Goal: Information Seeking & Learning: Learn about a topic

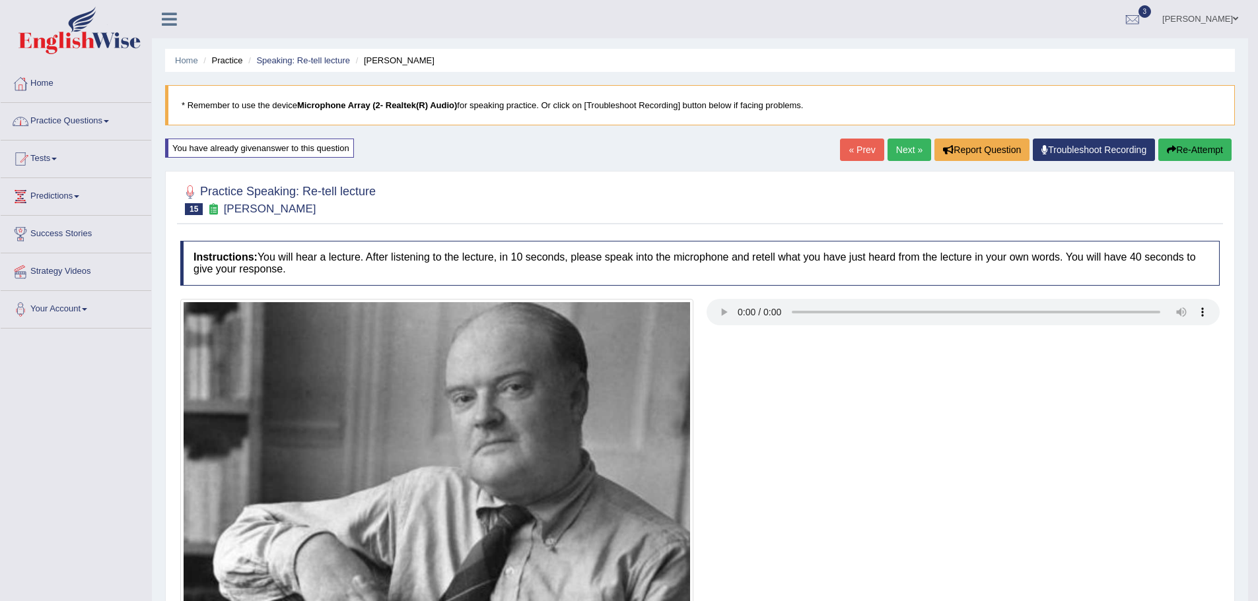
click at [60, 119] on link "Practice Questions" at bounding box center [76, 119] width 151 height 33
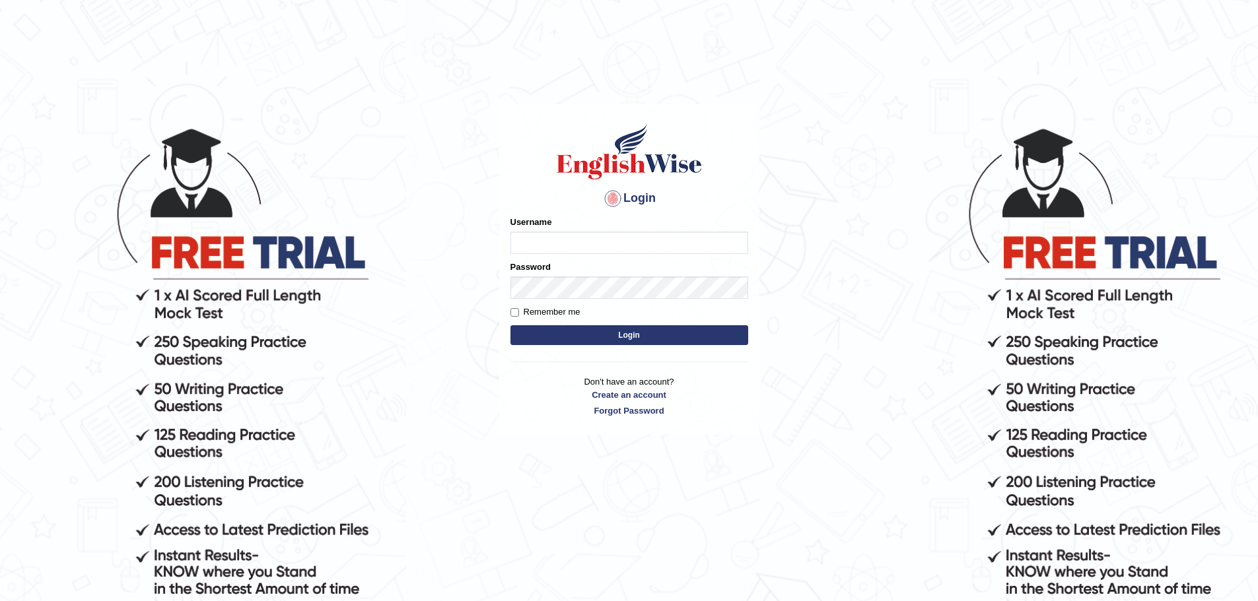
click at [531, 247] on input "Username" at bounding box center [629, 243] width 238 height 22
type input "Devendra137"
click at [510, 325] on button "Login" at bounding box center [629, 335] width 238 height 20
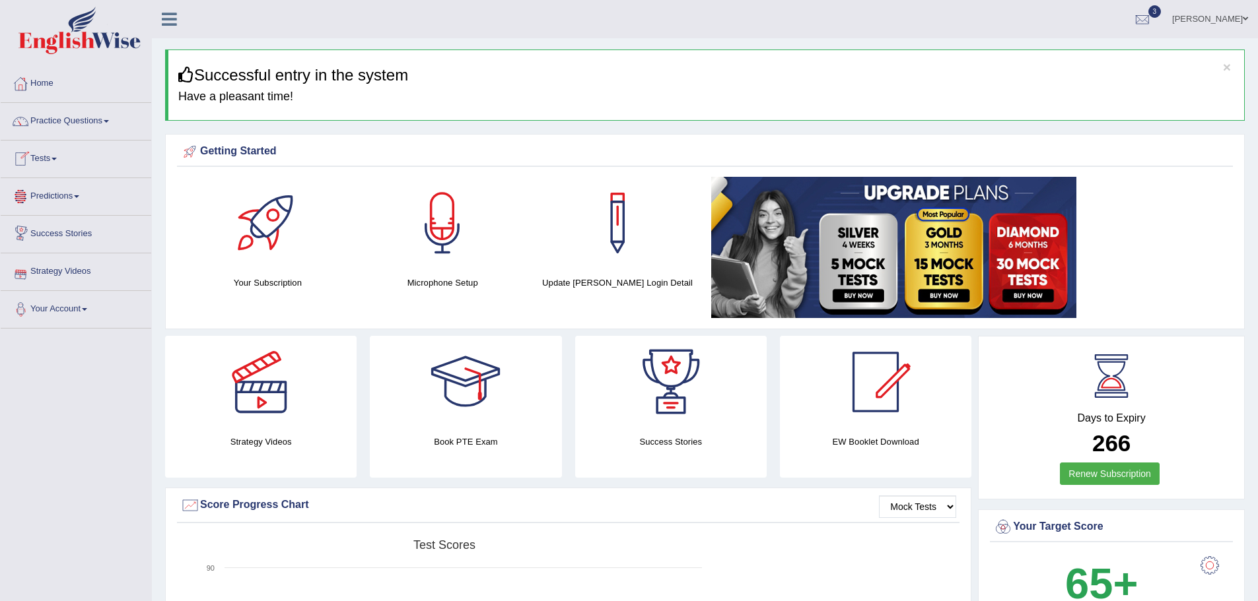
click at [58, 170] on link "Tests" at bounding box center [76, 157] width 151 height 33
click at [51, 187] on link "Take Practice Sectional Test" at bounding box center [85, 190] width 123 height 24
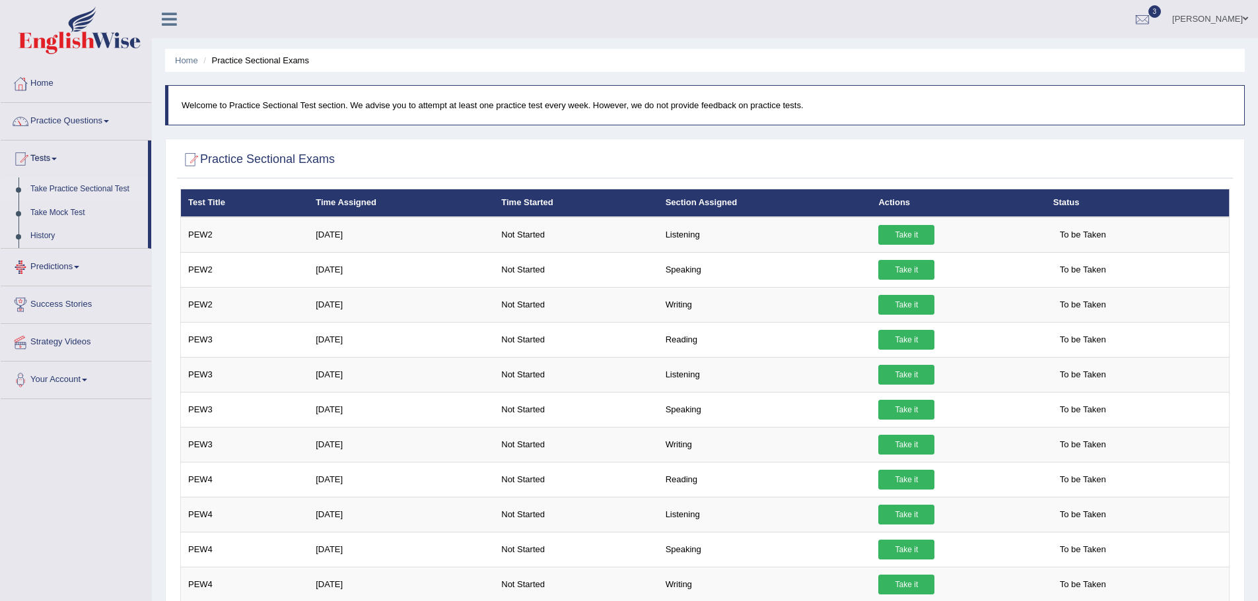
click at [51, 187] on link "Take Practice Sectional Test" at bounding box center [85, 190] width 123 height 24
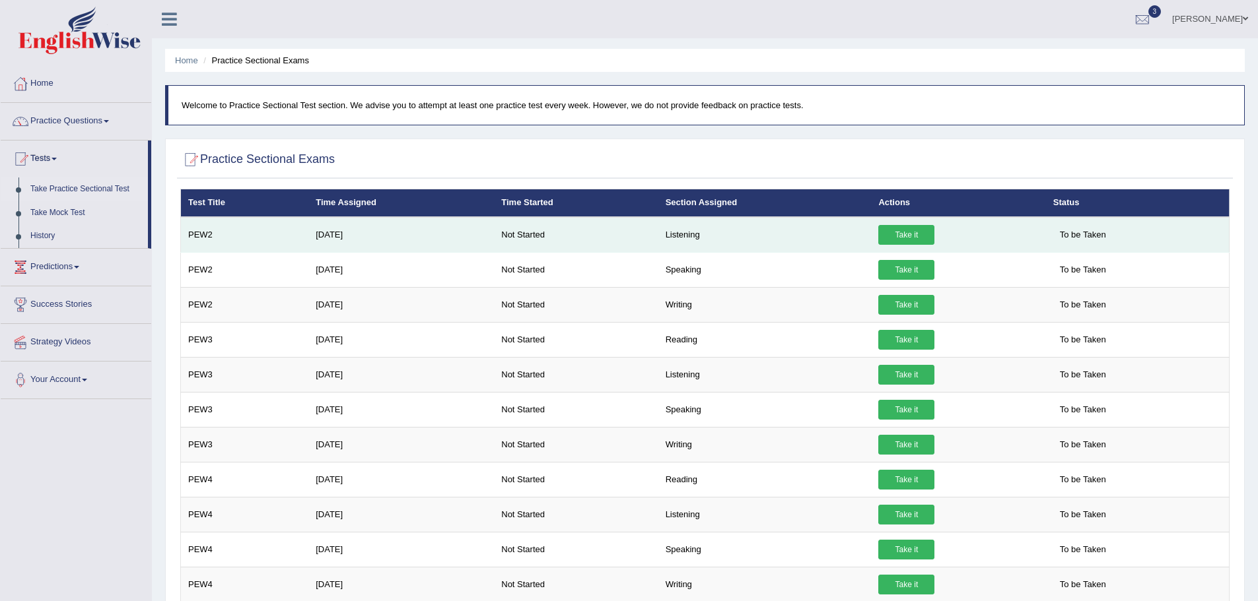
click at [915, 225] on link "Take it" at bounding box center [906, 235] width 56 height 20
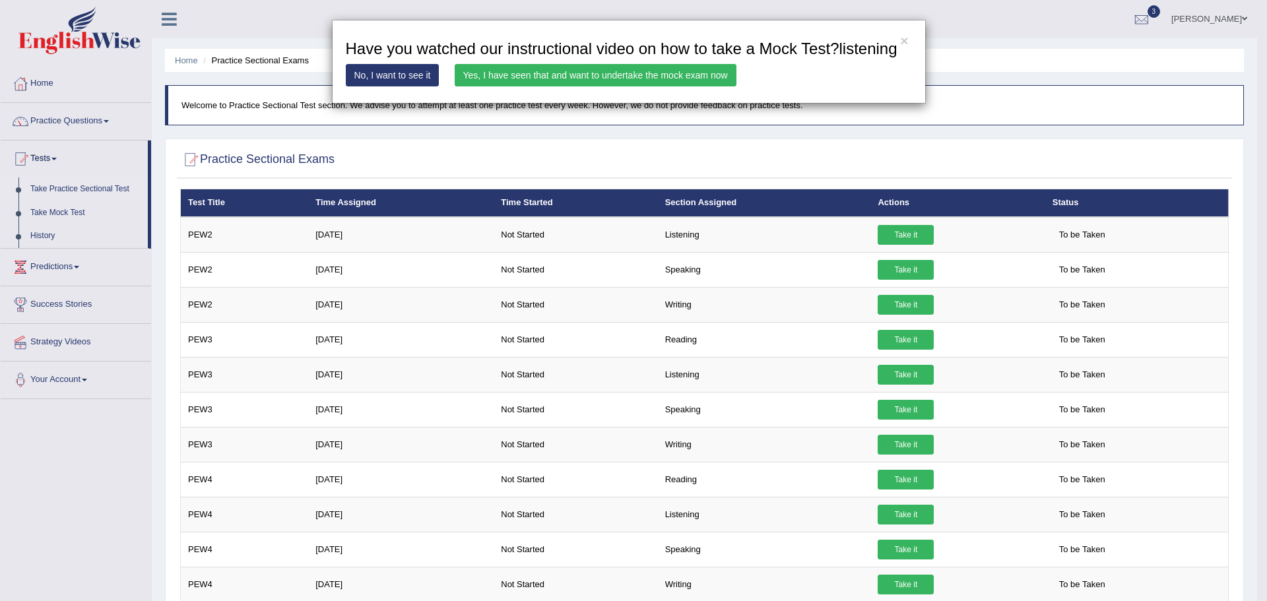
click at [578, 81] on link "Yes, I have seen that and want to undertake the mock exam now" at bounding box center [596, 75] width 282 height 22
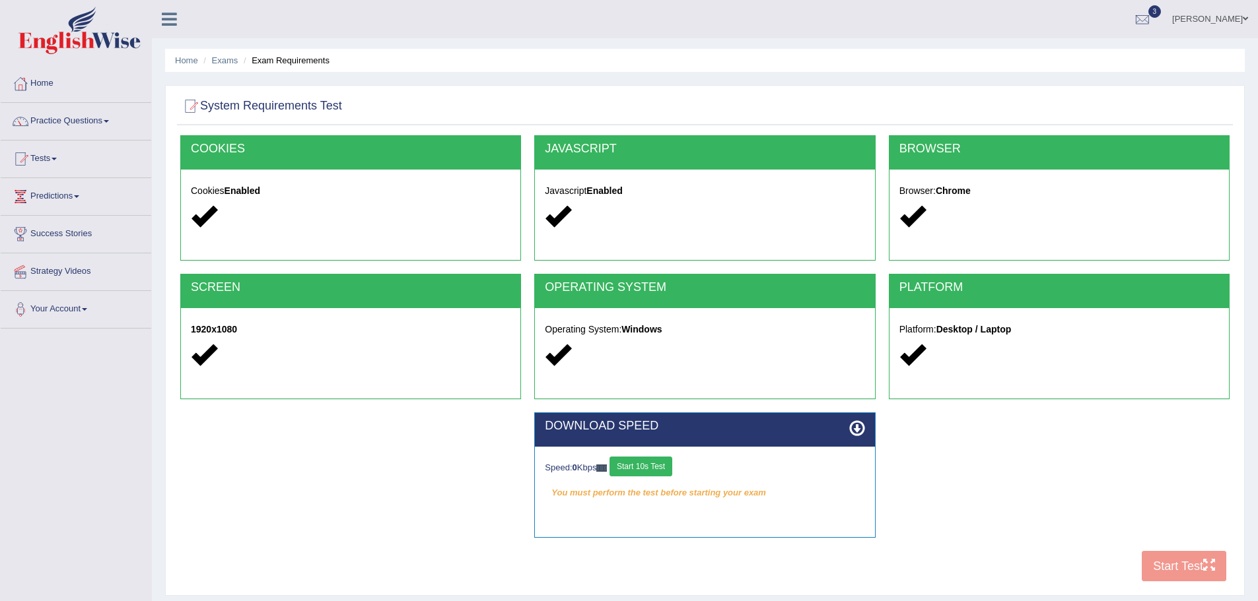
click at [1168, 569] on div "COOKIES Cookies Enabled JAVASCRIPT Javascript Enabled BROWSER Browser: Chrome S…" at bounding box center [705, 362] width 1056 height 454
click at [645, 467] on button "Start 10s Test" at bounding box center [640, 467] width 63 height 20
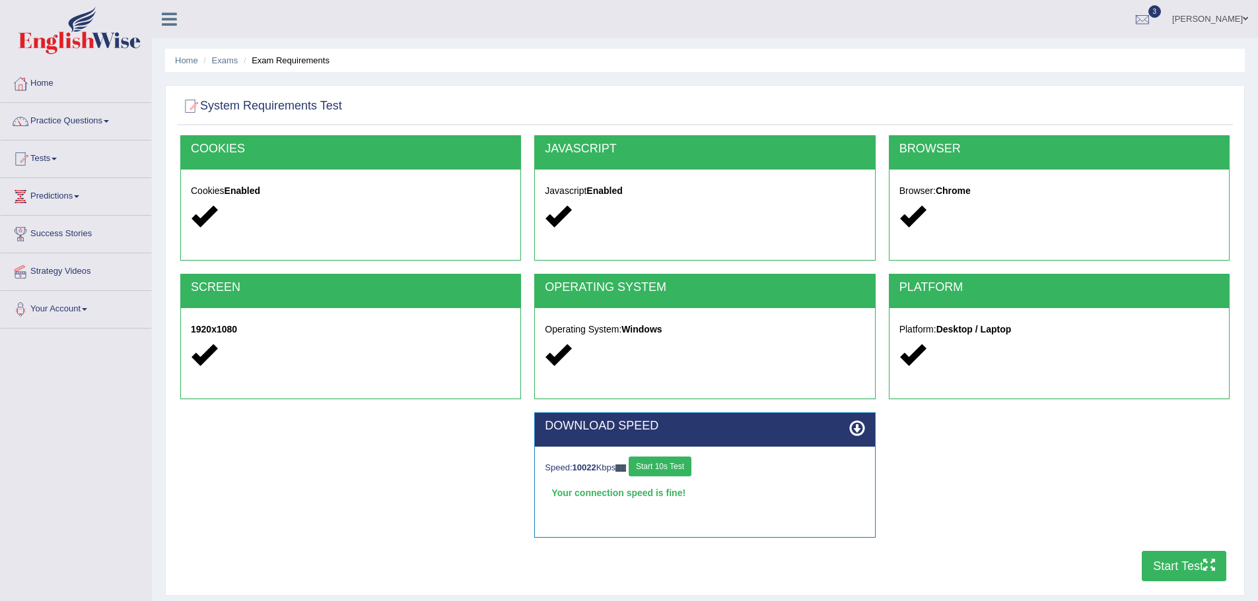
click at [1174, 564] on button "Start Test" at bounding box center [1183, 566] width 84 height 30
click at [48, 129] on link "Practice Questions" at bounding box center [76, 119] width 151 height 33
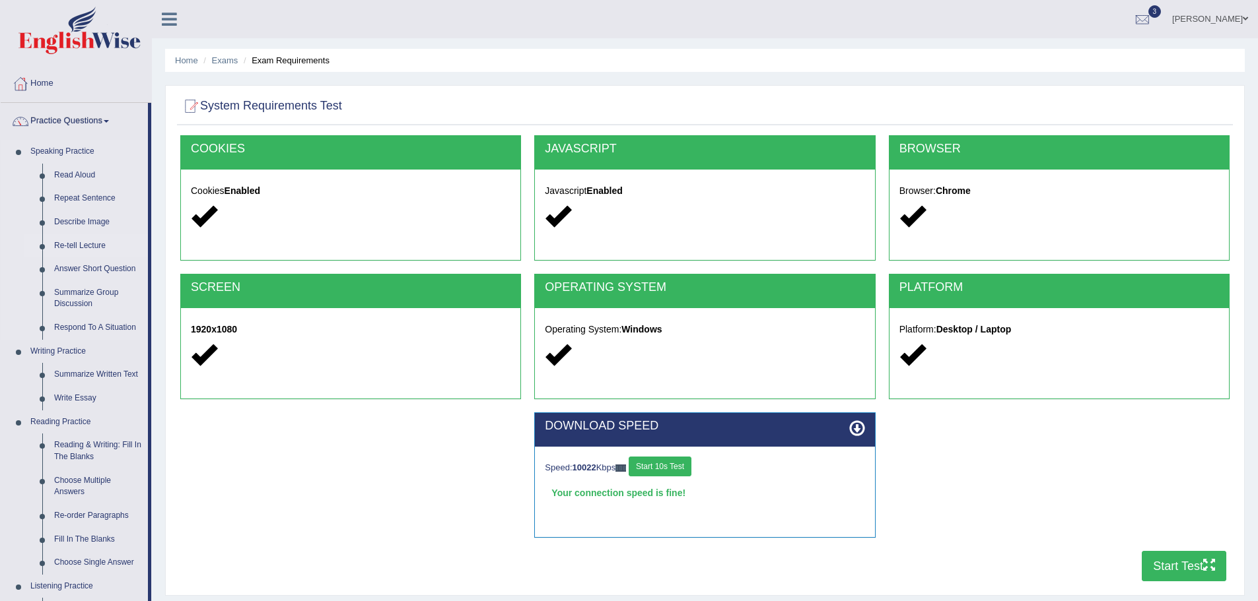
click at [78, 245] on link "Re-tell Lecture" at bounding box center [98, 246] width 100 height 24
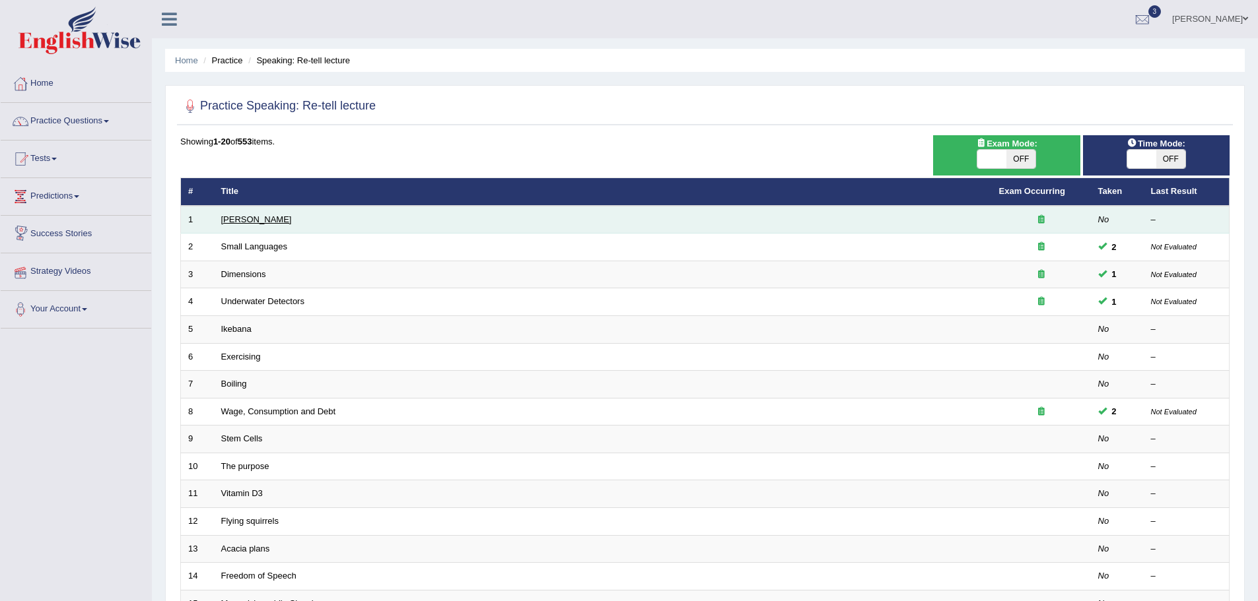
click at [253, 217] on link "Amory Lovins" at bounding box center [256, 220] width 71 height 10
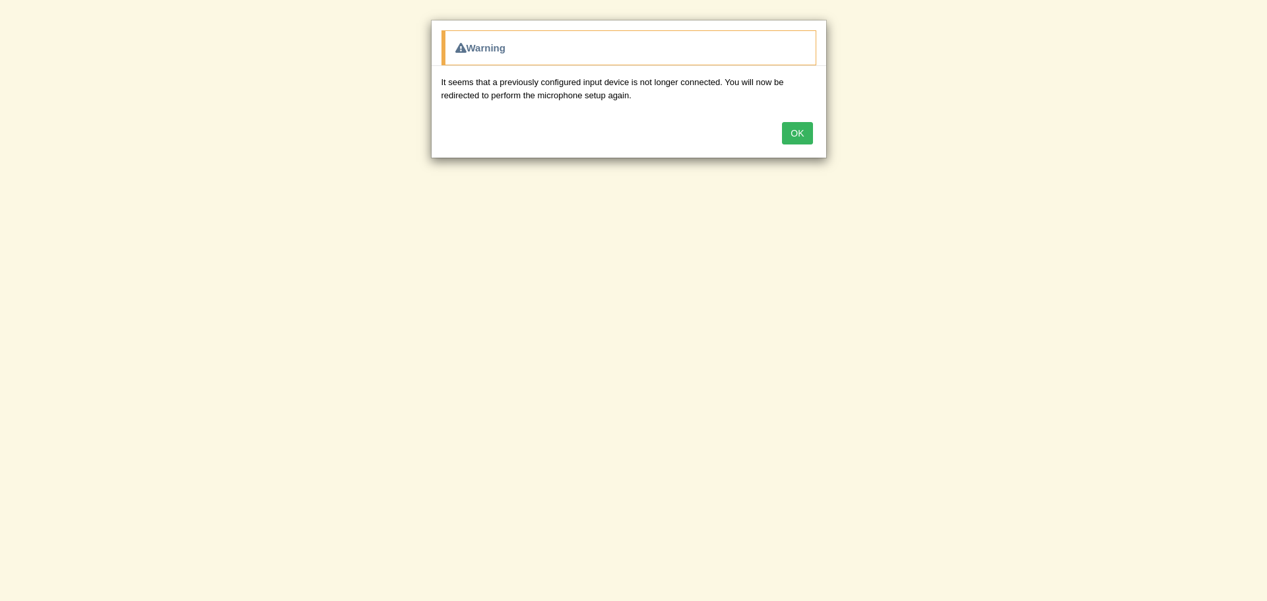
click at [808, 136] on button "OK" at bounding box center [797, 133] width 30 height 22
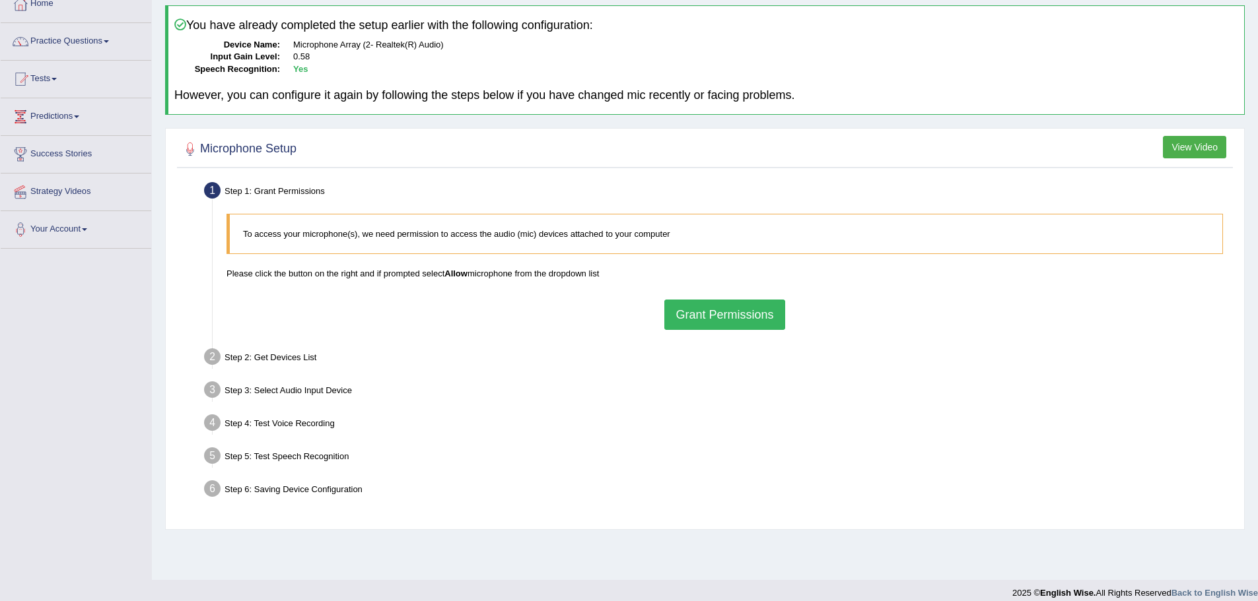
scroll to position [92, 0]
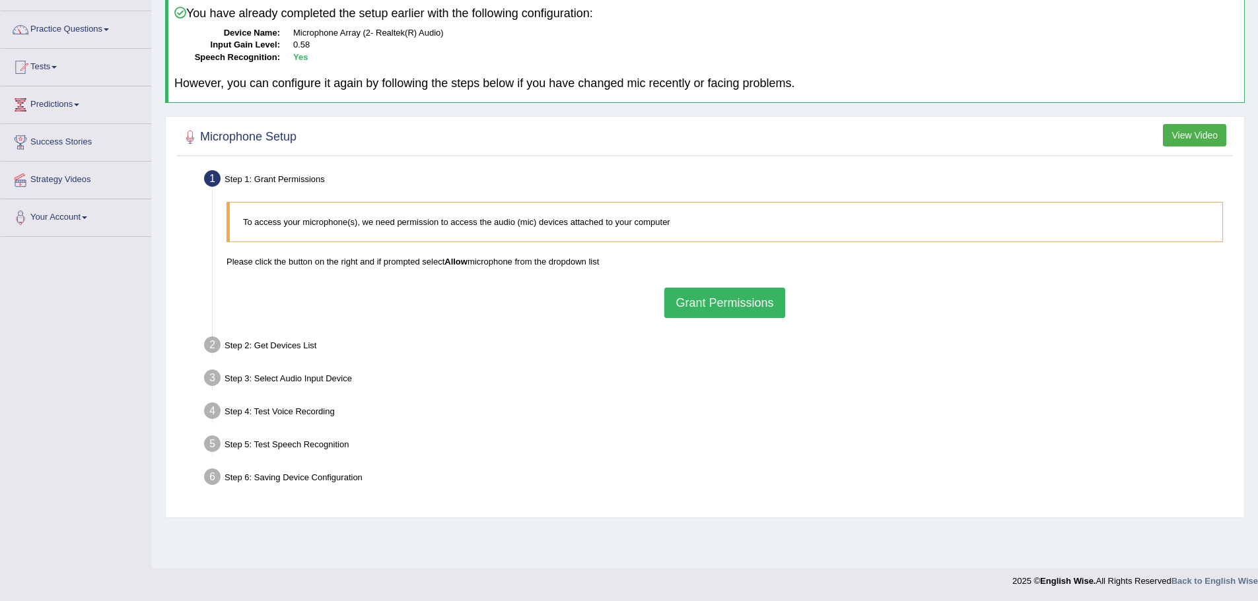
click at [744, 312] on button "Grant Permissions" at bounding box center [724, 303] width 120 height 30
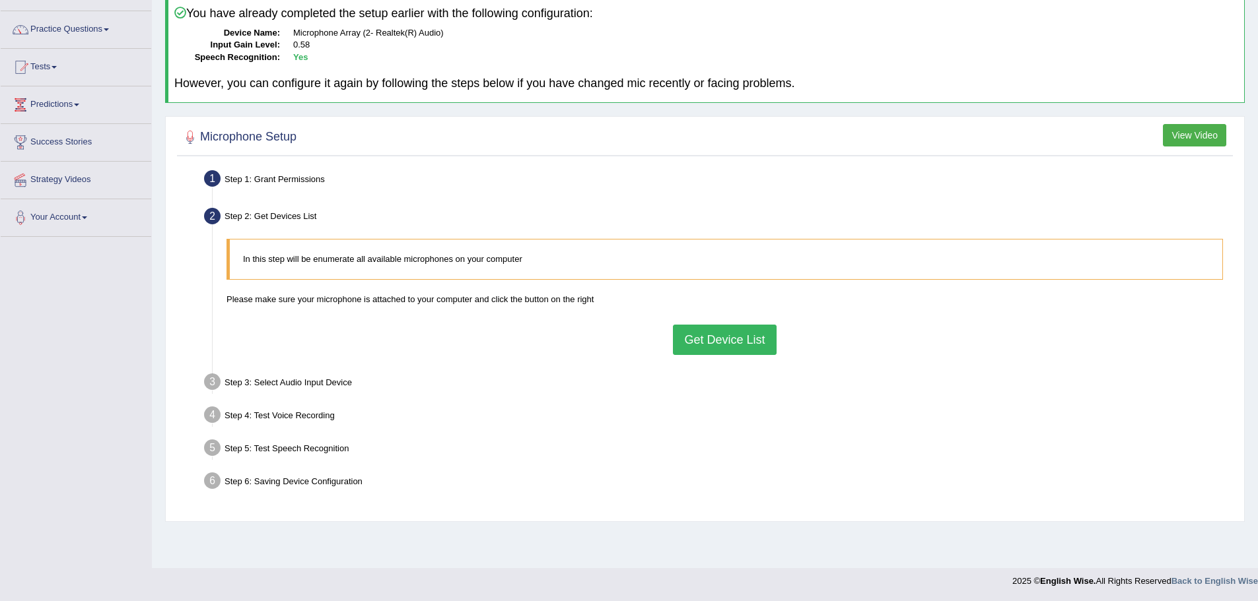
click at [710, 345] on button "Get Device List" at bounding box center [724, 340] width 103 height 30
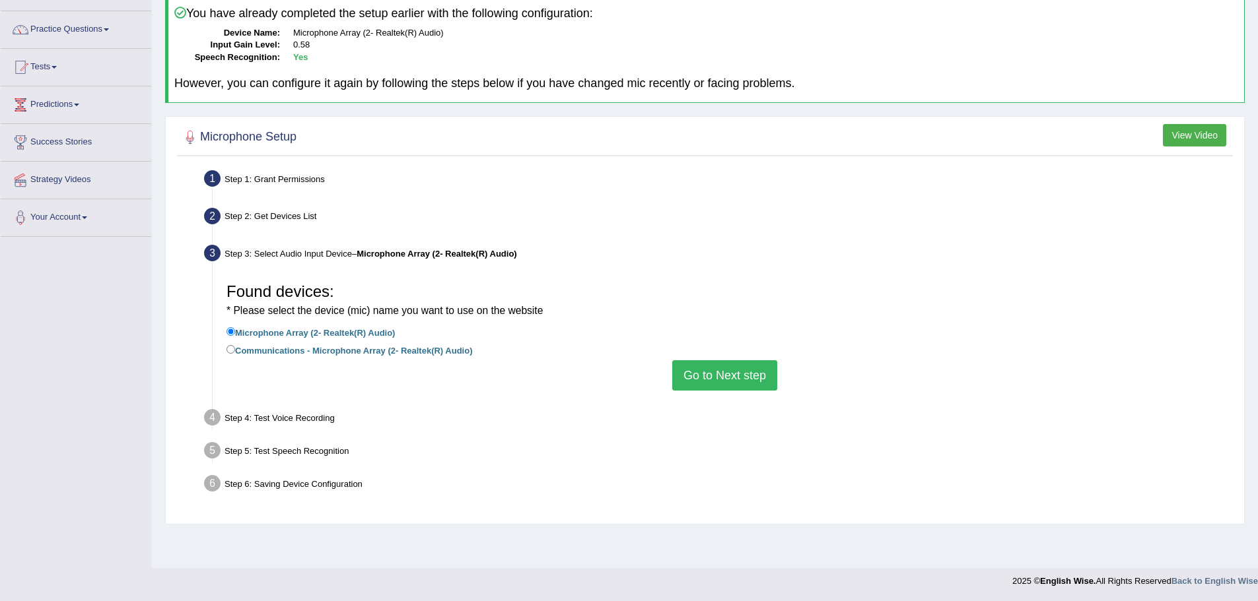
click at [710, 356] on li "Communications - Microphone Array (2- Realtek(R) Audio)" at bounding box center [724, 352] width 996 height 18
click at [712, 368] on button "Go to Next step" at bounding box center [724, 375] width 105 height 30
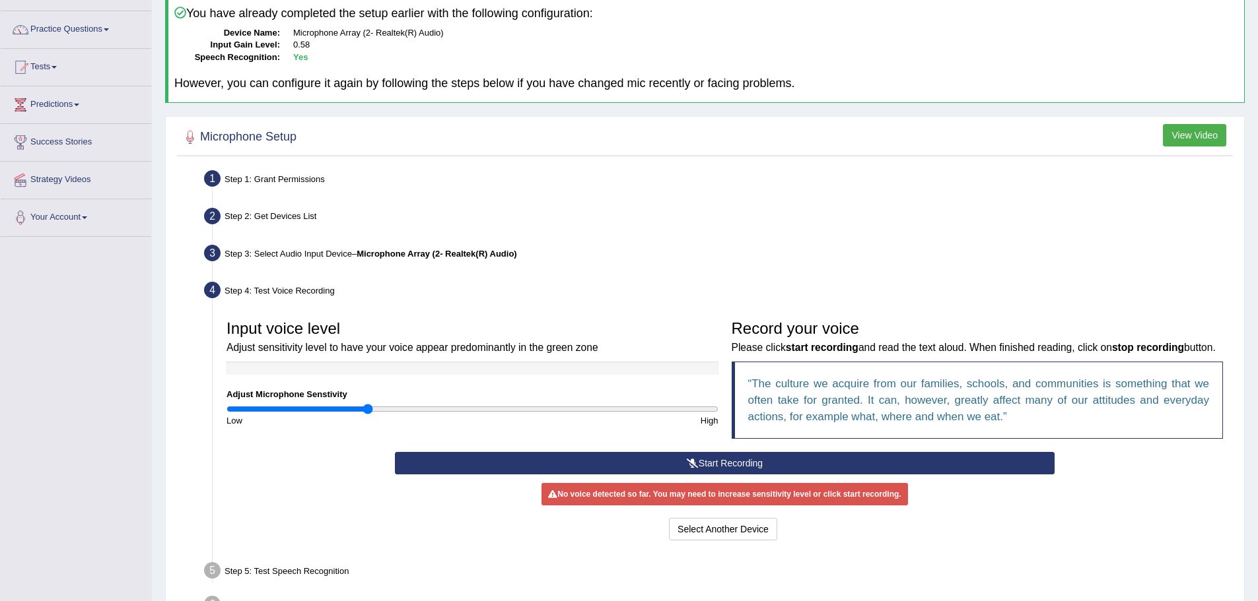
click at [720, 475] on button "Start Recording" at bounding box center [724, 463] width 659 height 22
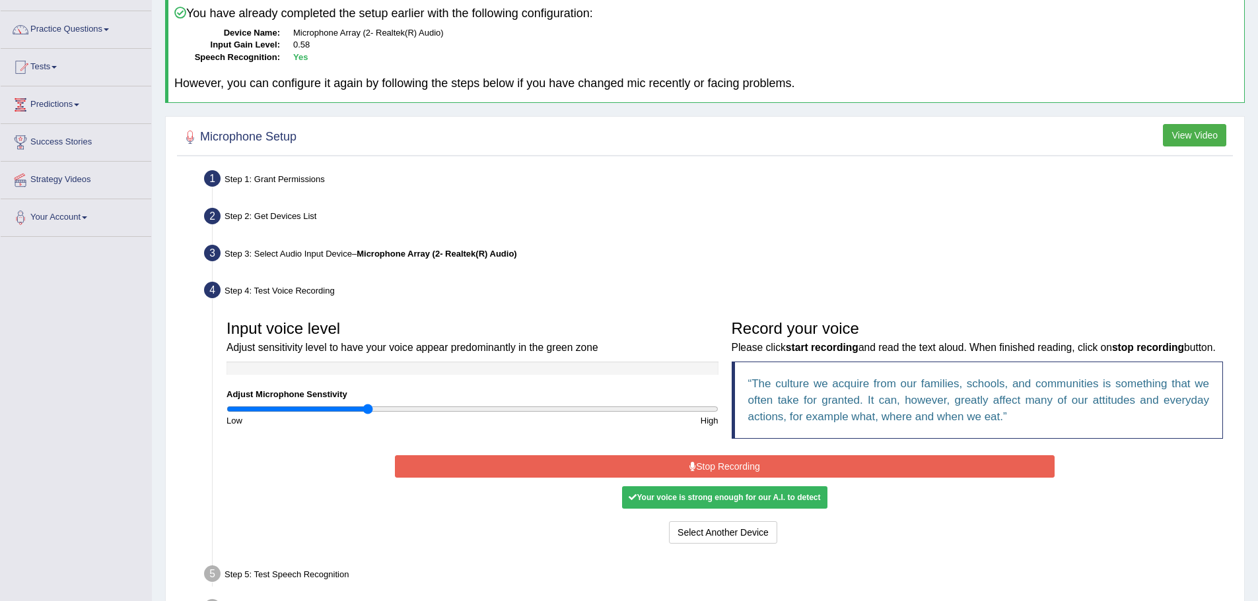
click at [720, 478] on button "Stop Recording" at bounding box center [724, 466] width 659 height 22
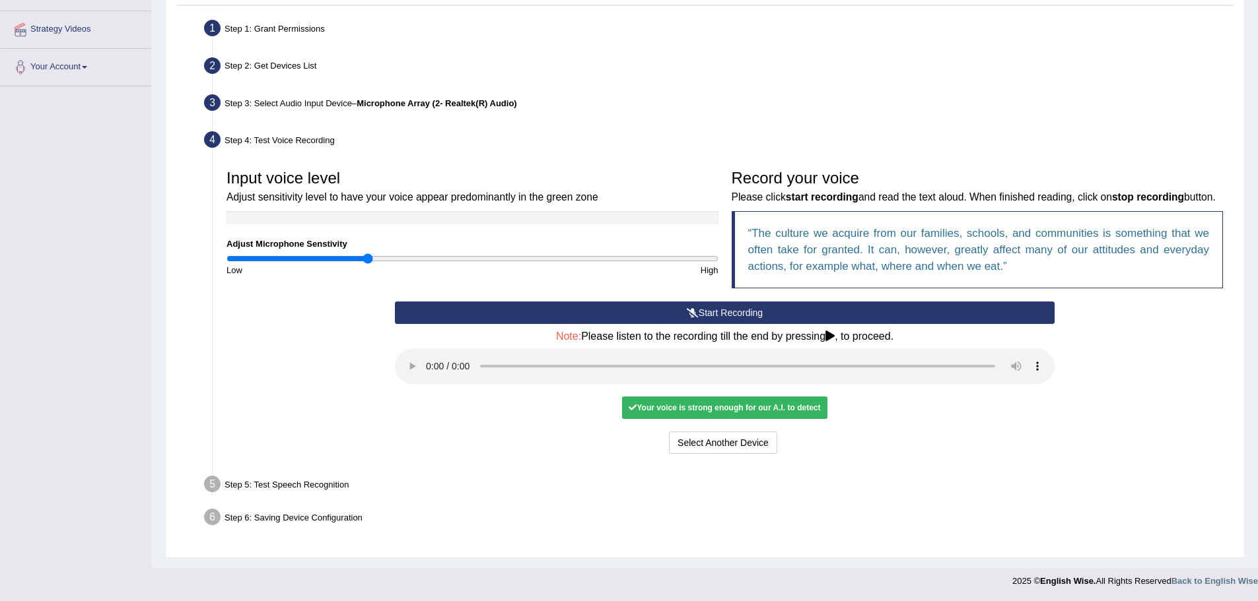
scroll to position [260, 0]
click at [722, 451] on button "Select Another Device" at bounding box center [723, 443] width 108 height 22
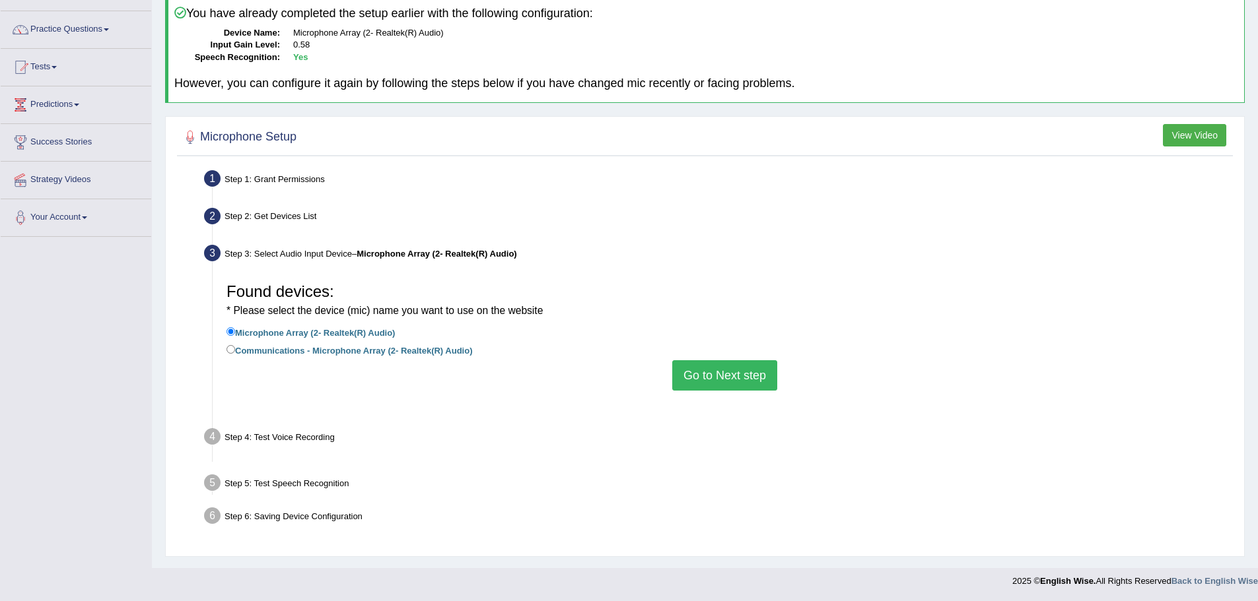
scroll to position [92, 0]
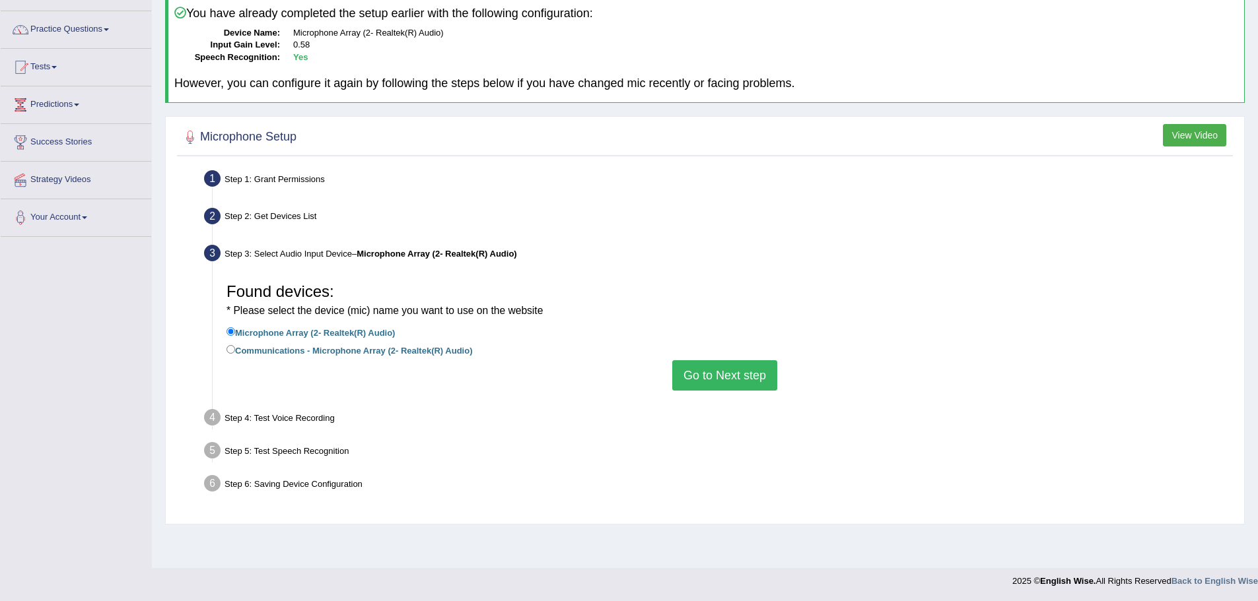
click at [724, 372] on button "Go to Next step" at bounding box center [724, 375] width 105 height 30
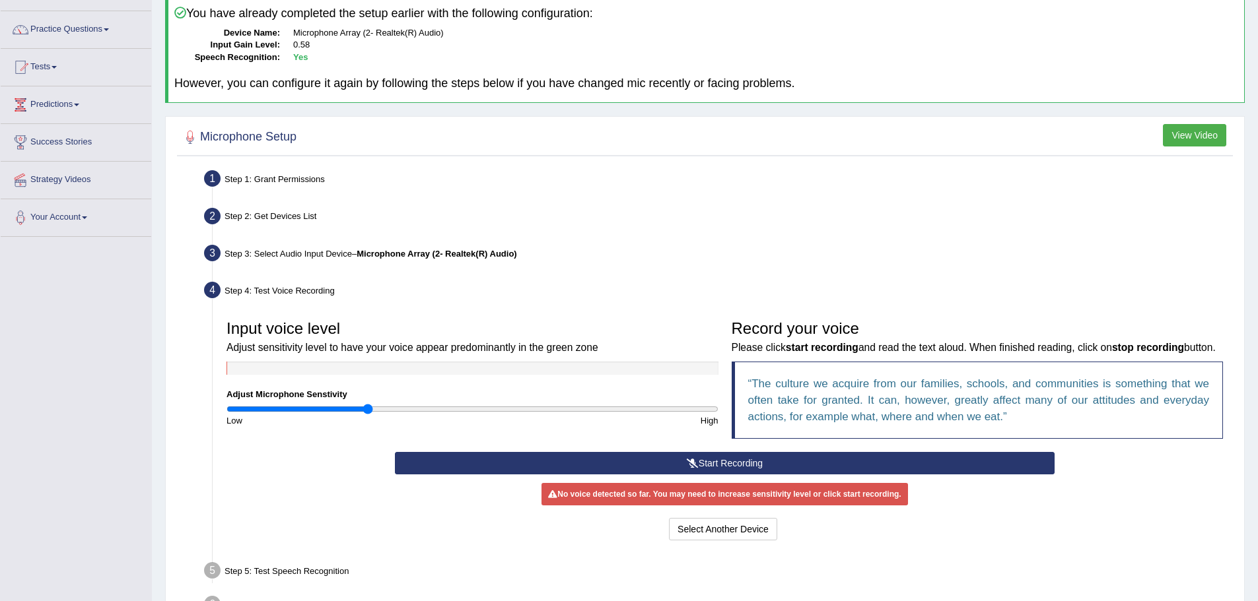
click at [724, 475] on button "Start Recording" at bounding box center [724, 463] width 659 height 22
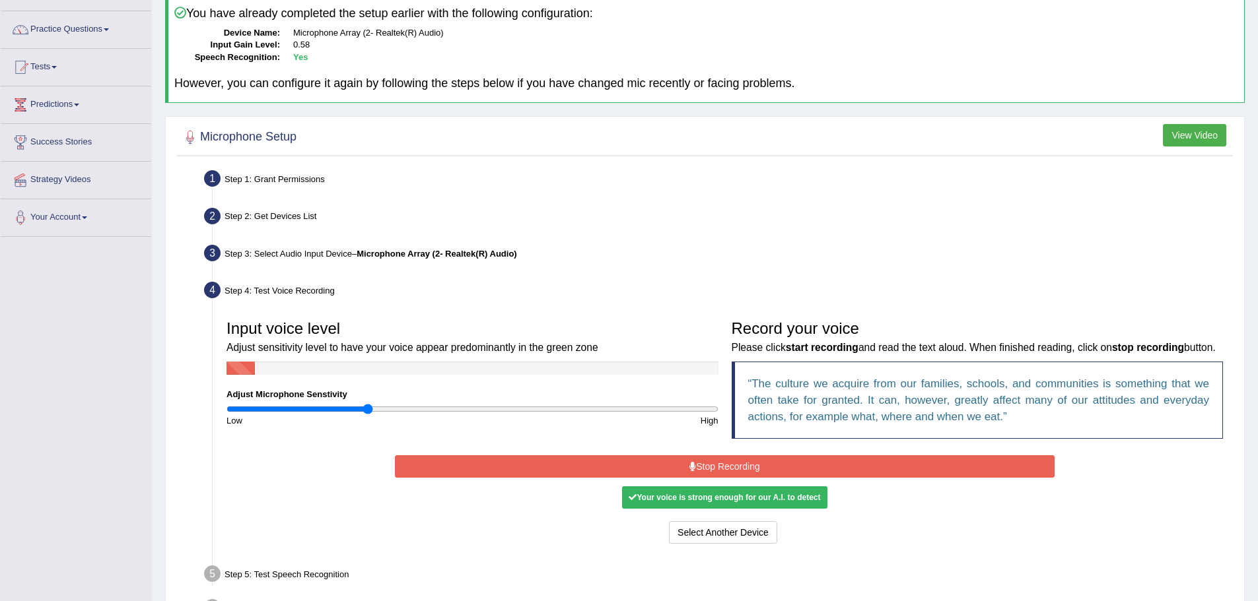
click at [774, 477] on button "Stop Recording" at bounding box center [724, 466] width 659 height 22
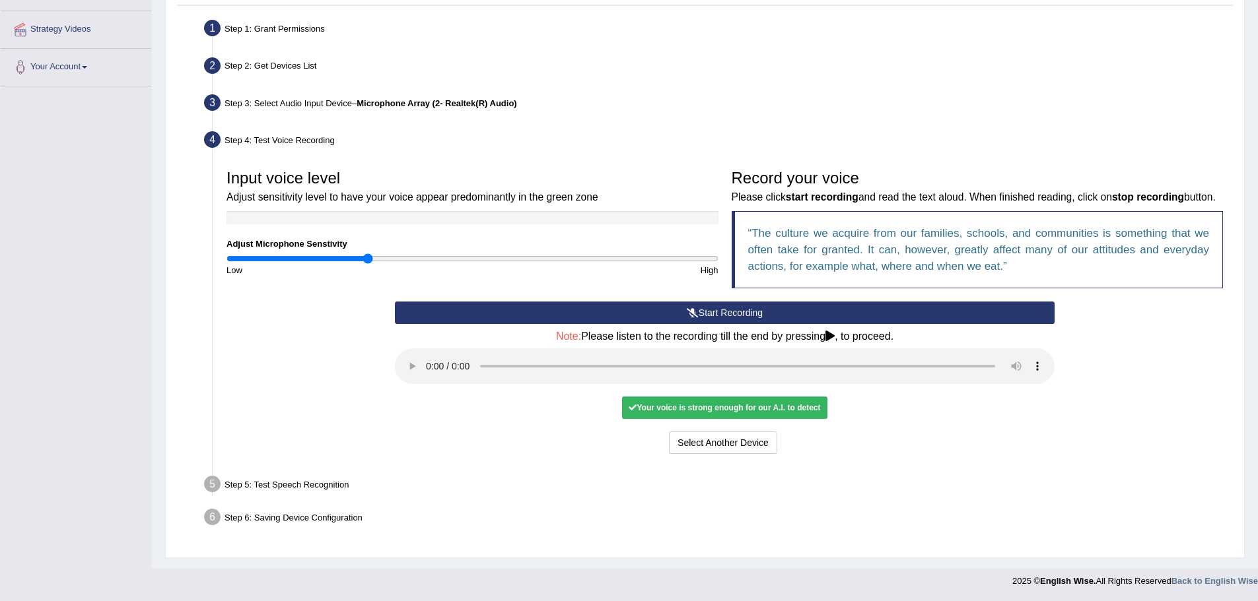
scroll to position [260, 0]
click at [790, 452] on button "Voice is ok. Go to Next step" at bounding box center [779, 443] width 131 height 22
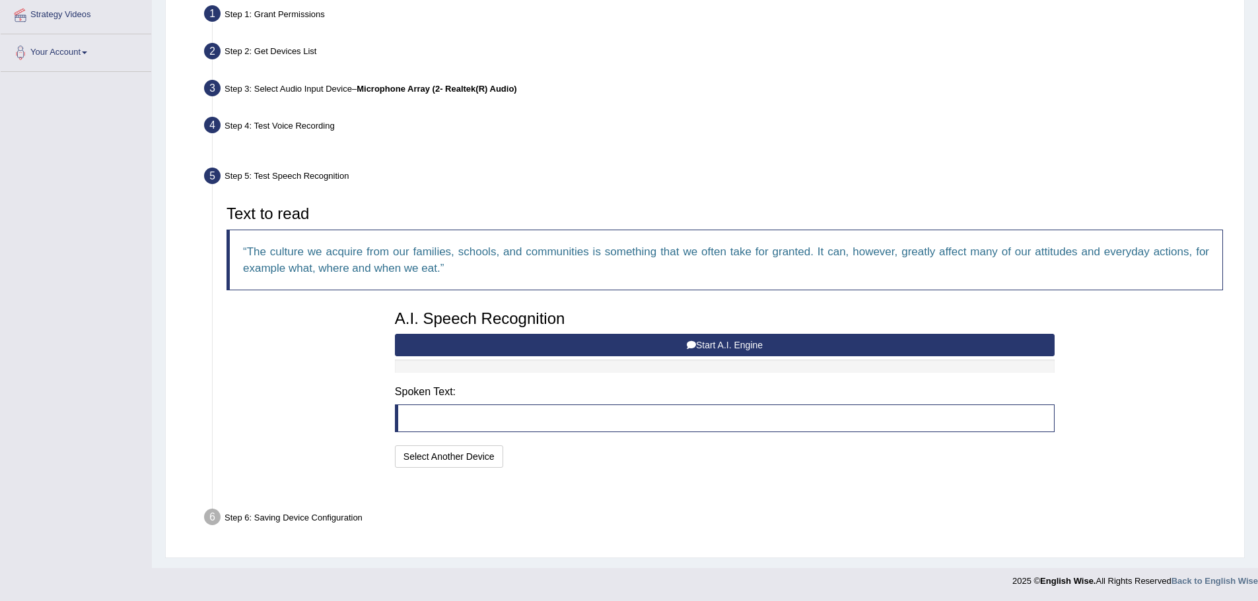
scroll to position [224, 0]
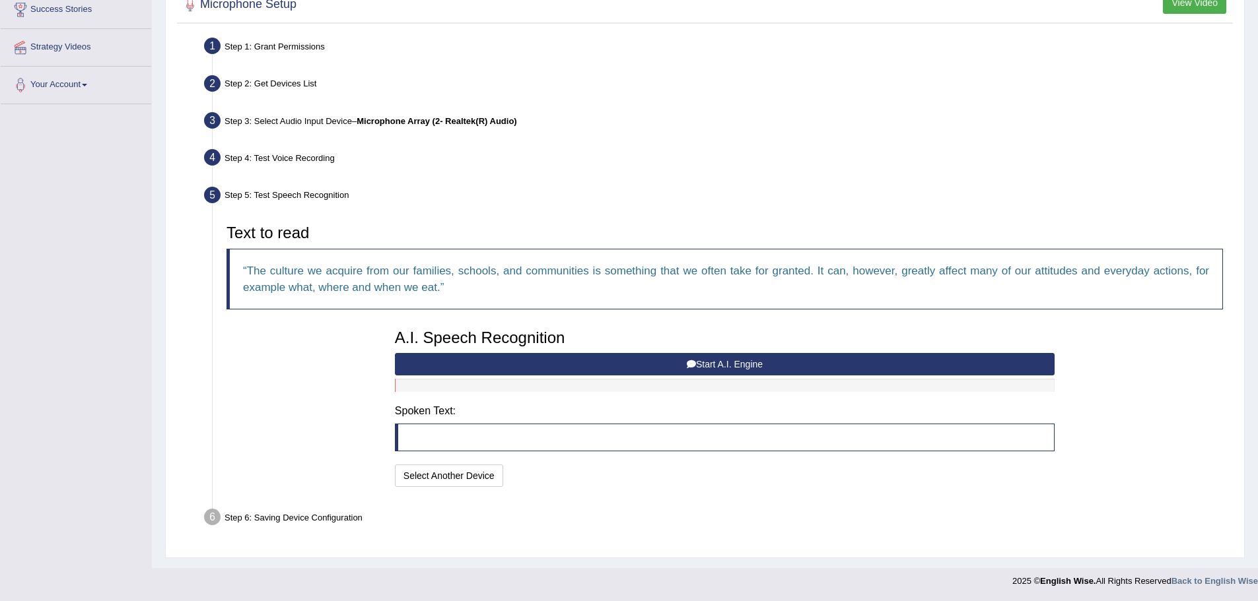
click at [716, 366] on button "Start A.I. Engine" at bounding box center [724, 364] width 659 height 22
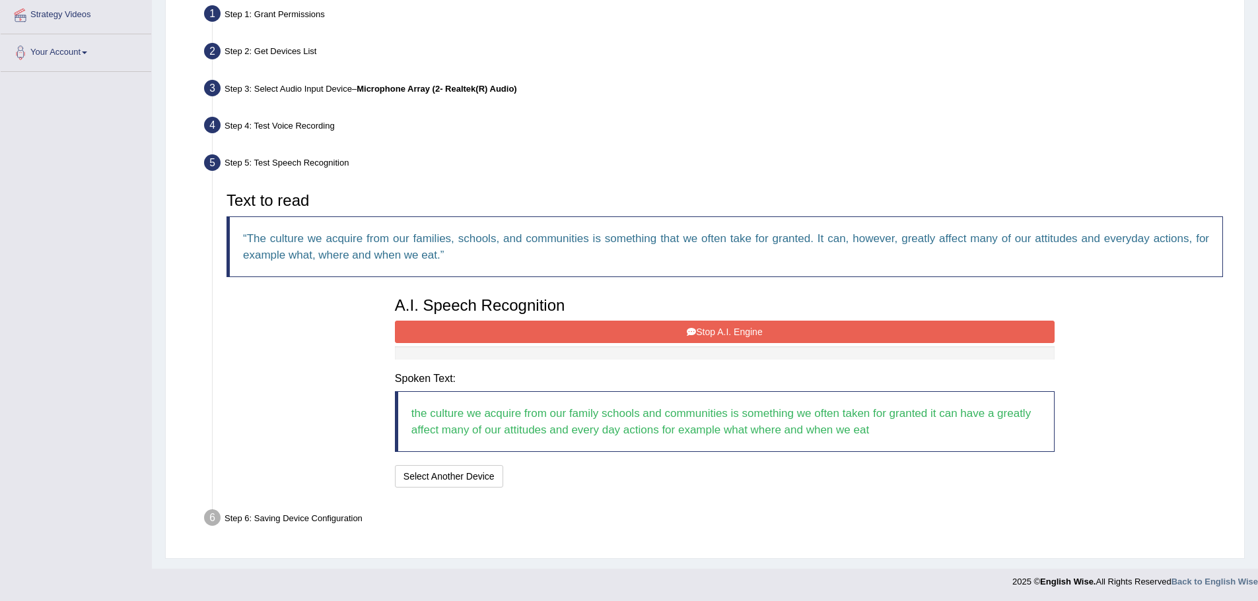
scroll to position [257, 0]
click at [705, 331] on button "Stop A.I. Engine" at bounding box center [724, 331] width 659 height 22
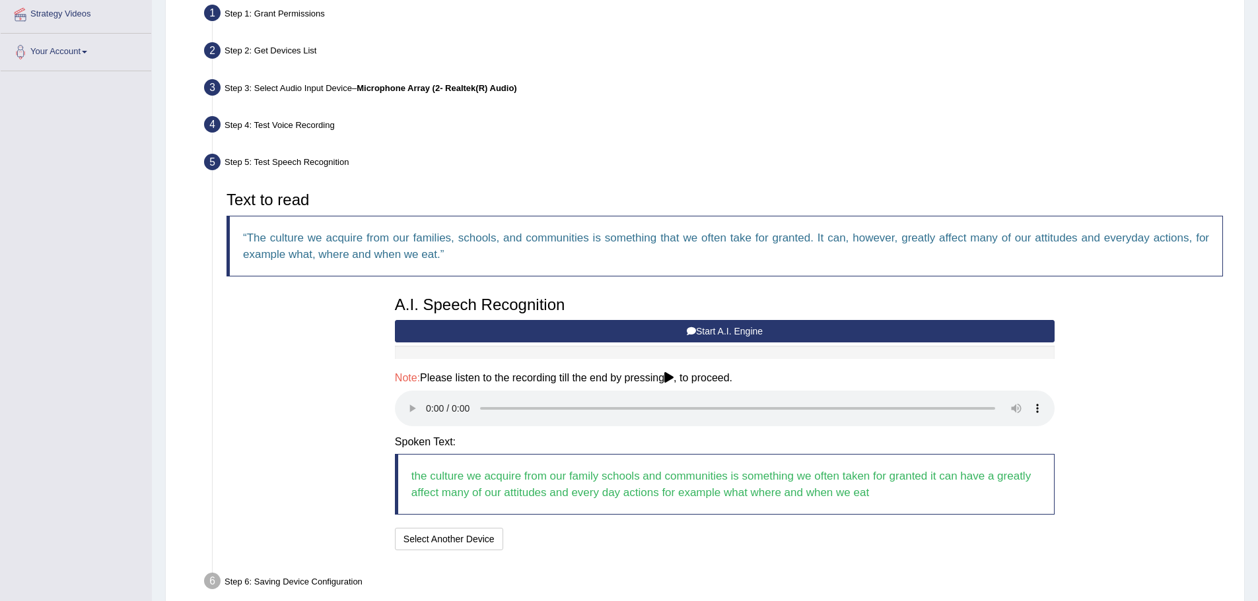
scroll to position [321, 0]
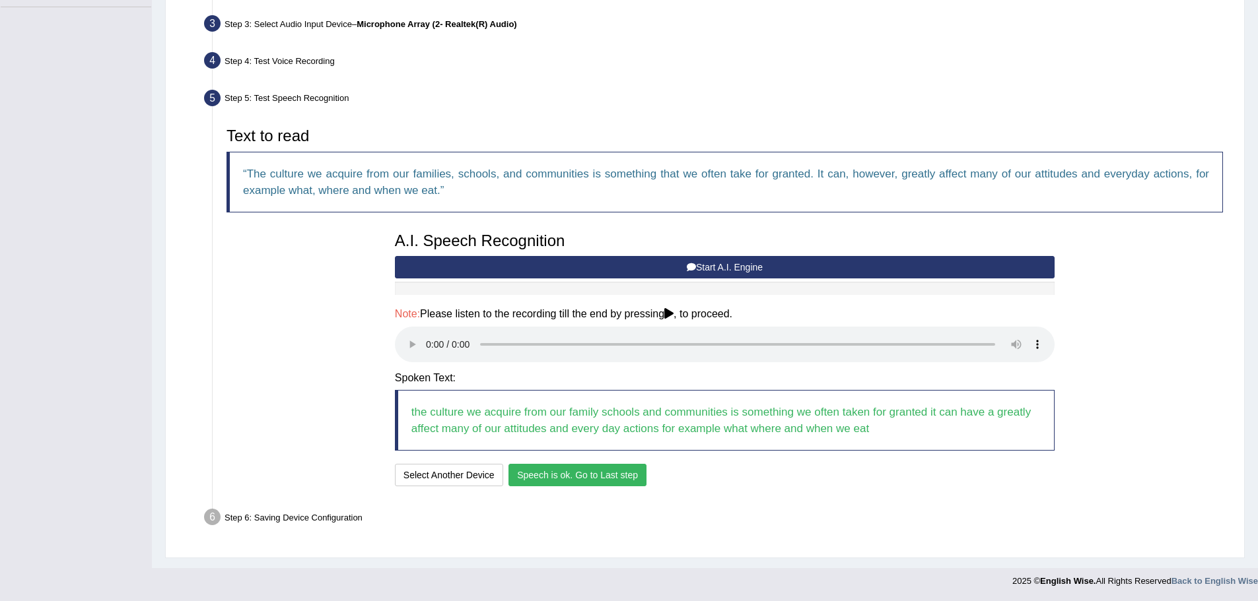
click at [595, 480] on button "Speech is ok. Go to Last step" at bounding box center [577, 475] width 138 height 22
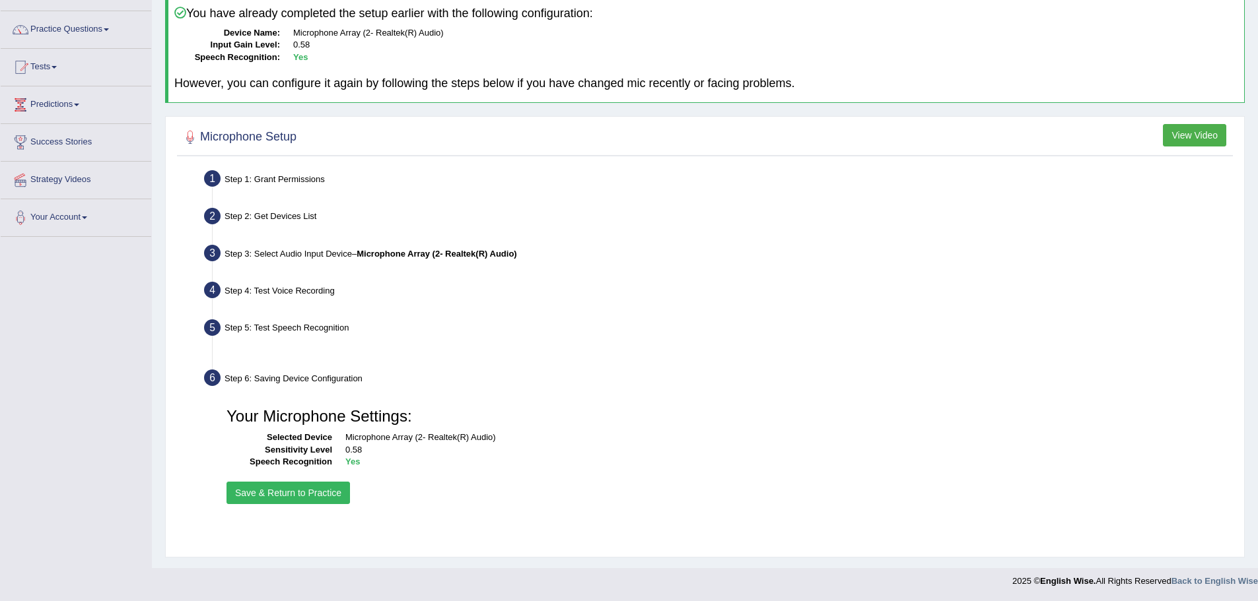
scroll to position [92, 0]
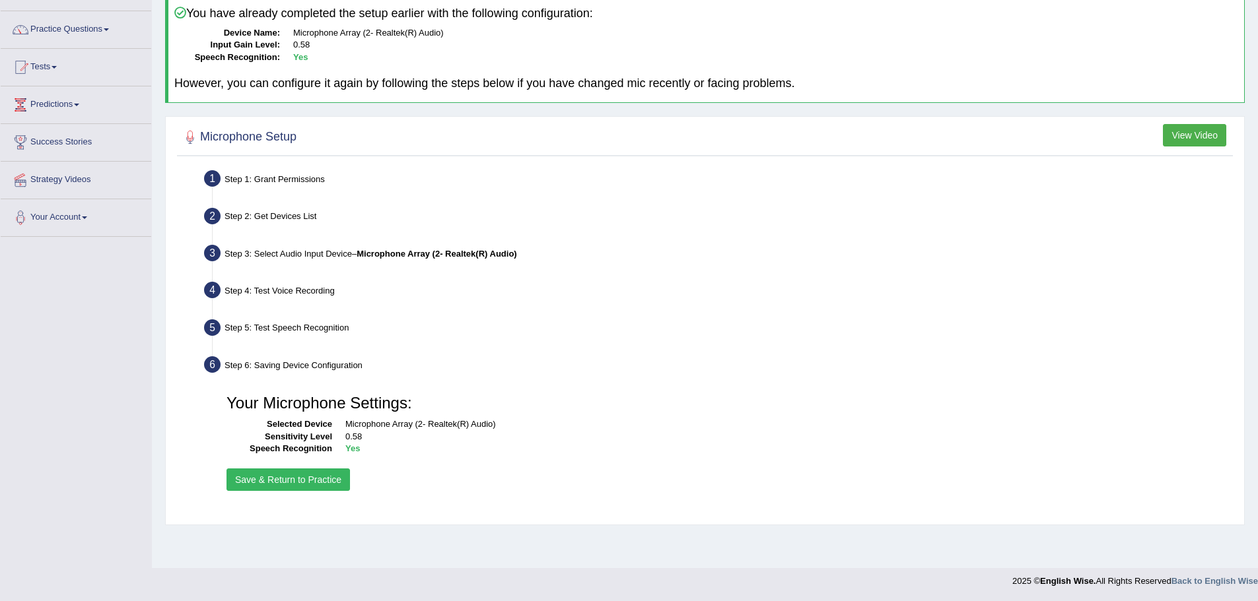
click at [317, 485] on button "Save & Return to Practice" at bounding box center [287, 480] width 123 height 22
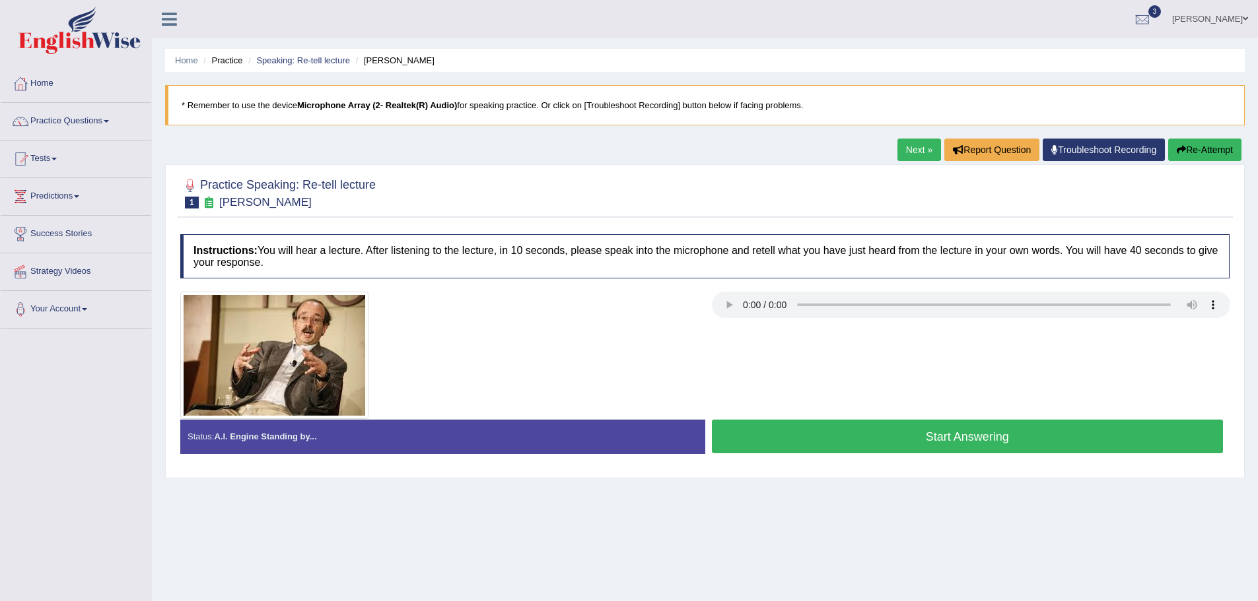
click at [799, 442] on button "Start Answering" at bounding box center [968, 437] width 512 height 34
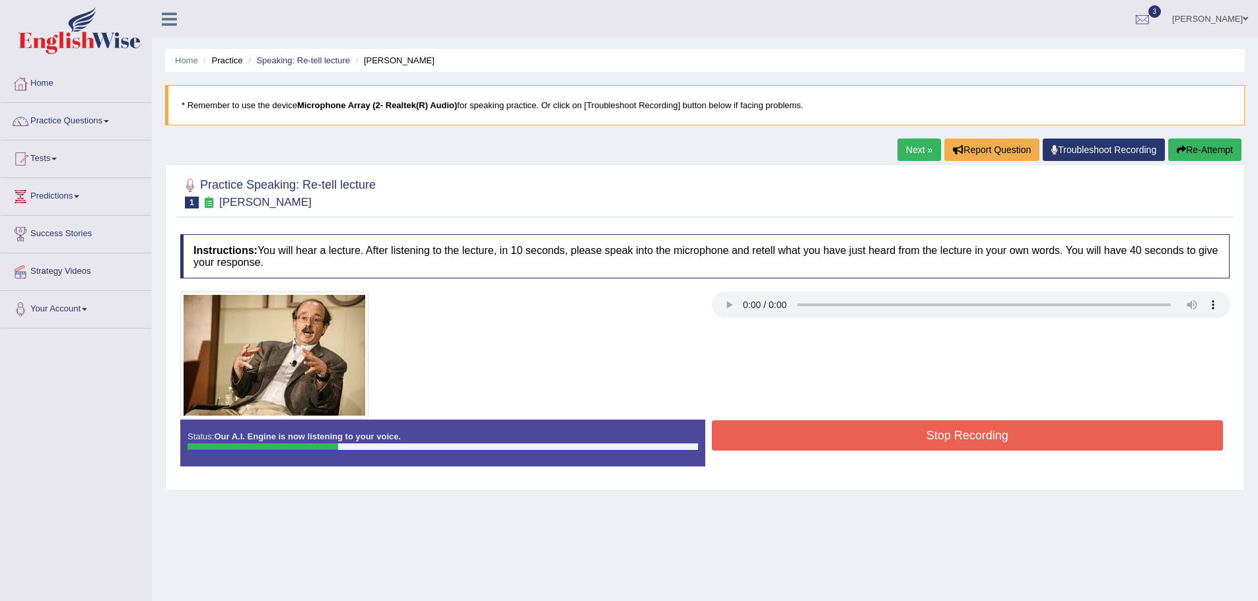
click at [811, 436] on button "Stop Recording" at bounding box center [968, 435] width 512 height 30
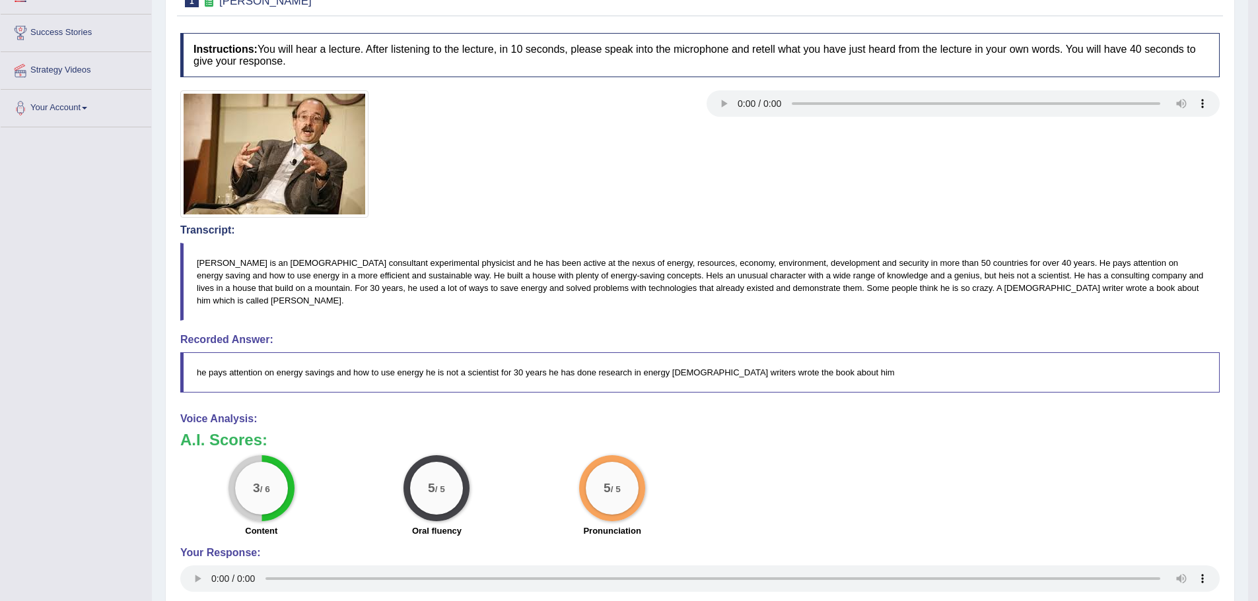
scroll to position [198, 0]
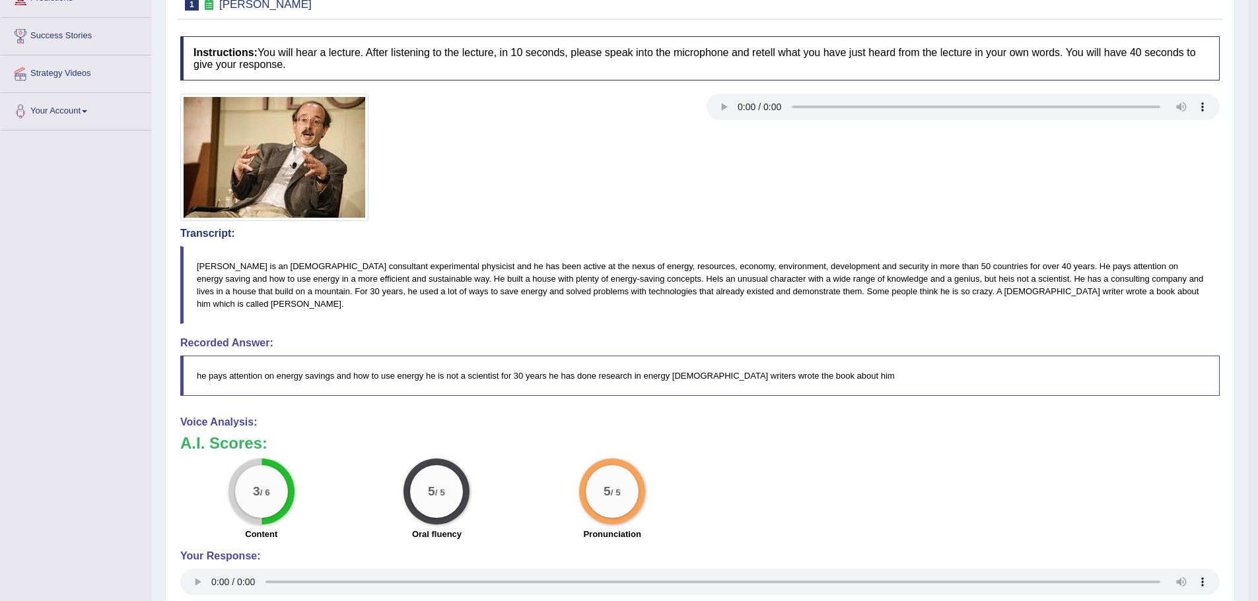
drag, startPoint x: 232, startPoint y: 366, endPoint x: 394, endPoint y: 362, distance: 161.8
click at [394, 362] on blockquote "he pays attention on energy savings and how to use energy he is not a scientist…" at bounding box center [699, 376] width 1039 height 40
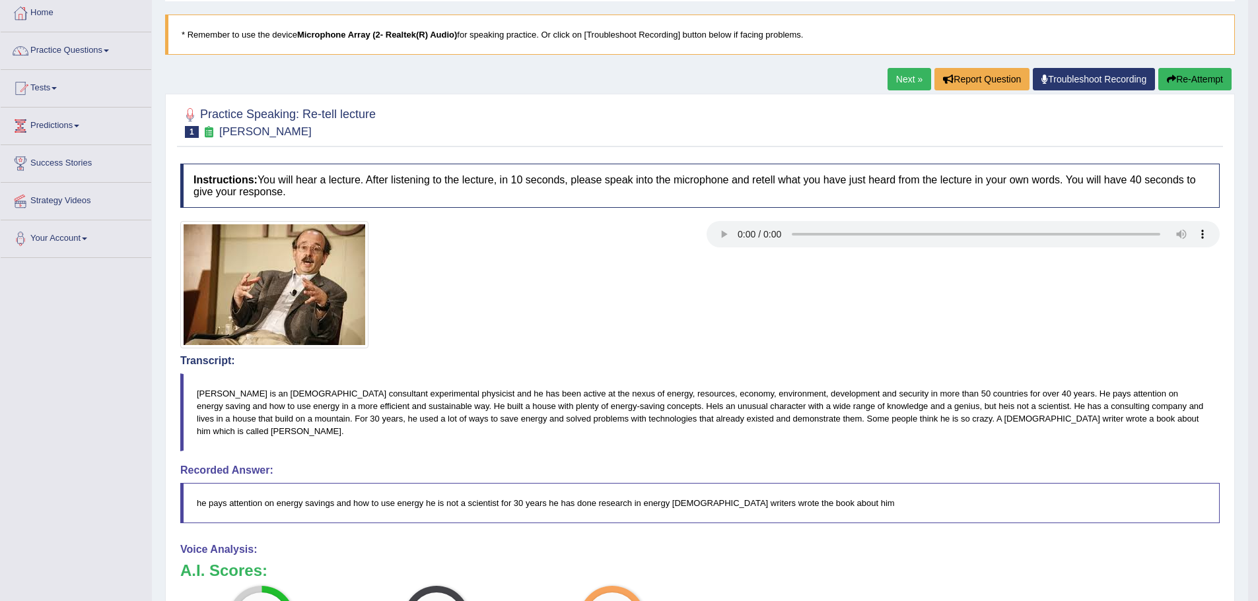
scroll to position [66, 0]
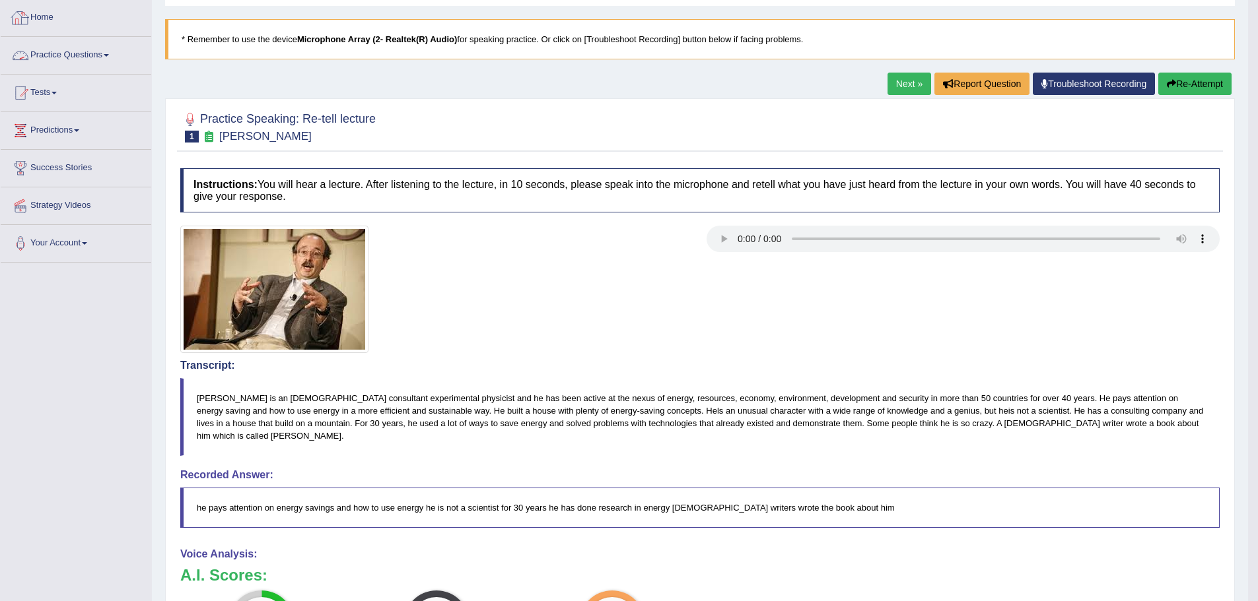
click at [49, 50] on link "Practice Questions" at bounding box center [76, 53] width 151 height 33
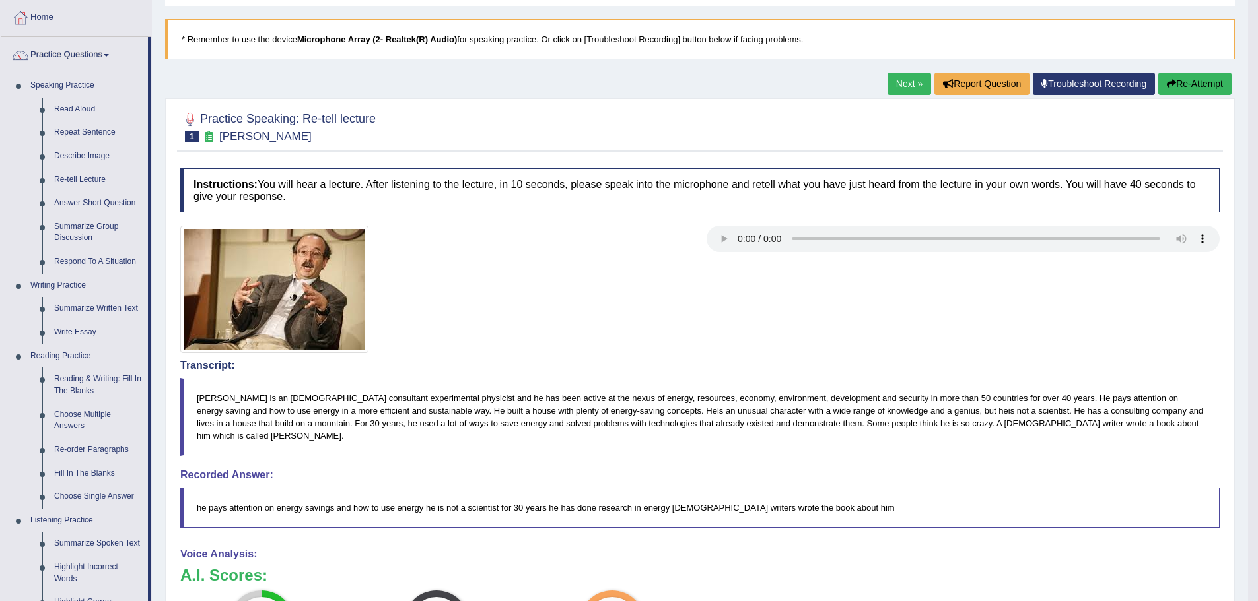
click at [905, 86] on link "Next »" at bounding box center [909, 84] width 44 height 22
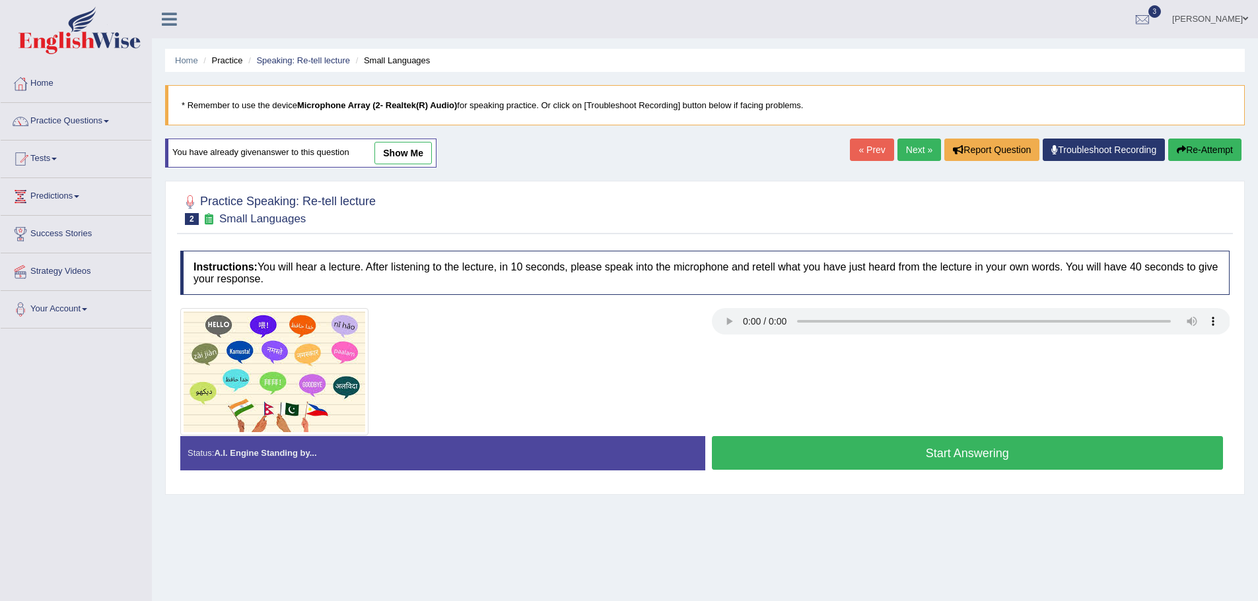
click at [920, 441] on button "Start Answering" at bounding box center [968, 453] width 512 height 34
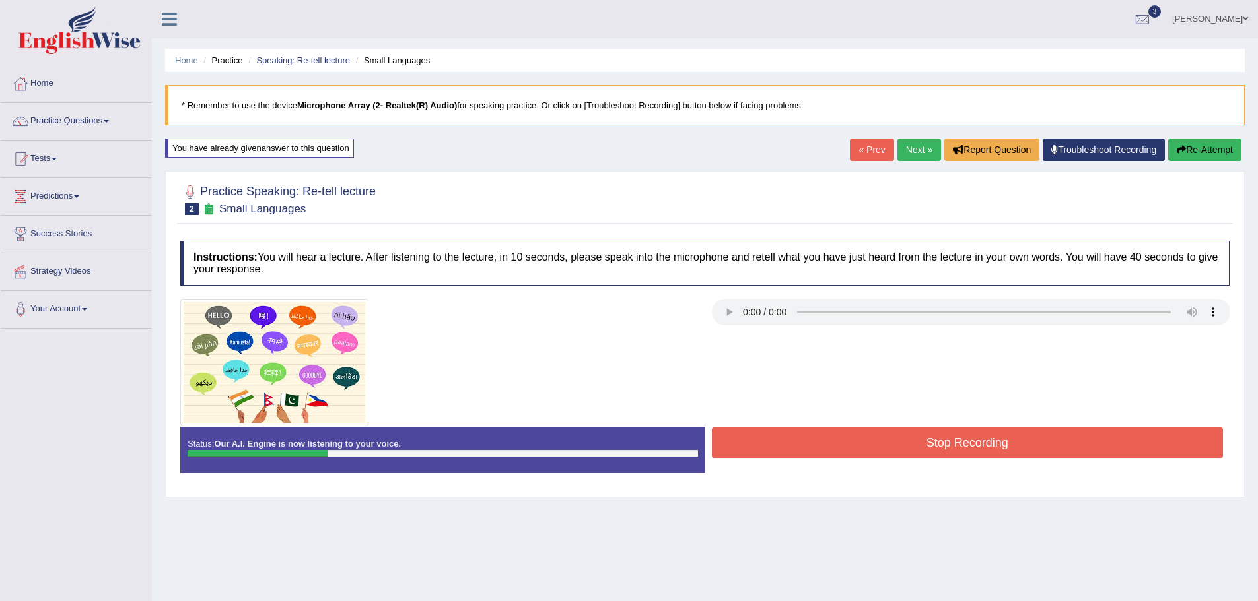
click at [871, 434] on button "Stop Recording" at bounding box center [968, 443] width 512 height 30
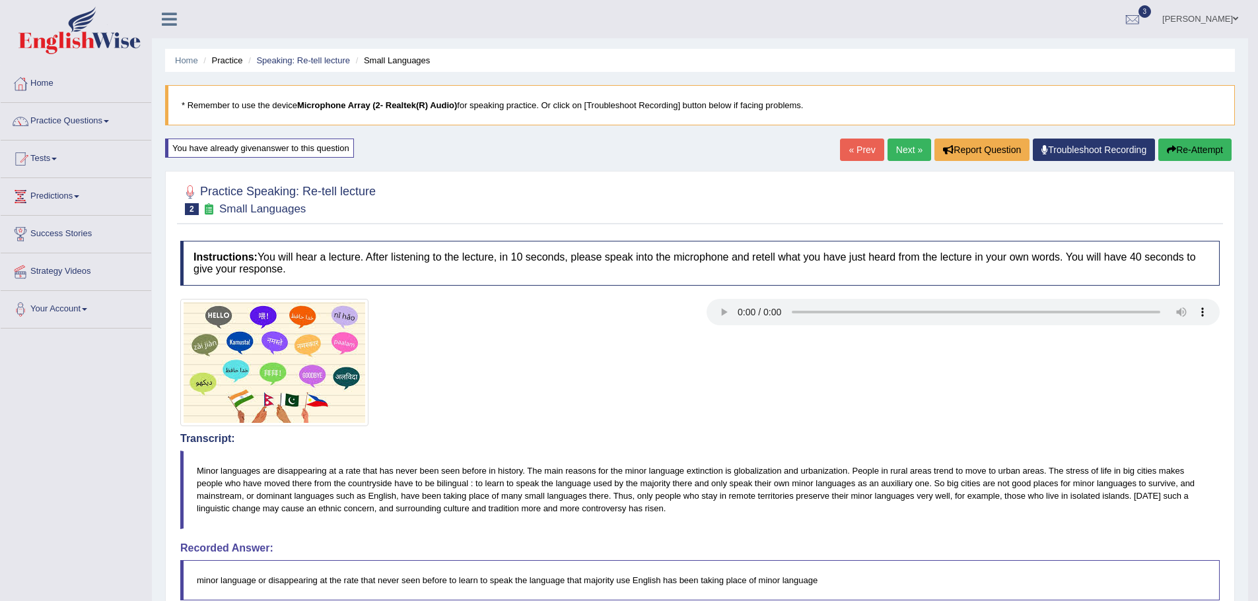
click at [1180, 149] on button "Re-Attempt" at bounding box center [1194, 150] width 73 height 22
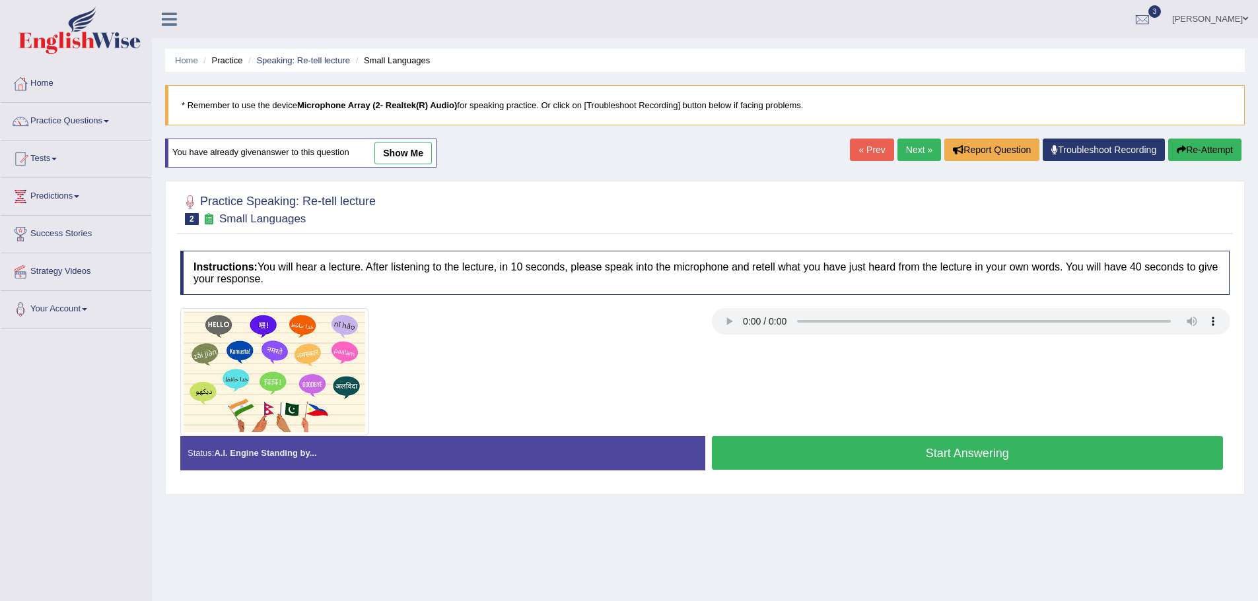
click at [893, 447] on button "Start Answering" at bounding box center [968, 453] width 512 height 34
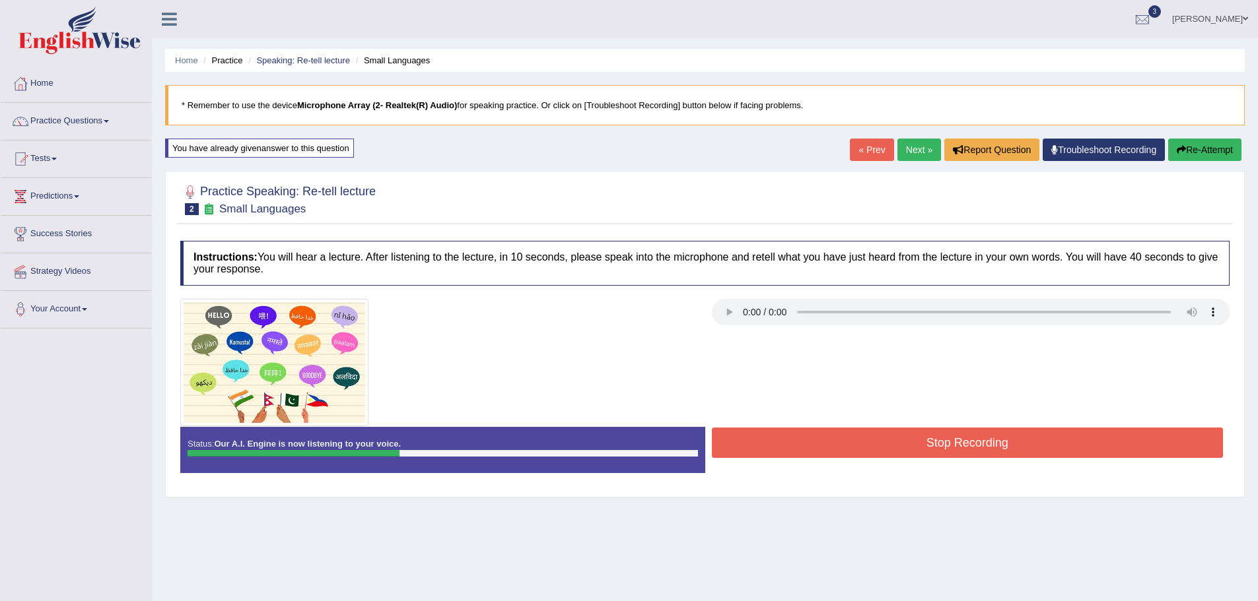
click at [899, 444] on button "Stop Recording" at bounding box center [968, 443] width 512 height 30
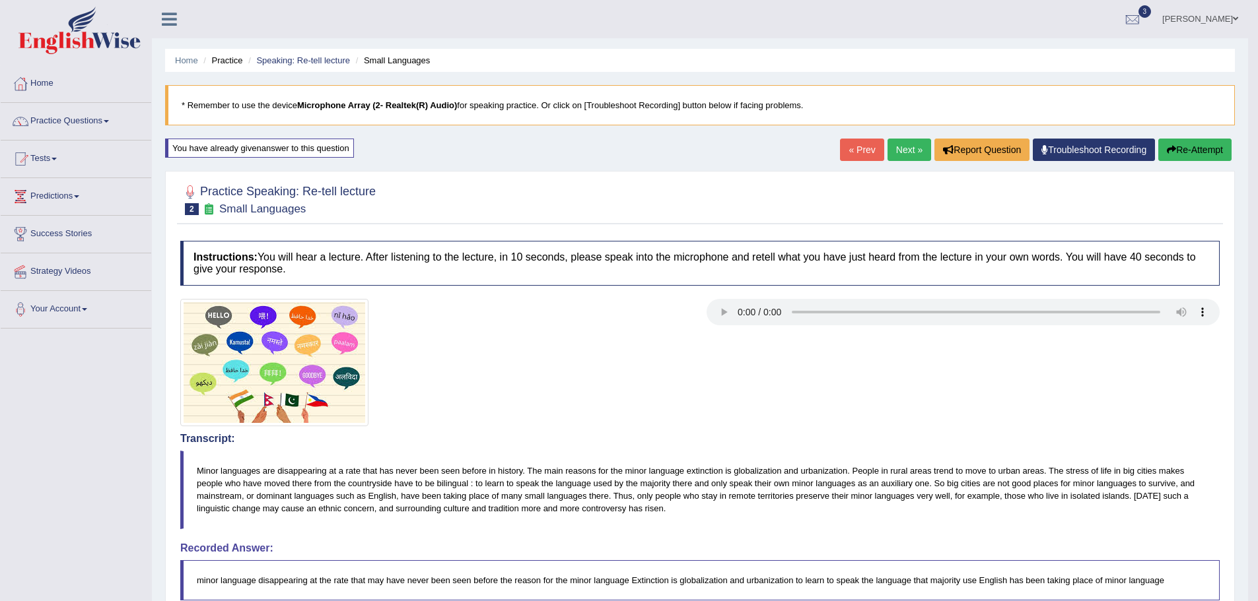
click at [901, 159] on link "Next »" at bounding box center [909, 150] width 44 height 22
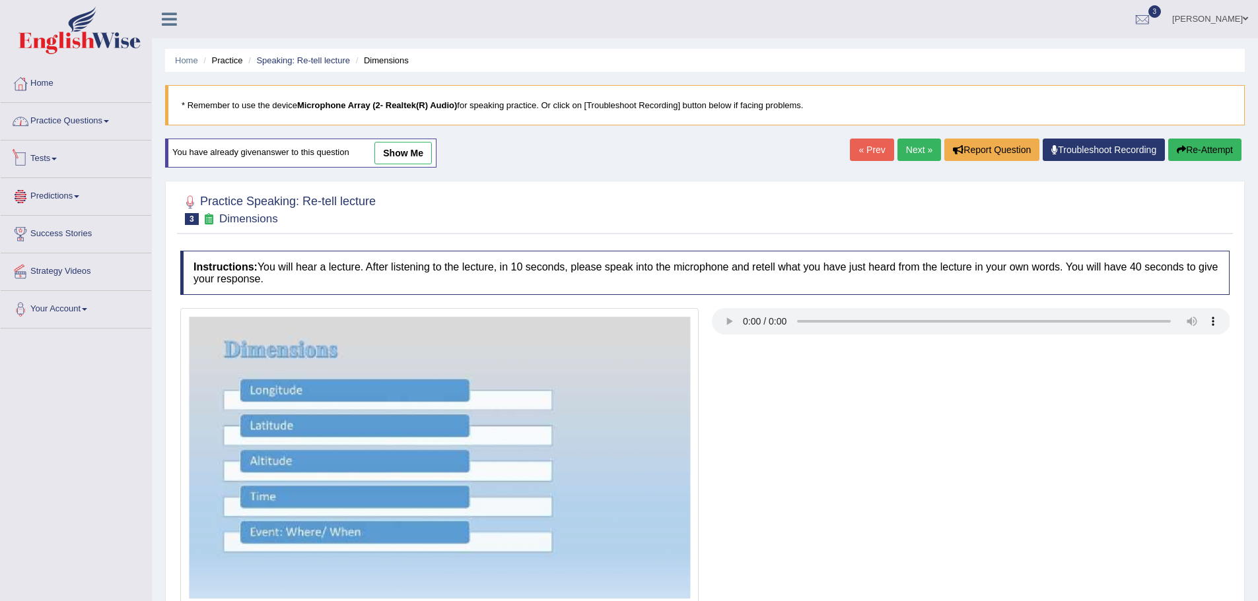
click at [53, 108] on link "Practice Questions" at bounding box center [76, 119] width 151 height 33
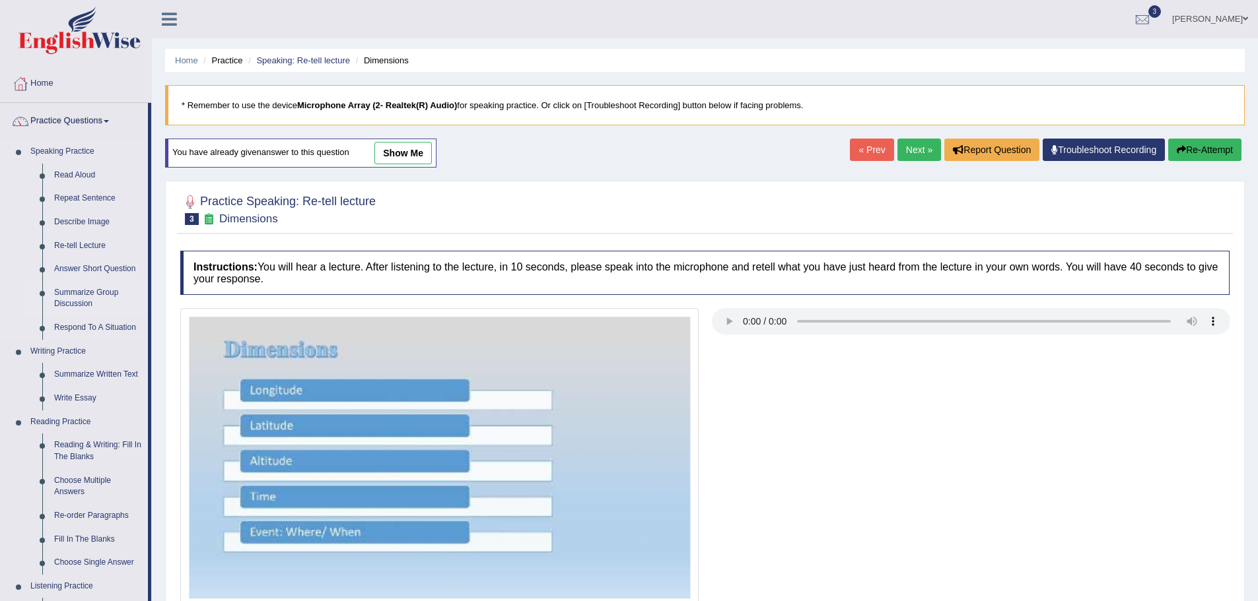
click at [78, 298] on link "Summarize Group Discussion" at bounding box center [98, 298] width 100 height 35
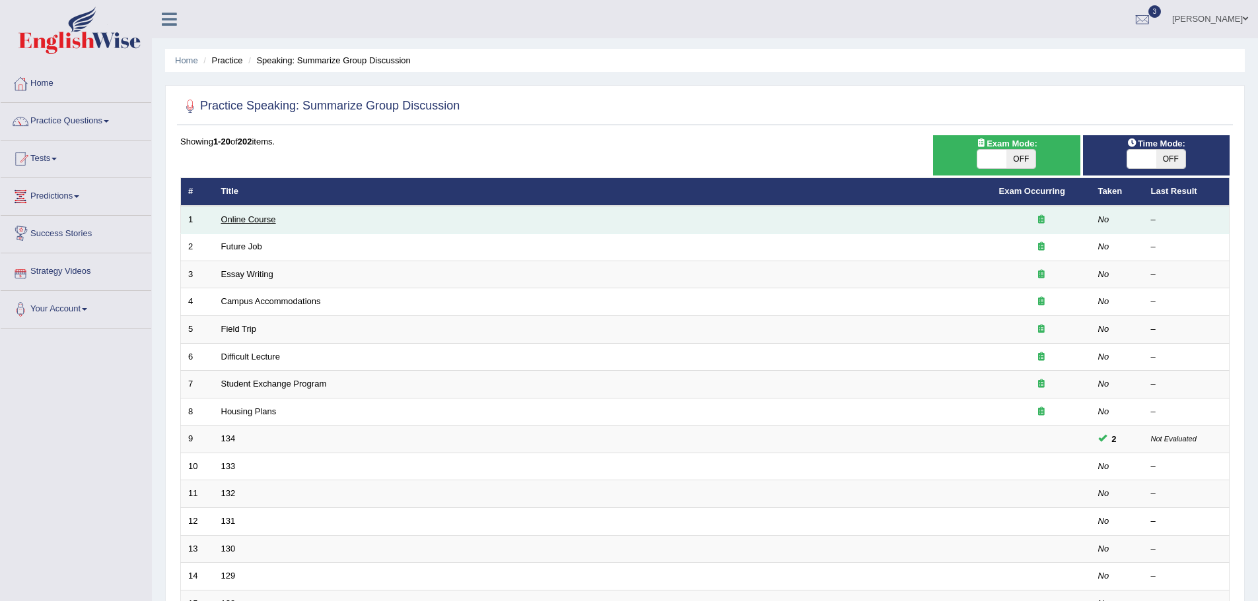
click at [259, 222] on link "Online Course" at bounding box center [248, 220] width 55 height 10
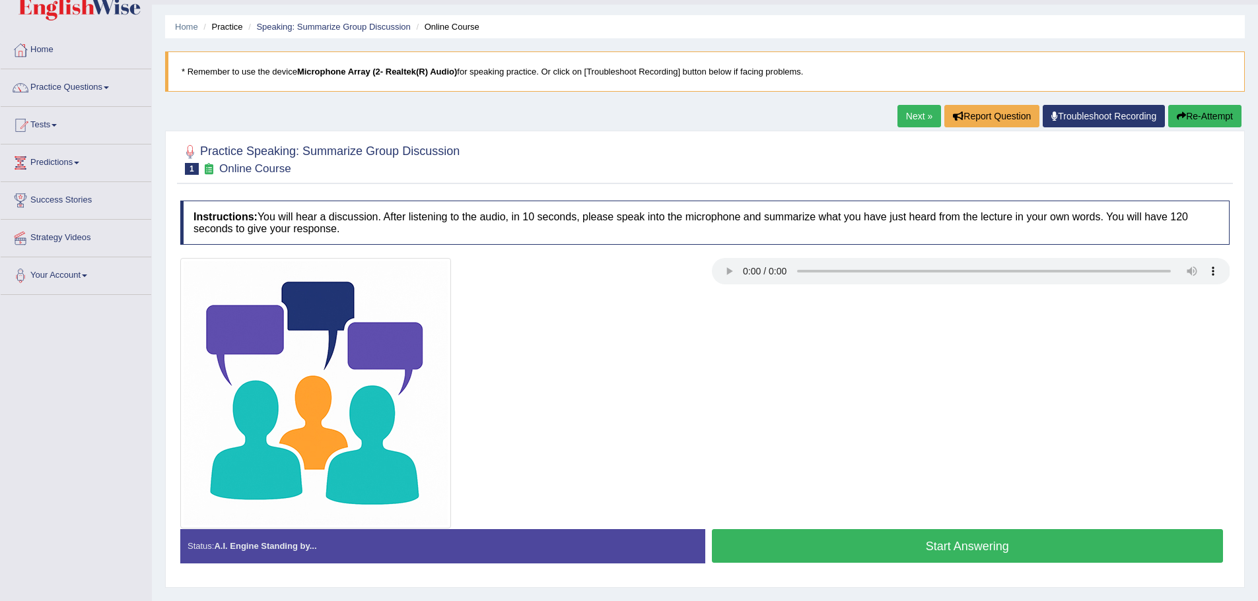
scroll to position [66, 0]
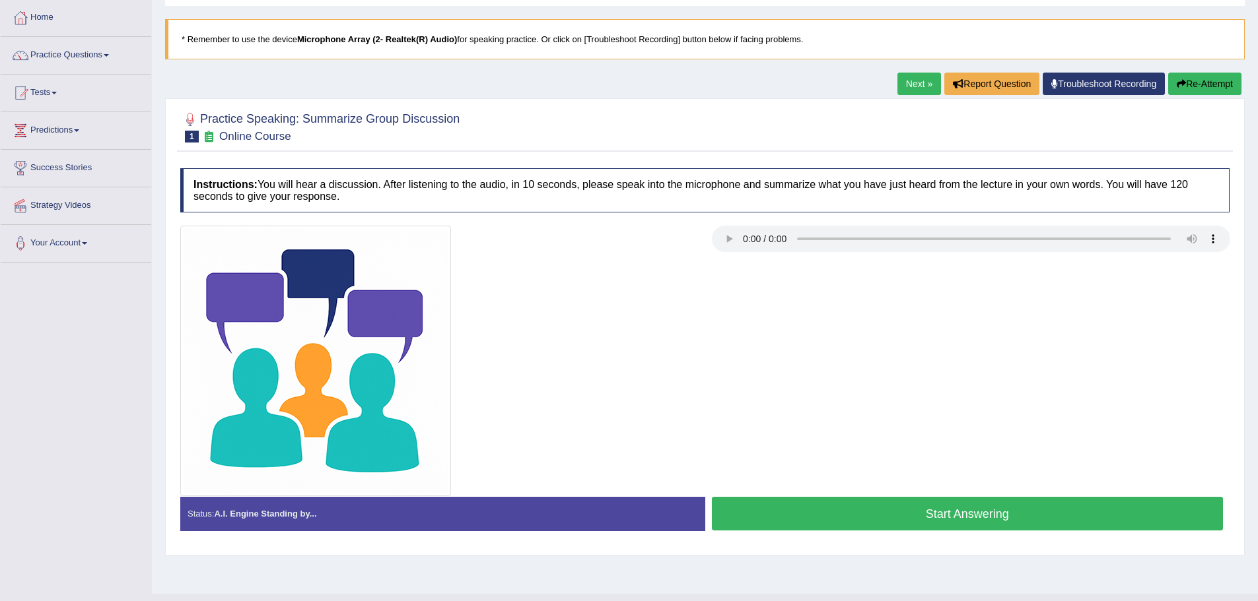
click at [925, 518] on button "Start Answering" at bounding box center [968, 514] width 512 height 34
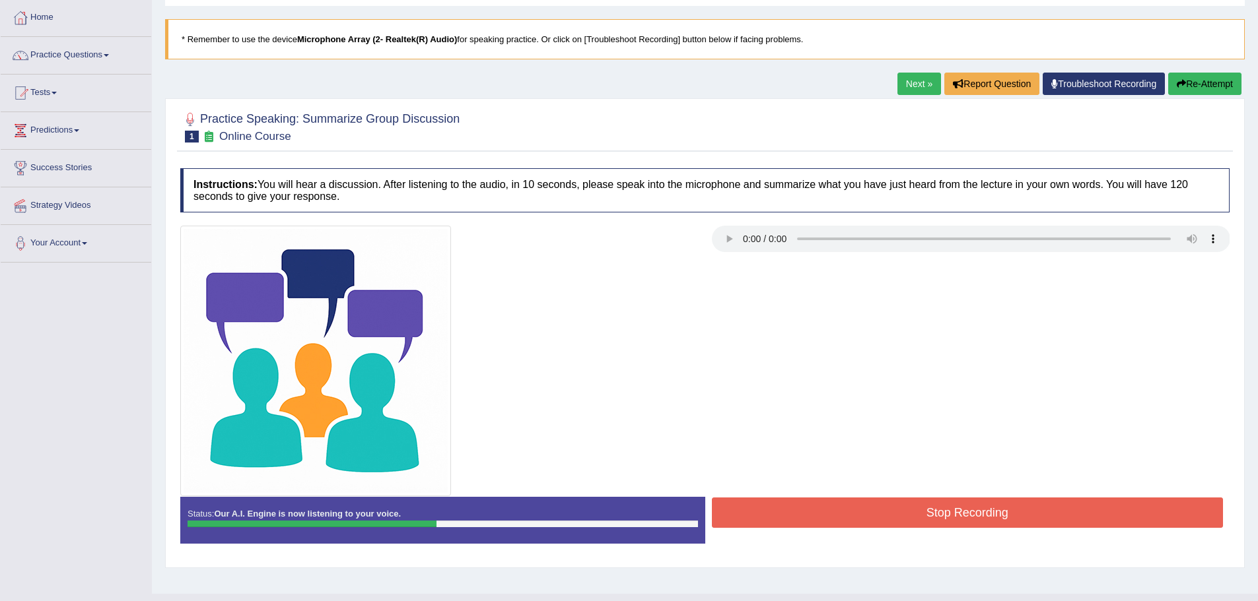
click at [925, 518] on button "Stop Recording" at bounding box center [968, 513] width 512 height 30
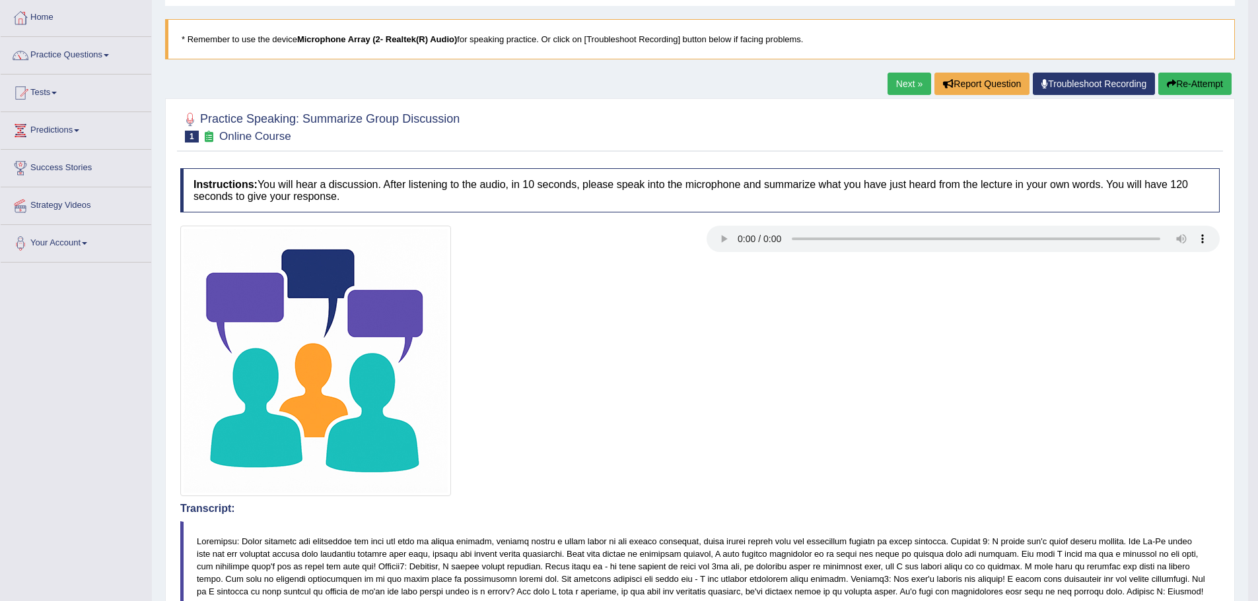
drag, startPoint x: 1267, startPoint y: 312, endPoint x: 1265, endPoint y: 381, distance: 69.3
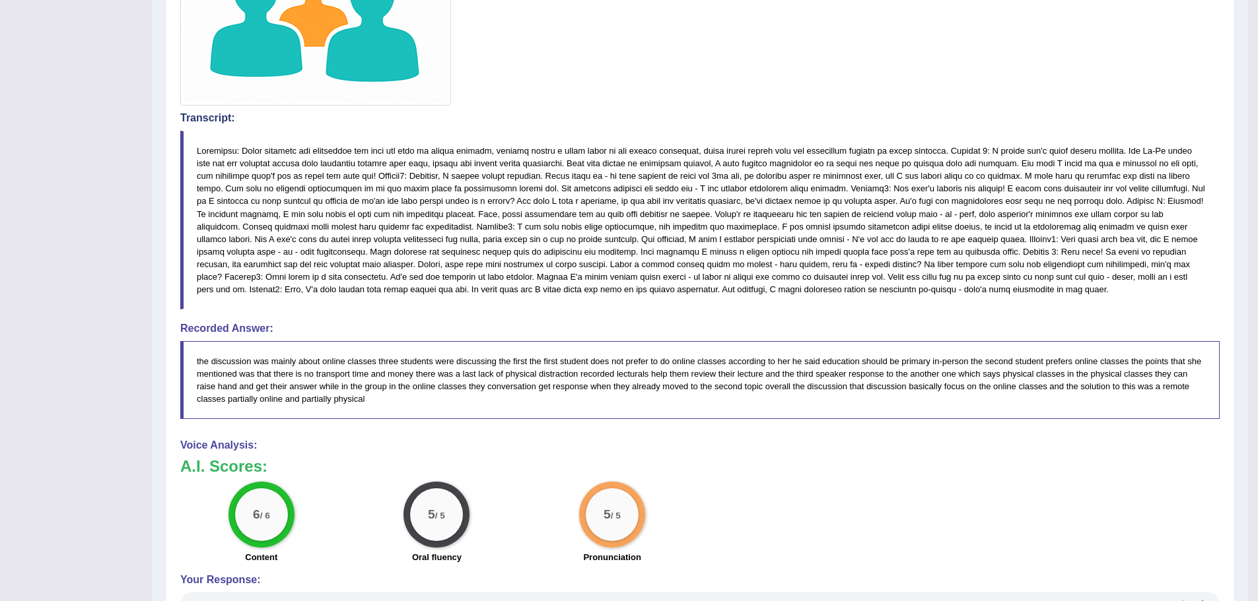
scroll to position [458, 0]
drag, startPoint x: 205, startPoint y: 364, endPoint x: 347, endPoint y: 386, distance: 143.0
click at [344, 386] on blockquote "the discussion was mainly about online classes three students were discussing t…" at bounding box center [699, 379] width 1039 height 78
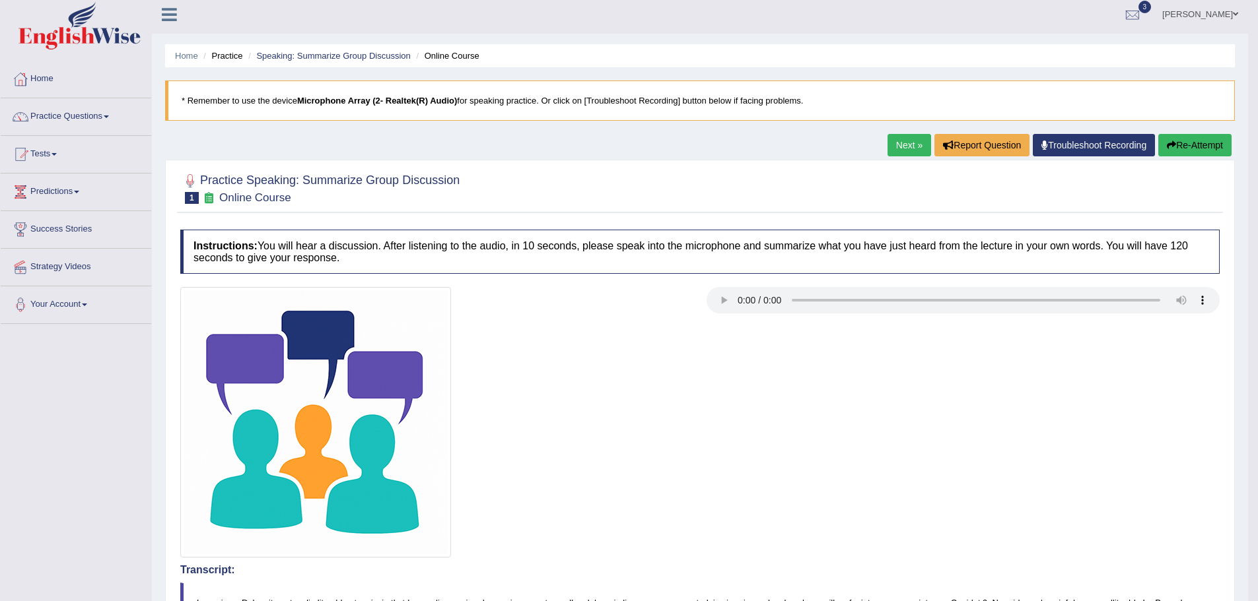
scroll to position [0, 0]
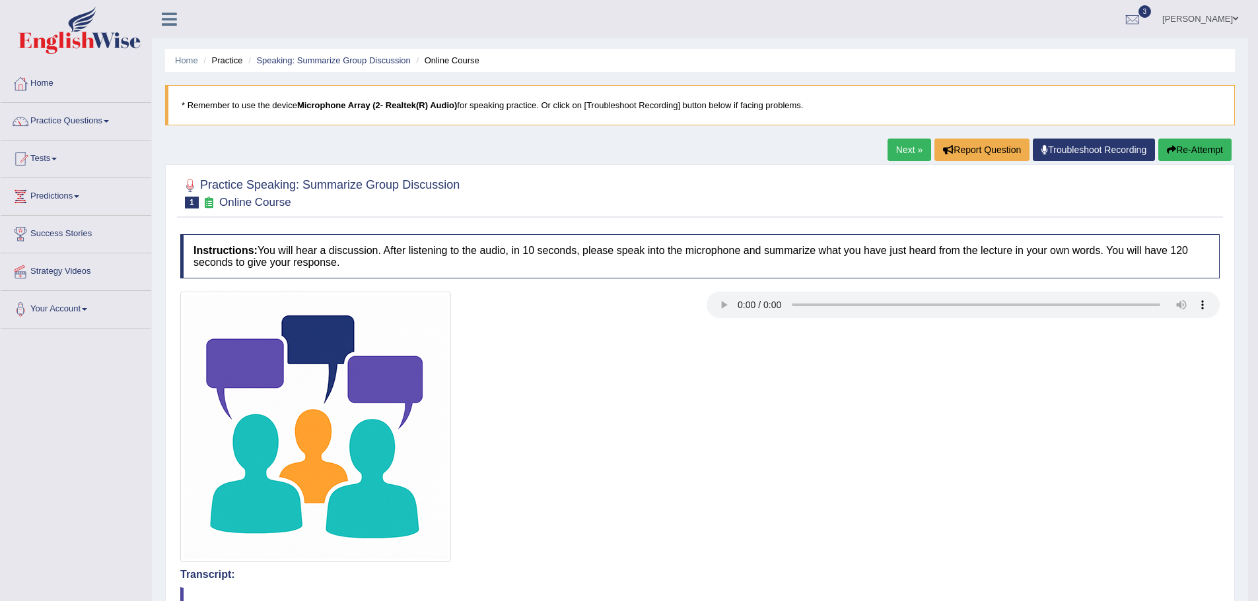
click at [902, 149] on link "Next »" at bounding box center [909, 150] width 44 height 22
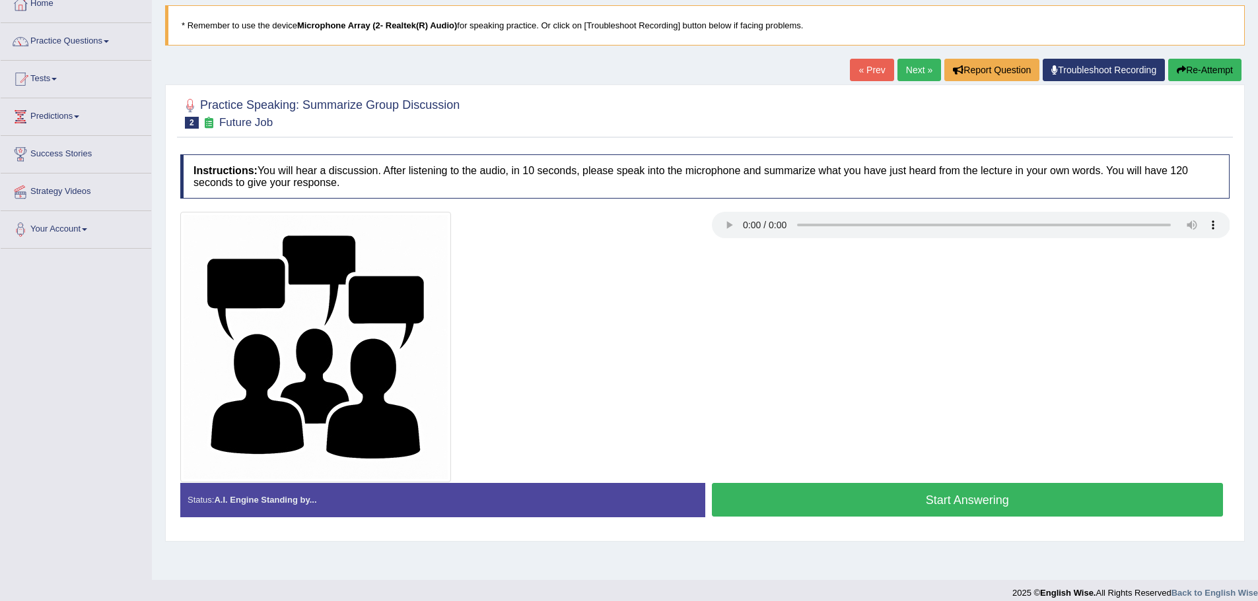
scroll to position [92, 0]
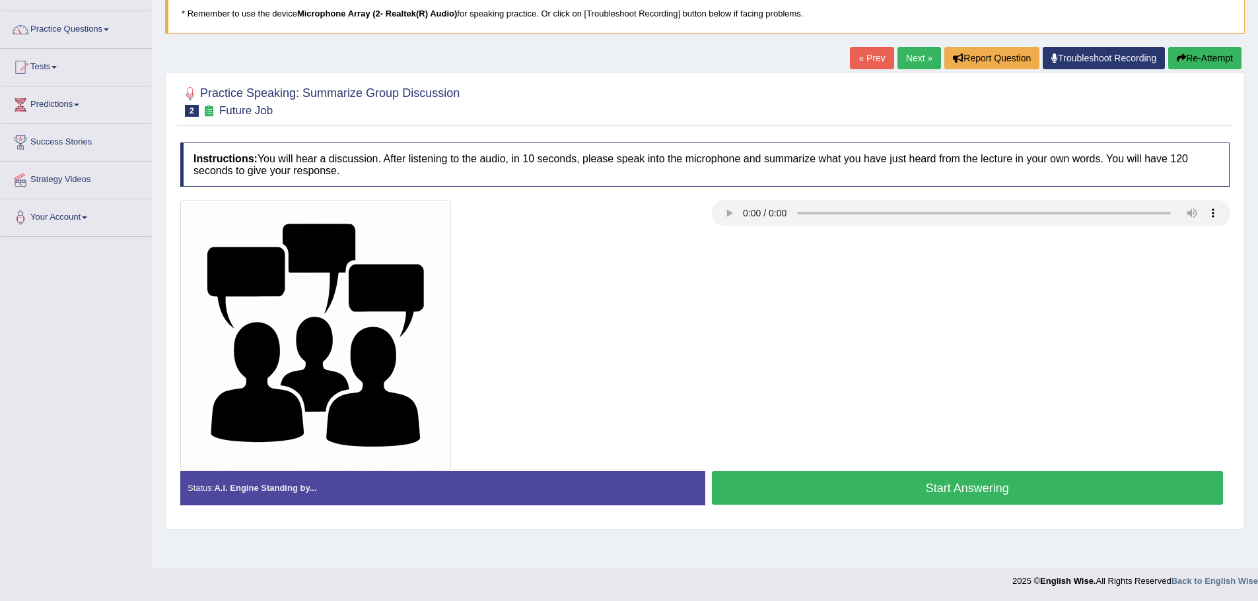
click at [940, 482] on button "Start Answering" at bounding box center [968, 488] width 512 height 34
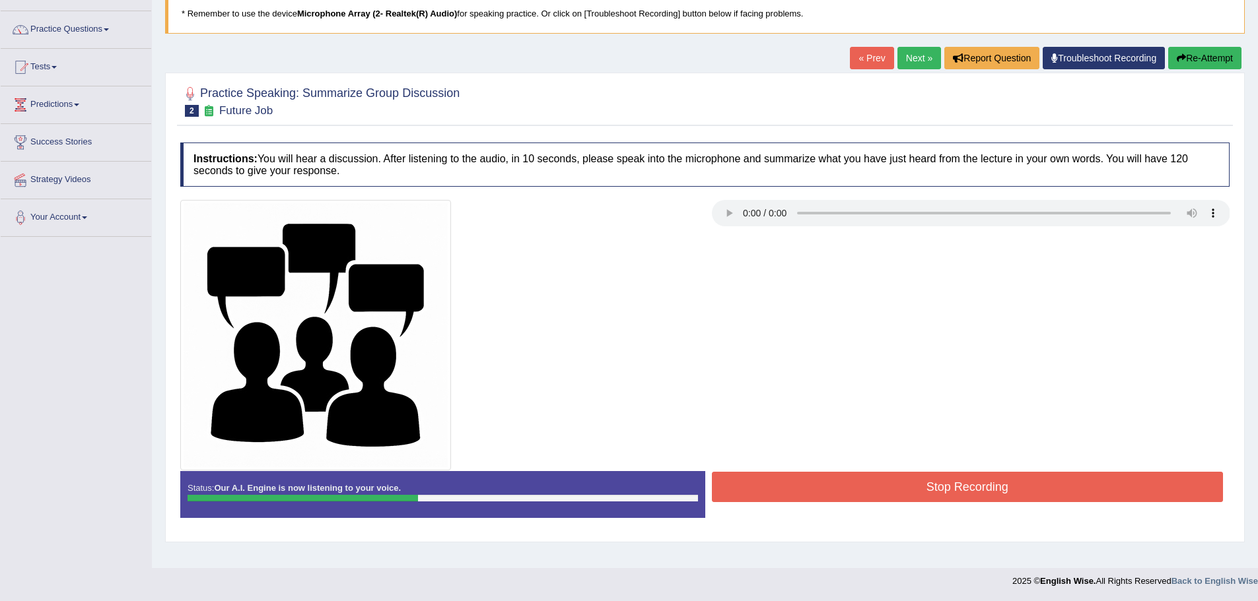
click at [940, 482] on button "Stop Recording" at bounding box center [968, 487] width 512 height 30
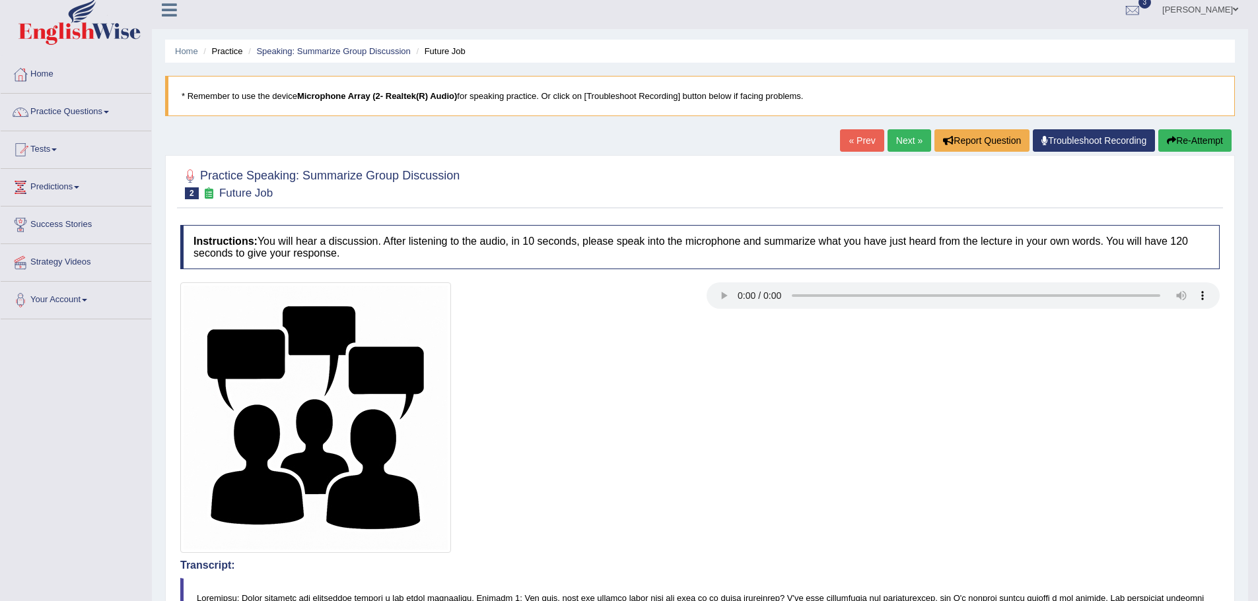
scroll to position [0, 0]
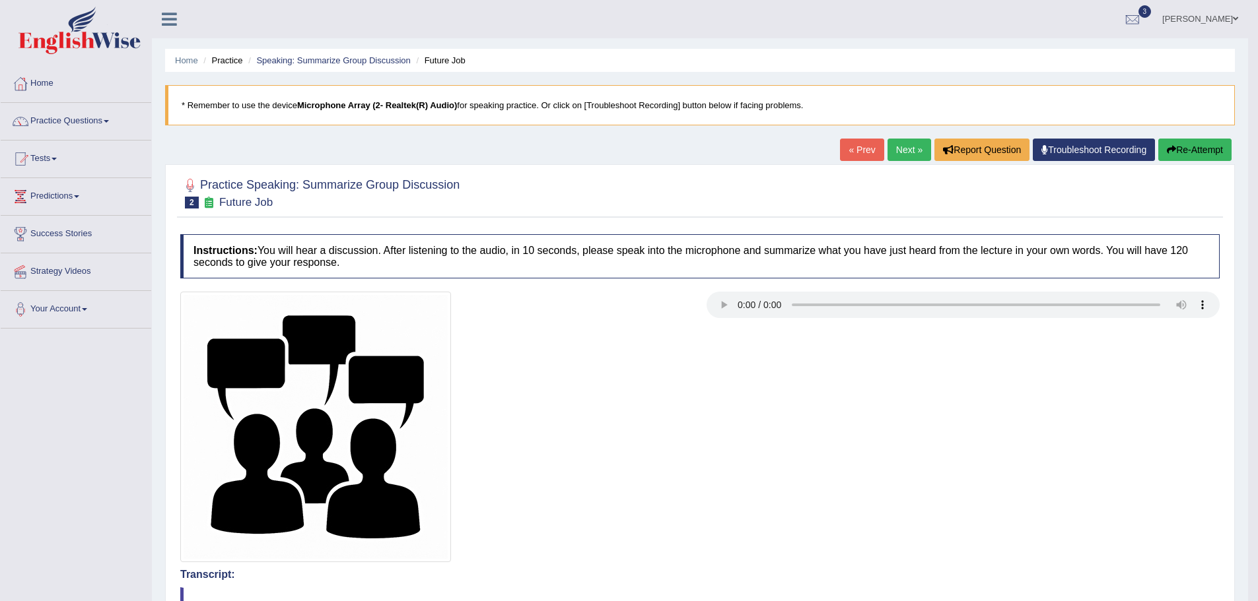
click at [906, 145] on link "Next »" at bounding box center [909, 150] width 44 height 22
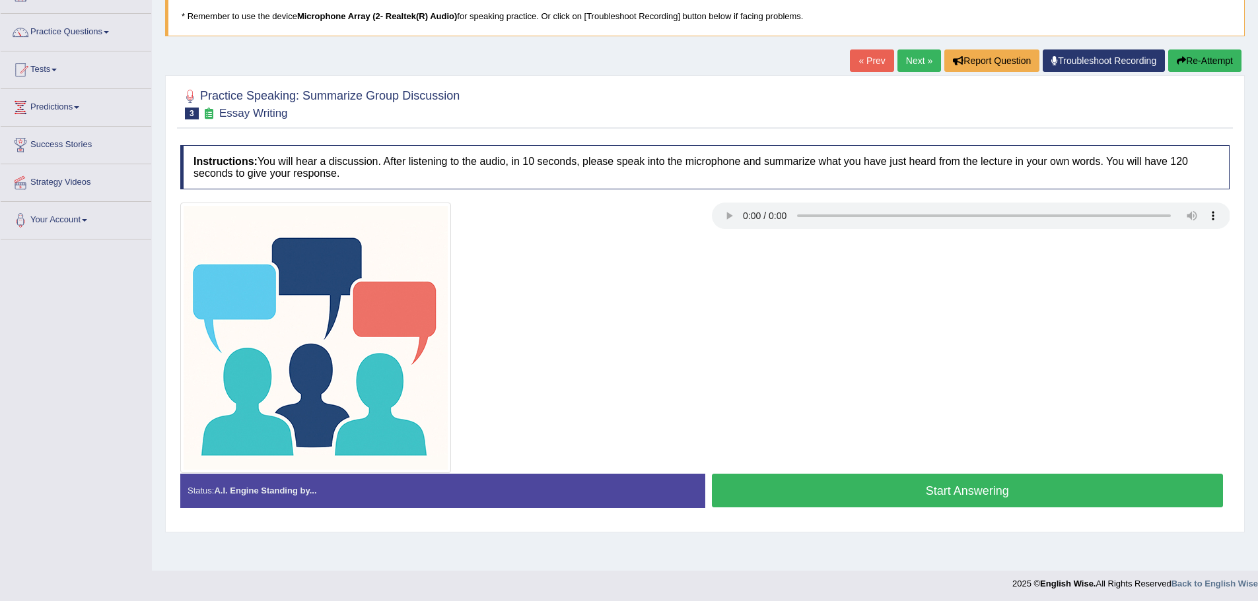
scroll to position [92, 0]
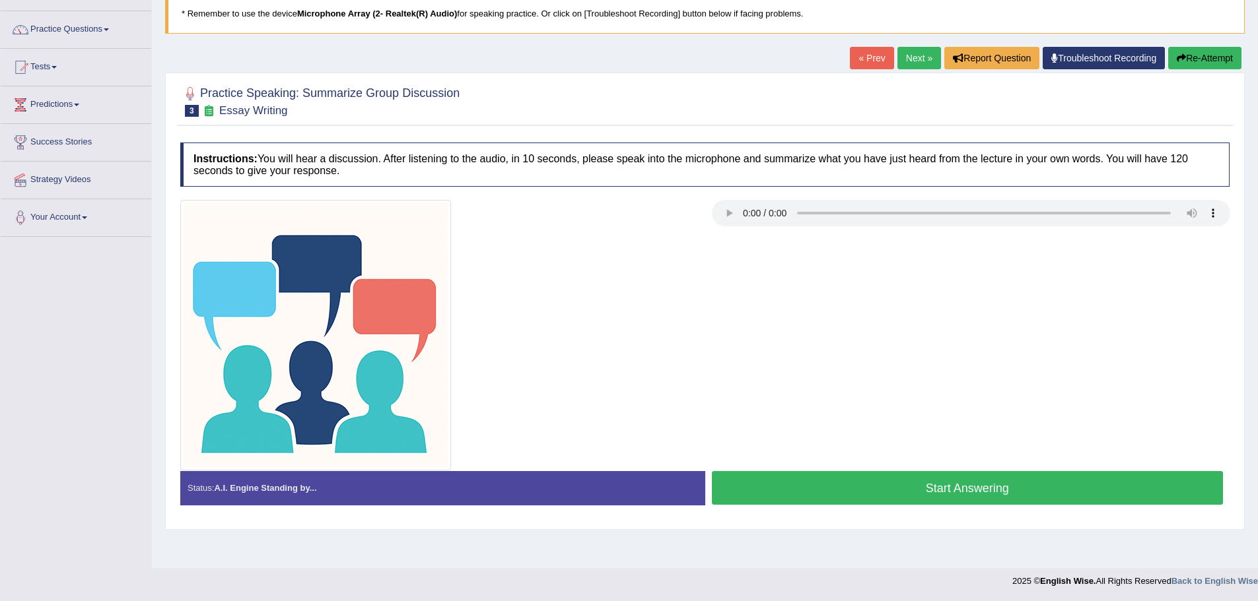
click at [889, 477] on button "Start Answering" at bounding box center [968, 488] width 512 height 34
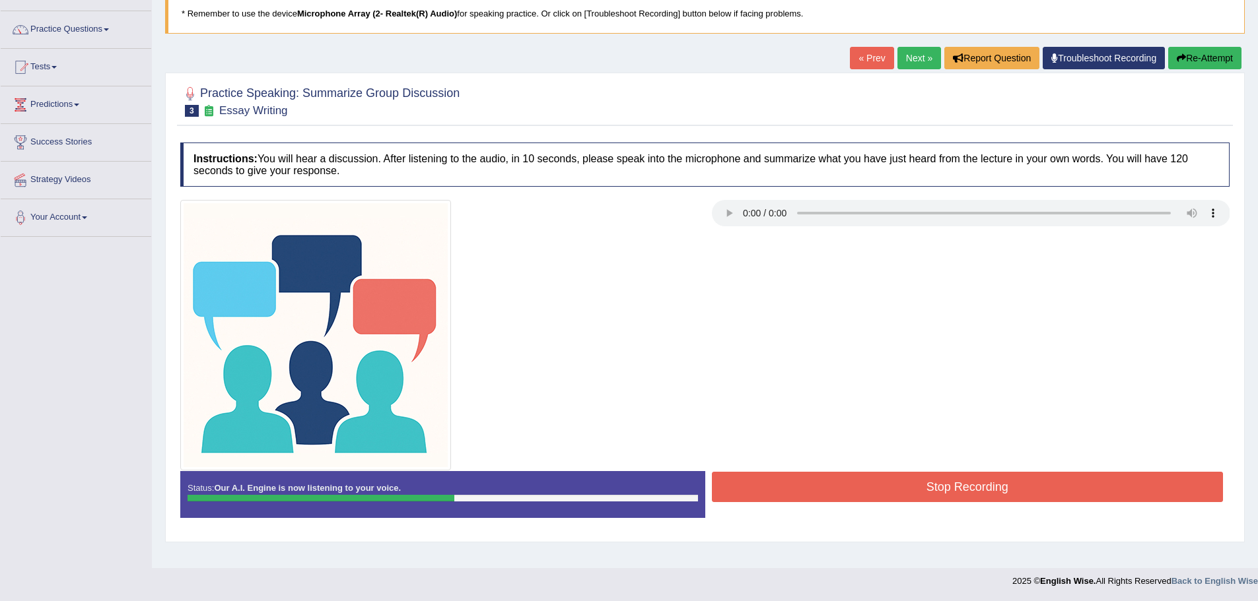
click at [824, 488] on button "Stop Recording" at bounding box center [968, 487] width 512 height 30
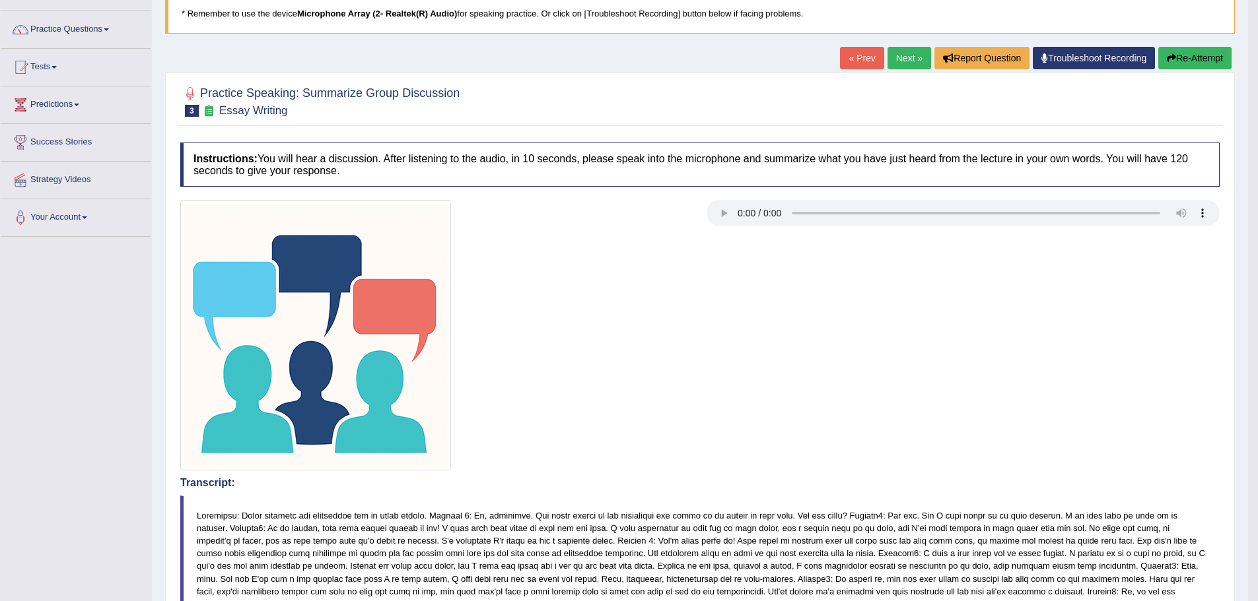
drag, startPoint x: 1265, startPoint y: 240, endPoint x: 1259, endPoint y: 242, distance: 6.9
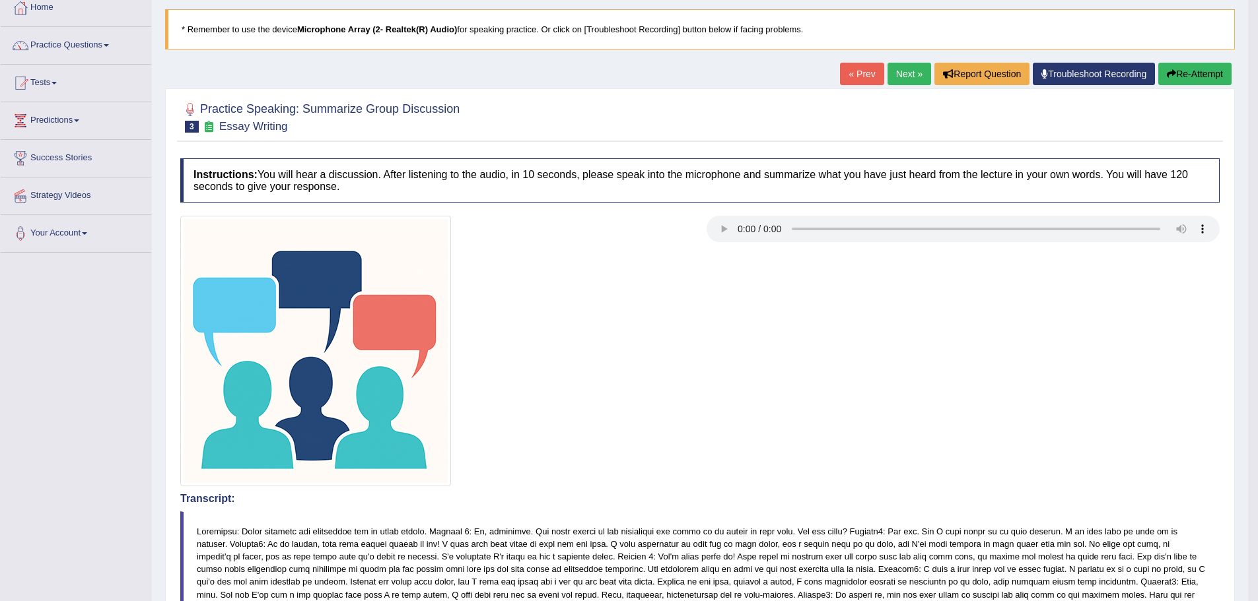
scroll to position [63, 0]
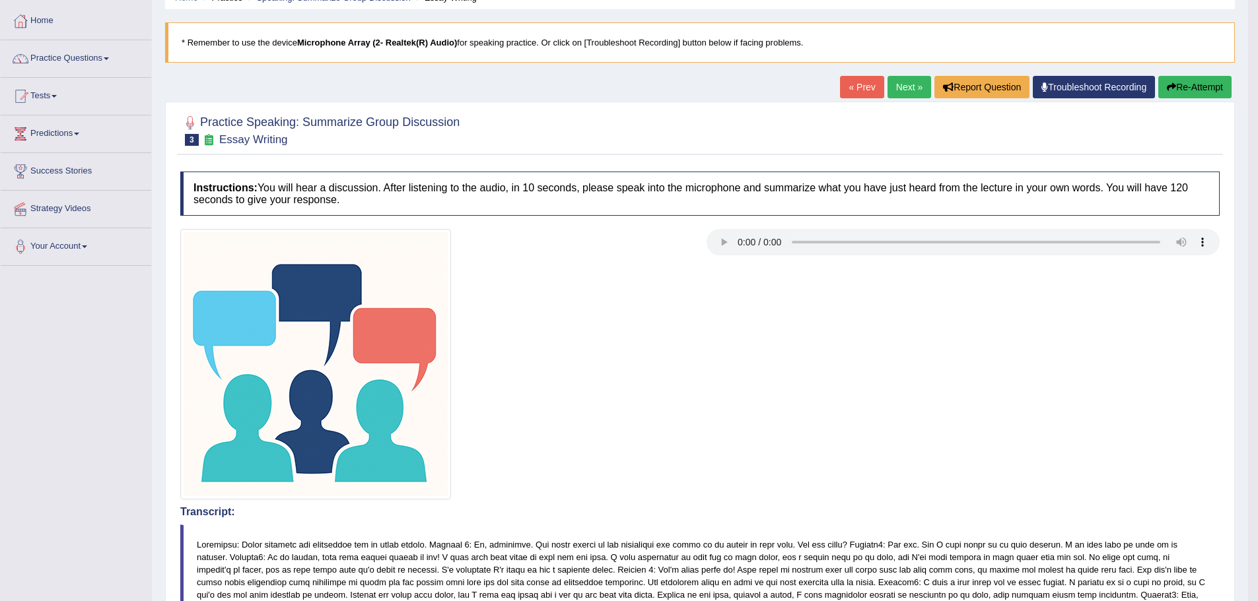
click at [898, 92] on link "Next »" at bounding box center [909, 87] width 44 height 22
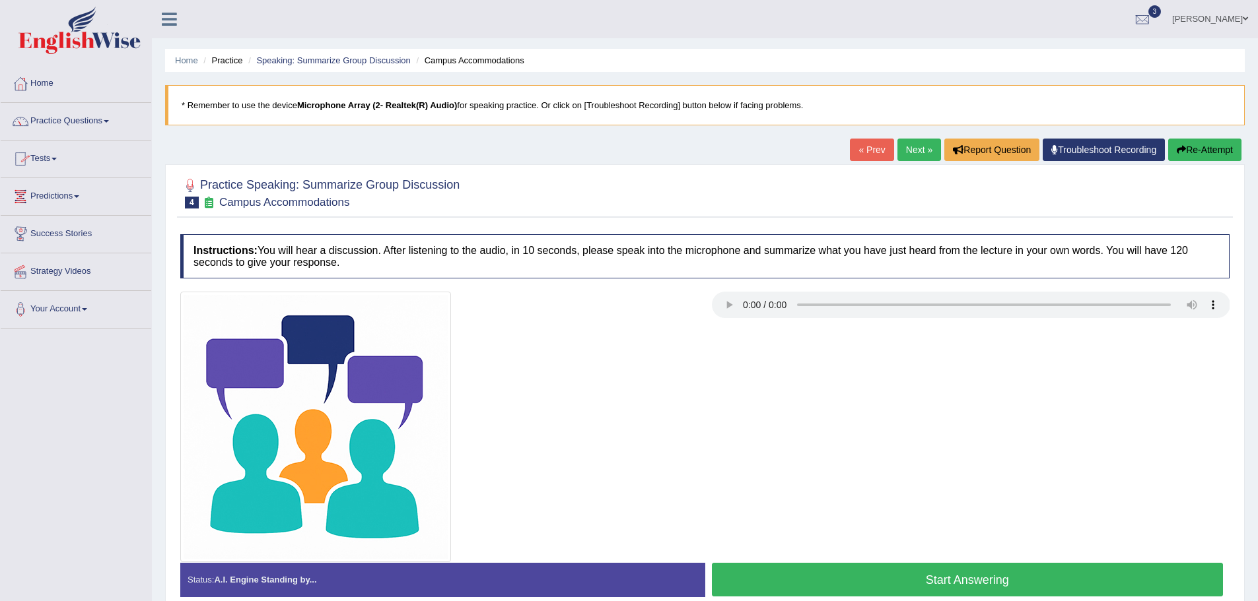
click at [49, 174] on li "Tests Take Practice Sectional Test Take Mock Test History" at bounding box center [76, 160] width 151 height 38
click at [98, 196] on link "Take Practice Sectional Test" at bounding box center [85, 190] width 123 height 24
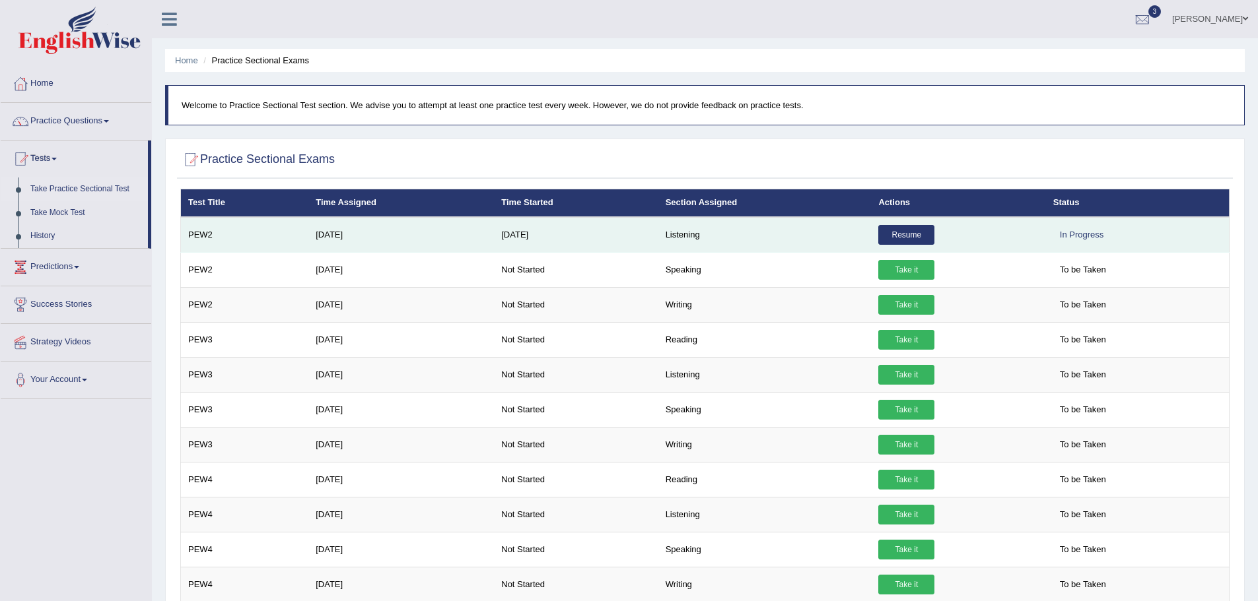
click at [902, 242] on link "Resume" at bounding box center [906, 235] width 56 height 20
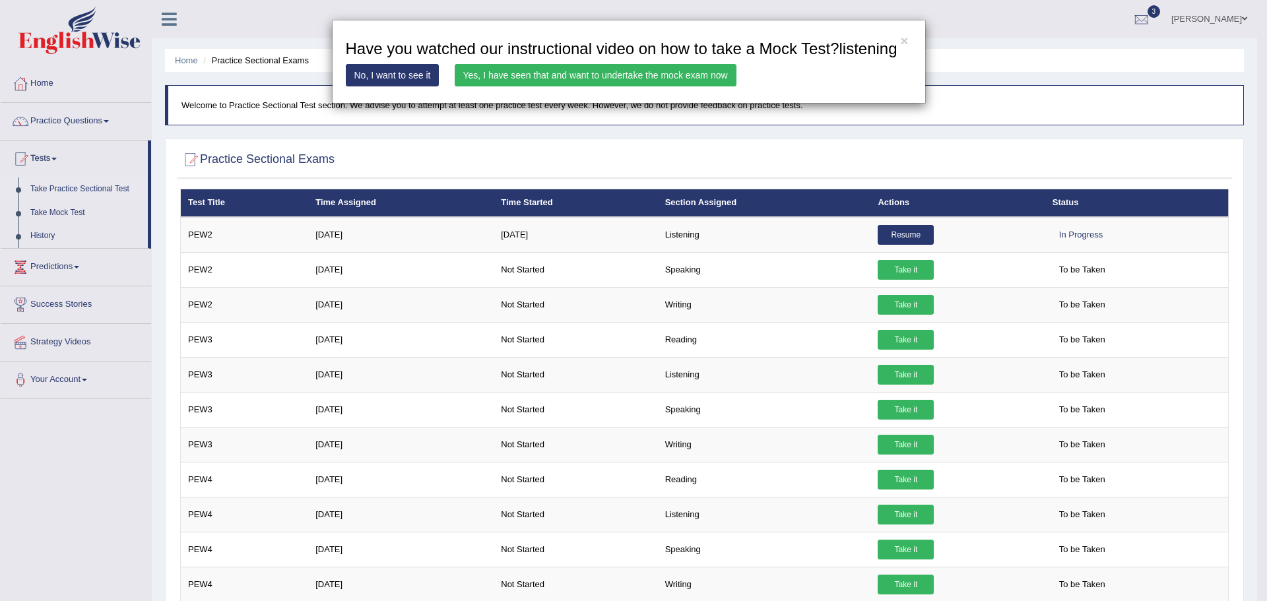
click at [526, 84] on link "Yes, I have seen that and want to undertake the mock exam now" at bounding box center [596, 75] width 282 height 22
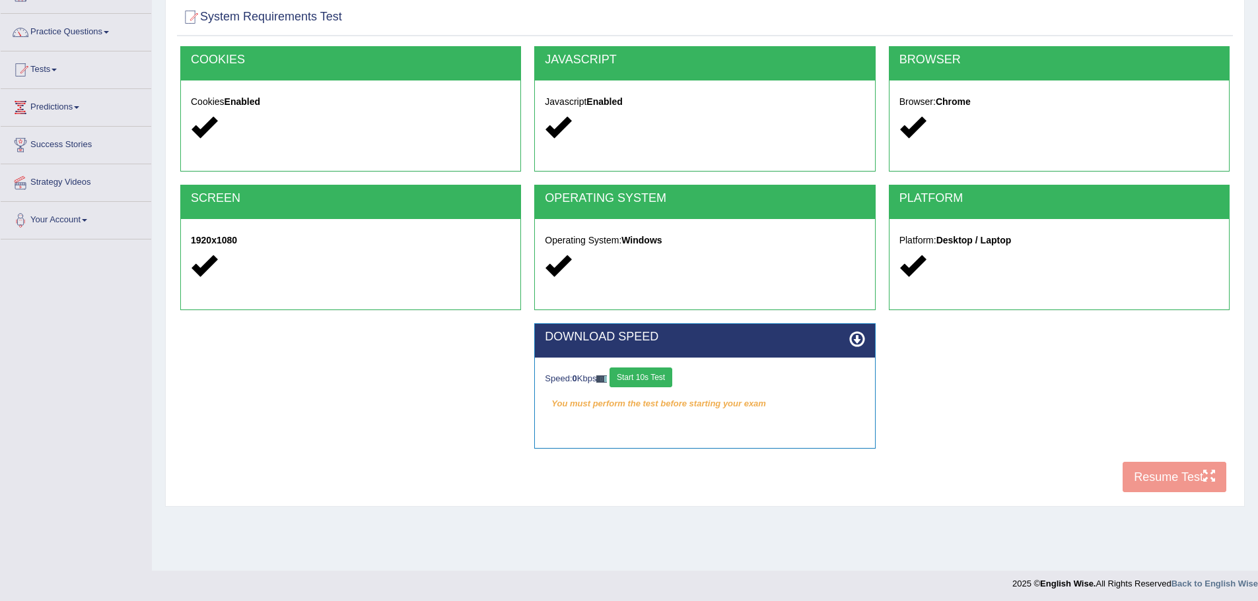
scroll to position [92, 0]
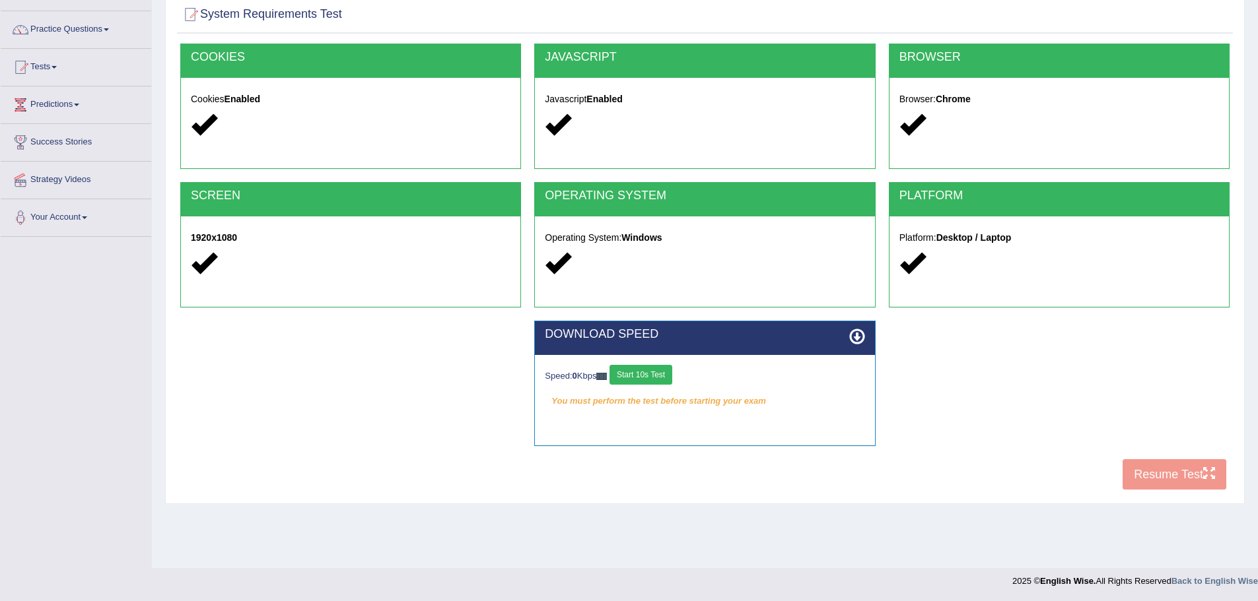
click at [654, 373] on button "Start 10s Test" at bounding box center [640, 375] width 63 height 20
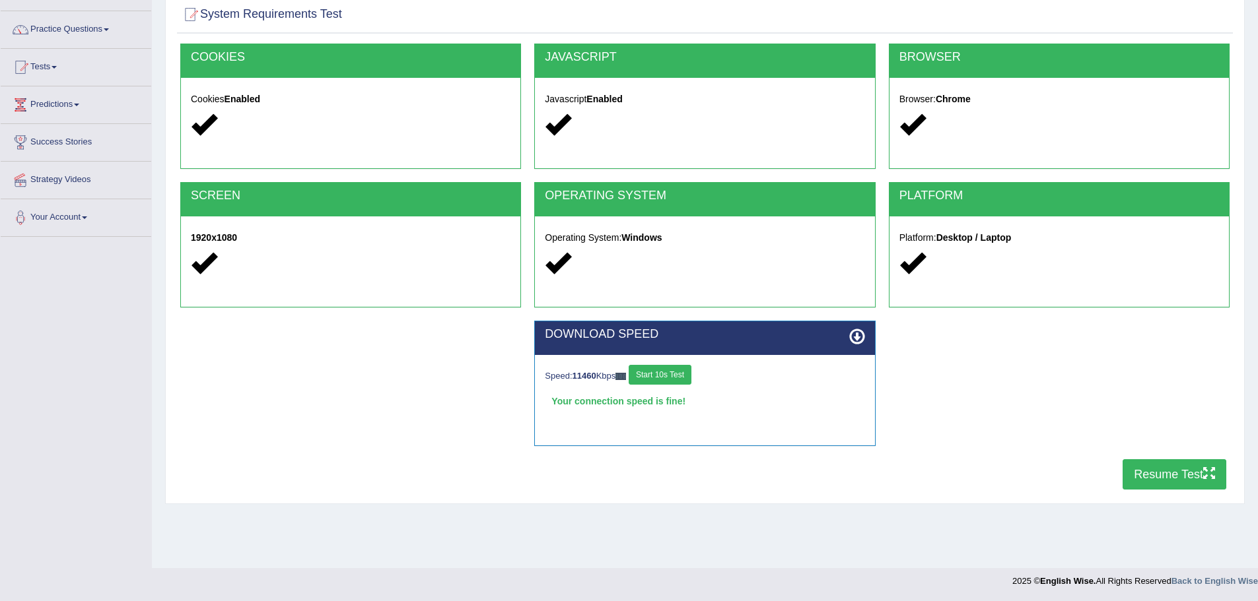
click at [1143, 475] on button "Resume Test" at bounding box center [1174, 474] width 104 height 30
click at [523, 303] on div "SCREEN 1920x1080" at bounding box center [351, 251] width 354 height 139
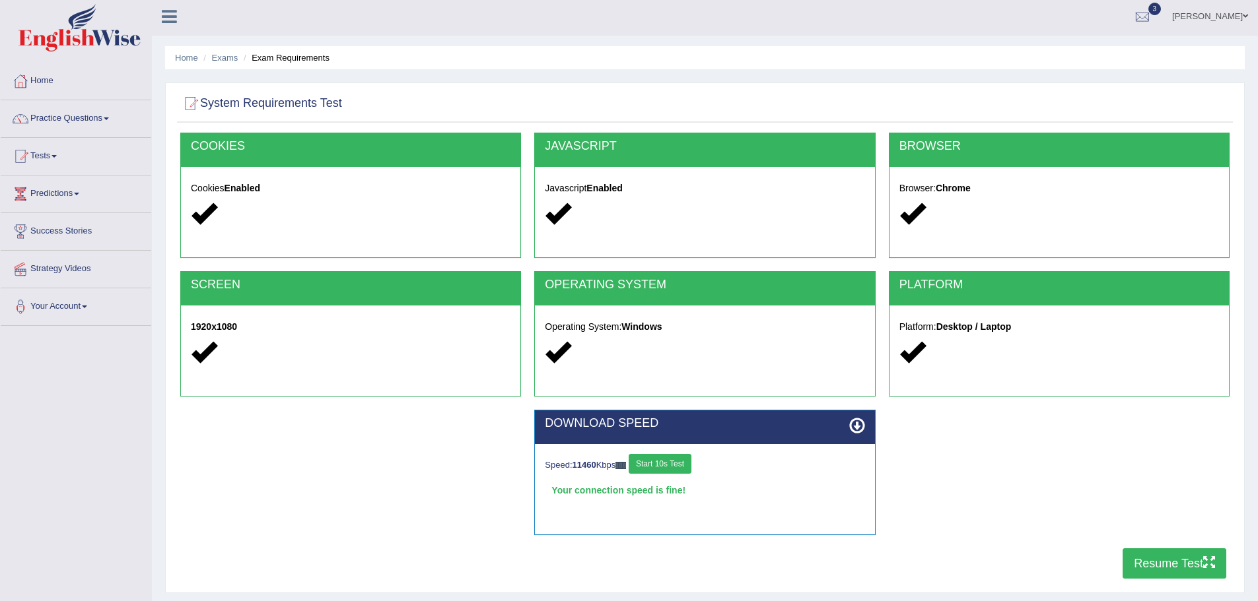
scroll to position [0, 0]
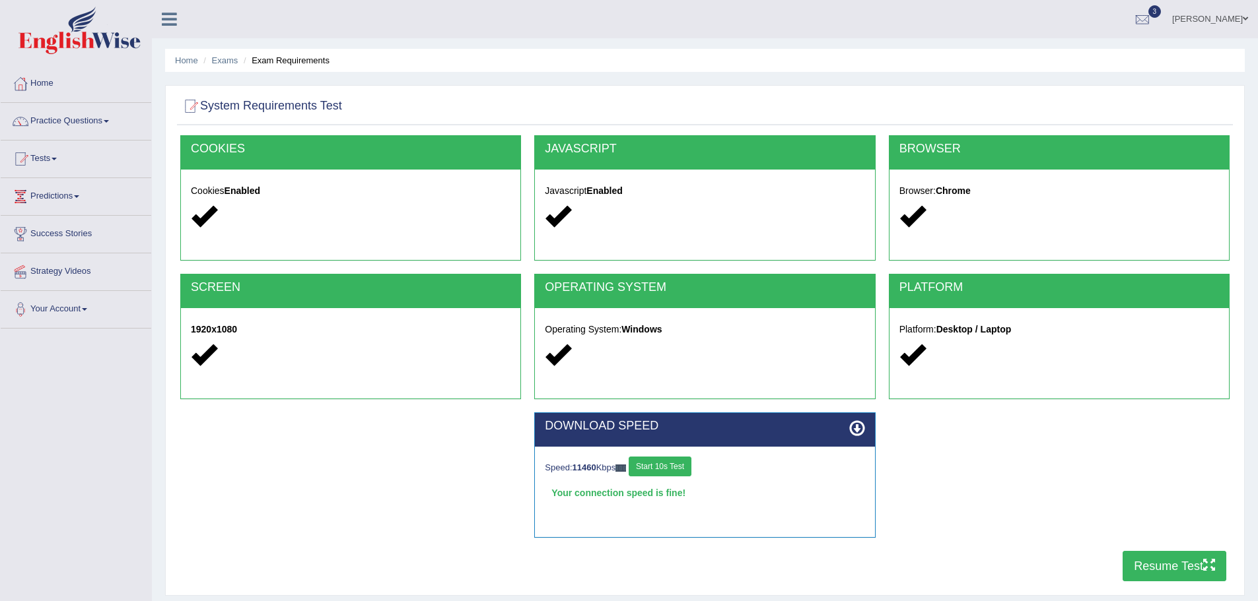
click at [1176, 567] on button "Resume Test" at bounding box center [1174, 566] width 104 height 30
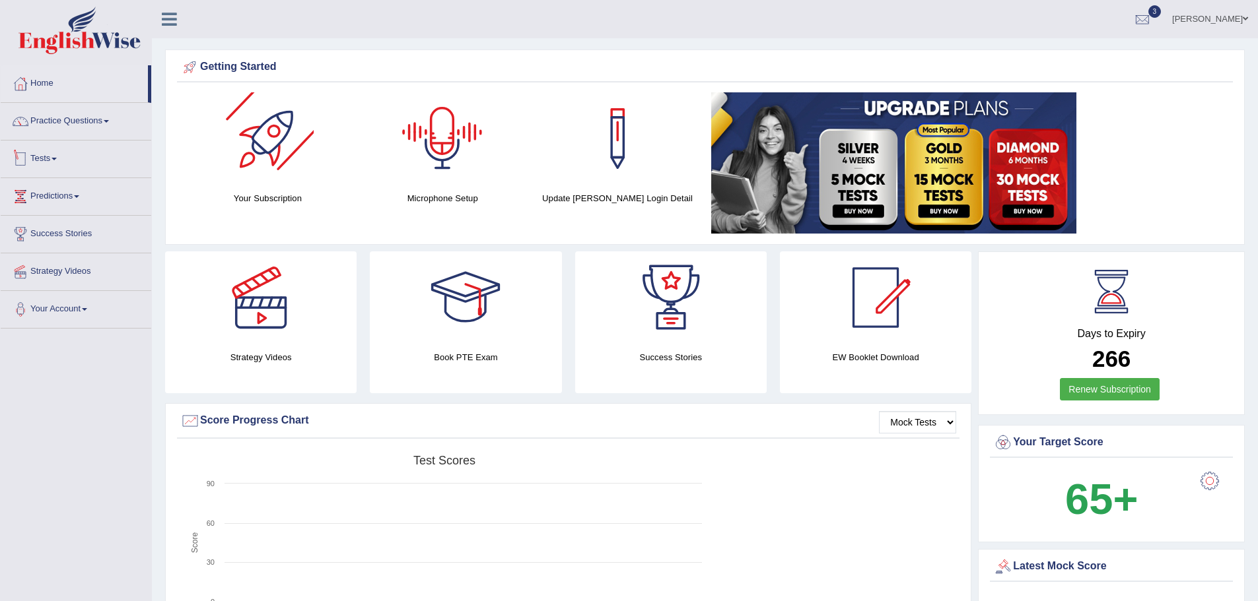
click at [67, 153] on link "Tests" at bounding box center [76, 157] width 151 height 33
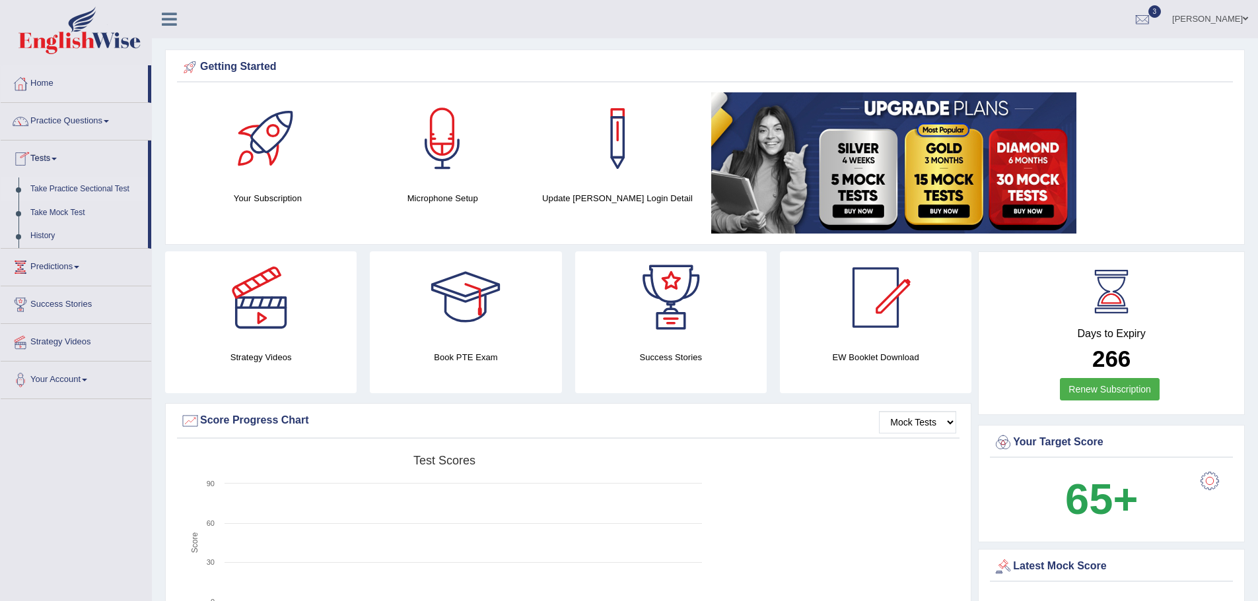
click at [55, 191] on link "Take Practice Sectional Test" at bounding box center [85, 190] width 123 height 24
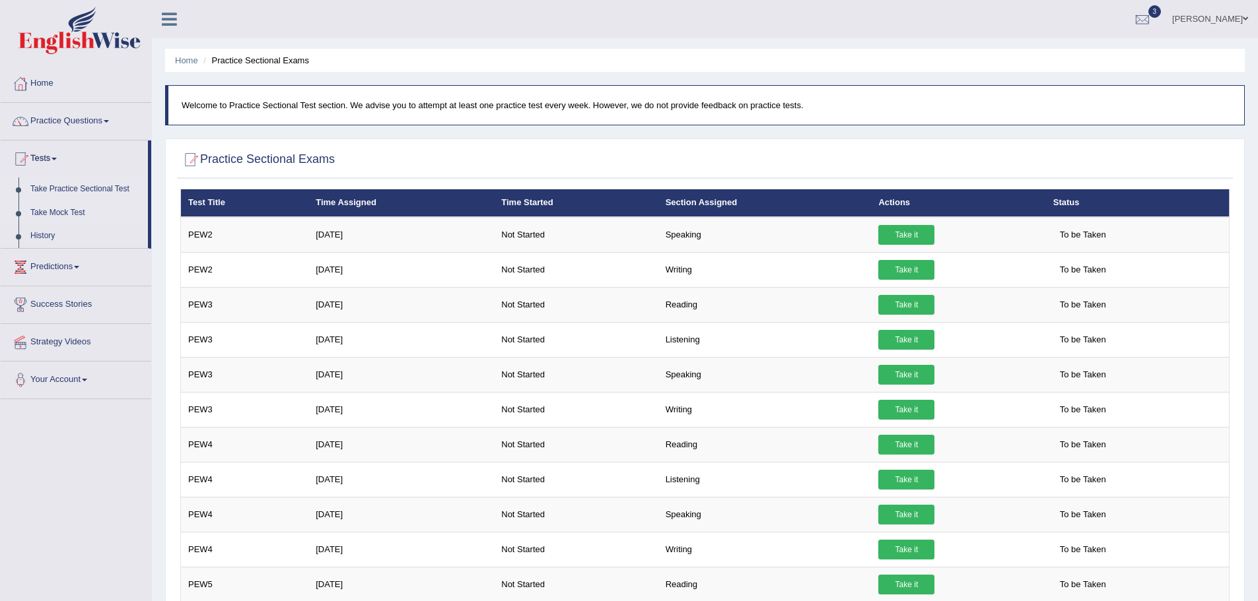
click at [43, 208] on link "Take Mock Test" at bounding box center [85, 213] width 123 height 24
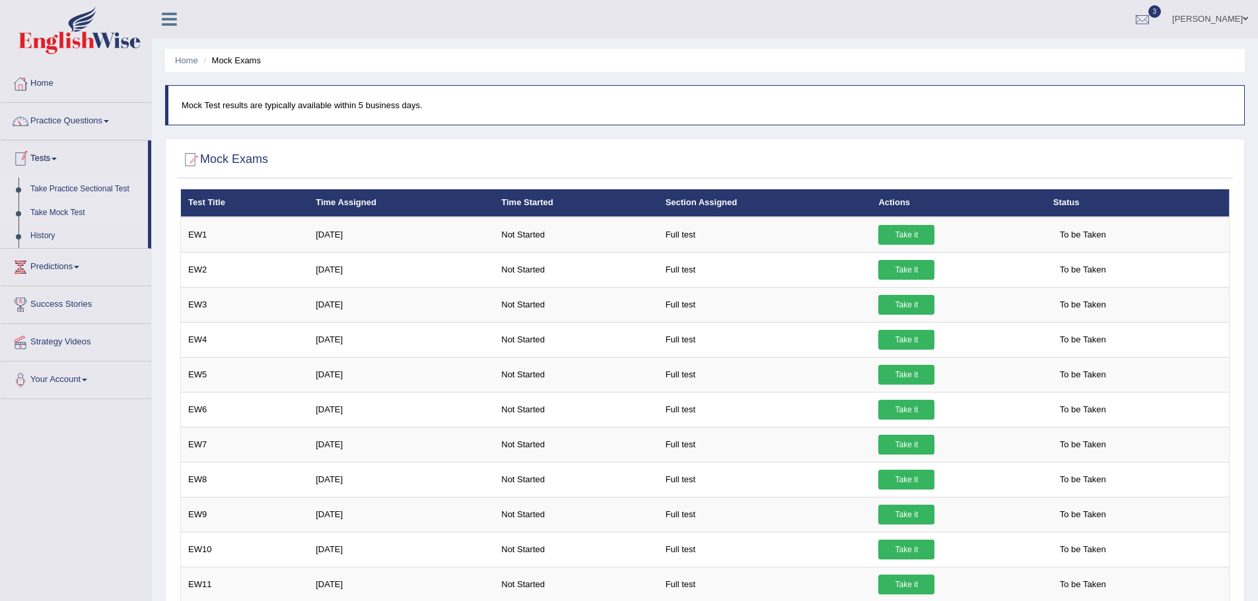
click at [72, 191] on link "Take Practice Sectional Test" at bounding box center [85, 190] width 123 height 24
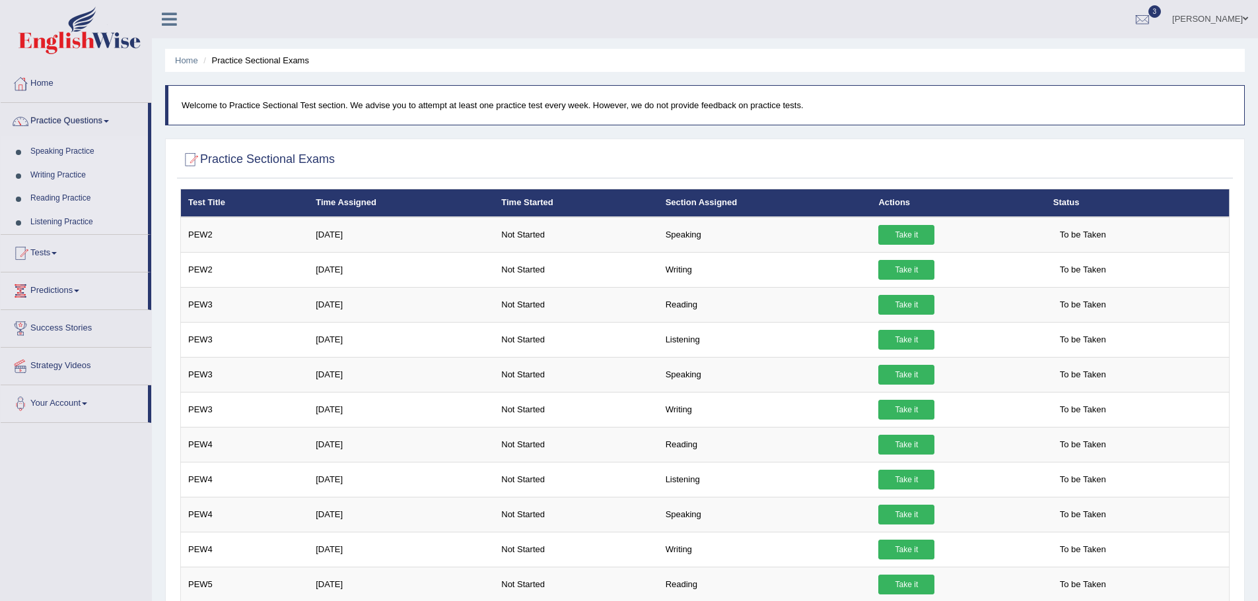
click at [77, 176] on link "Writing Practice" at bounding box center [85, 176] width 123 height 24
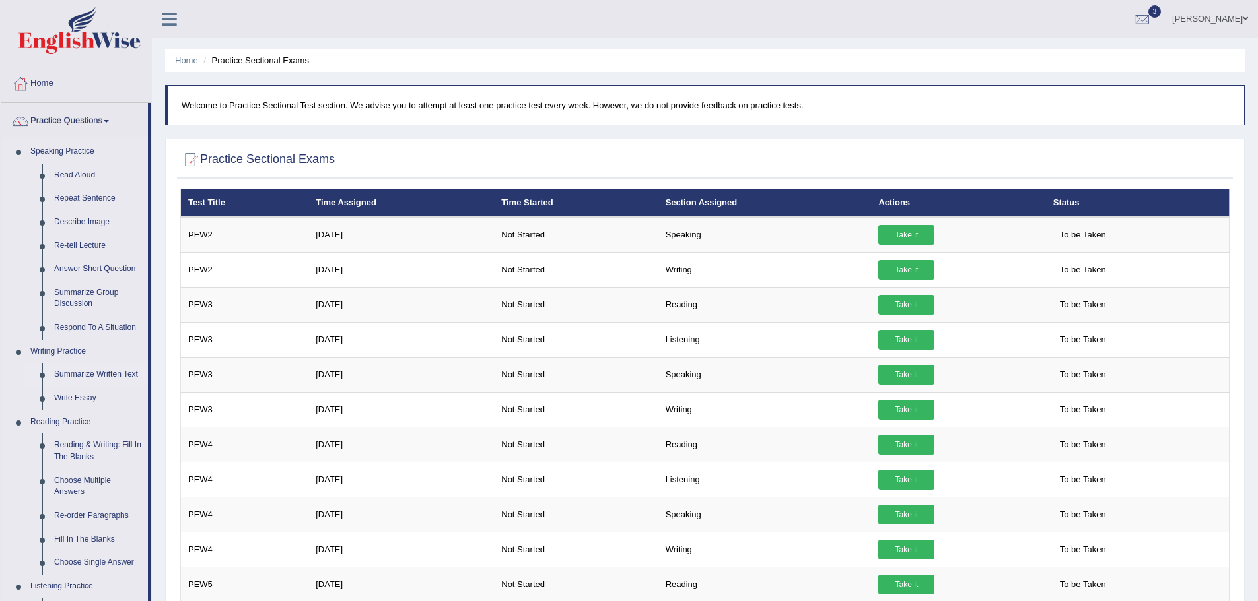
click at [81, 374] on link "Summarize Written Text" at bounding box center [98, 375] width 100 height 24
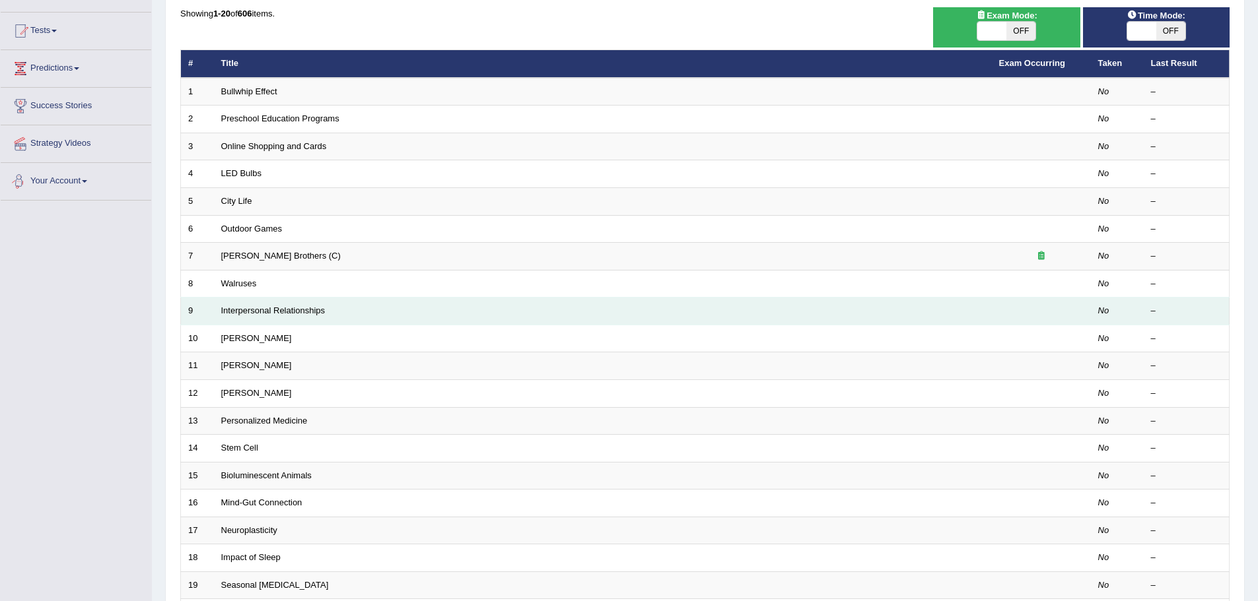
scroll to position [198, 0]
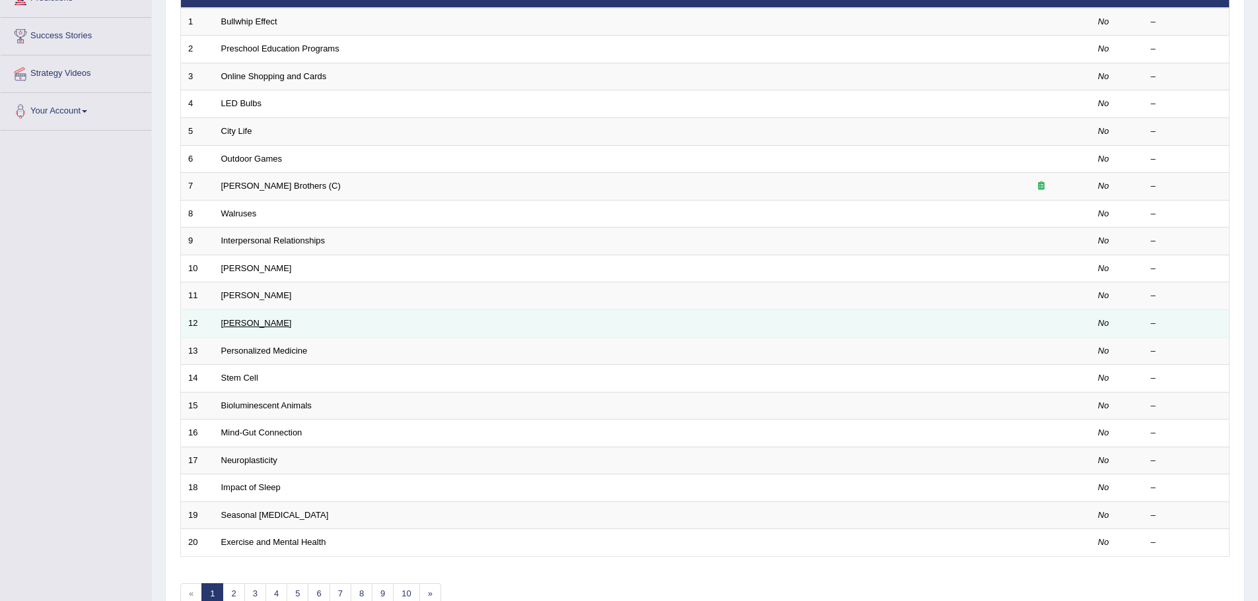
click at [247, 319] on link "[PERSON_NAME]" at bounding box center [256, 323] width 71 height 10
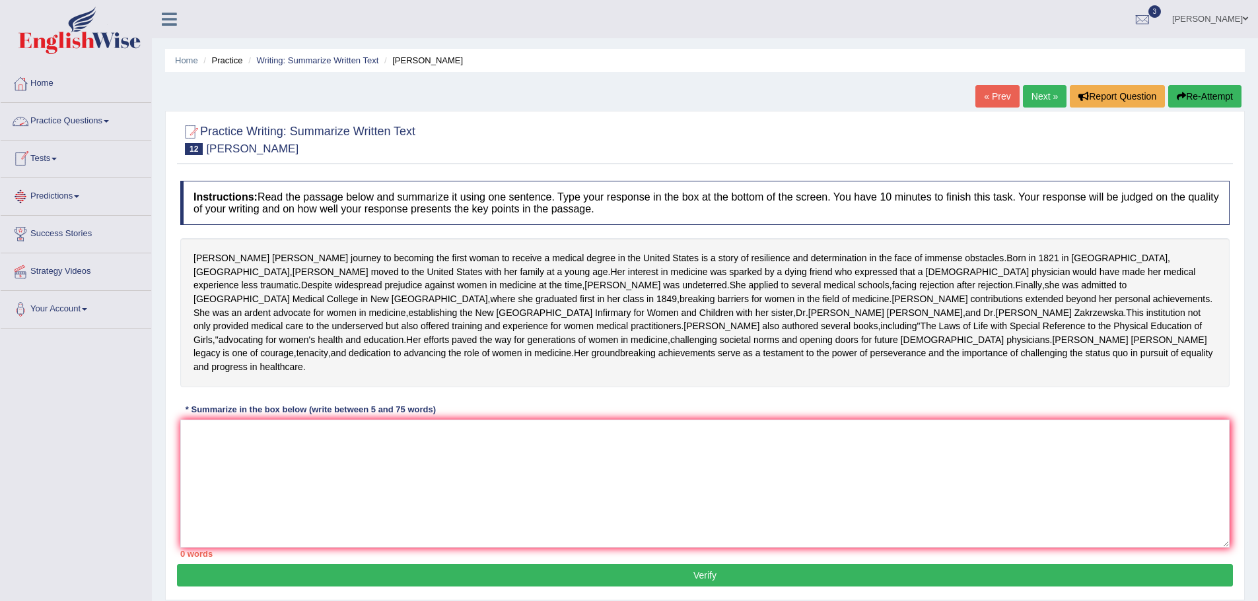
click at [55, 124] on link "Practice Questions" at bounding box center [76, 119] width 151 height 33
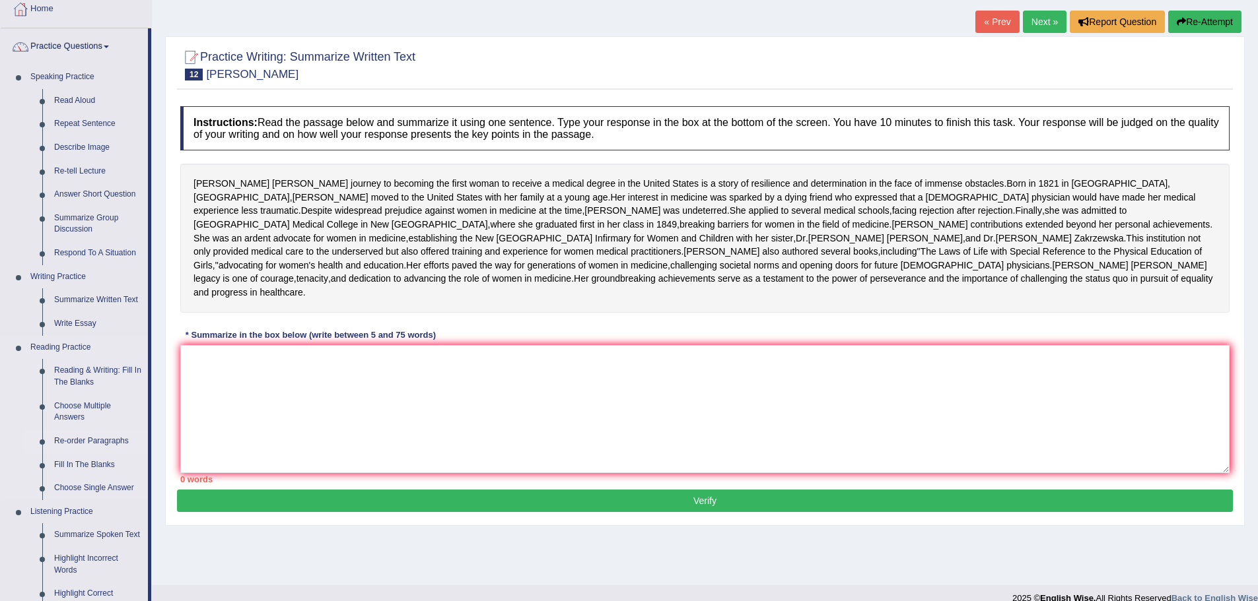
scroll to position [132, 0]
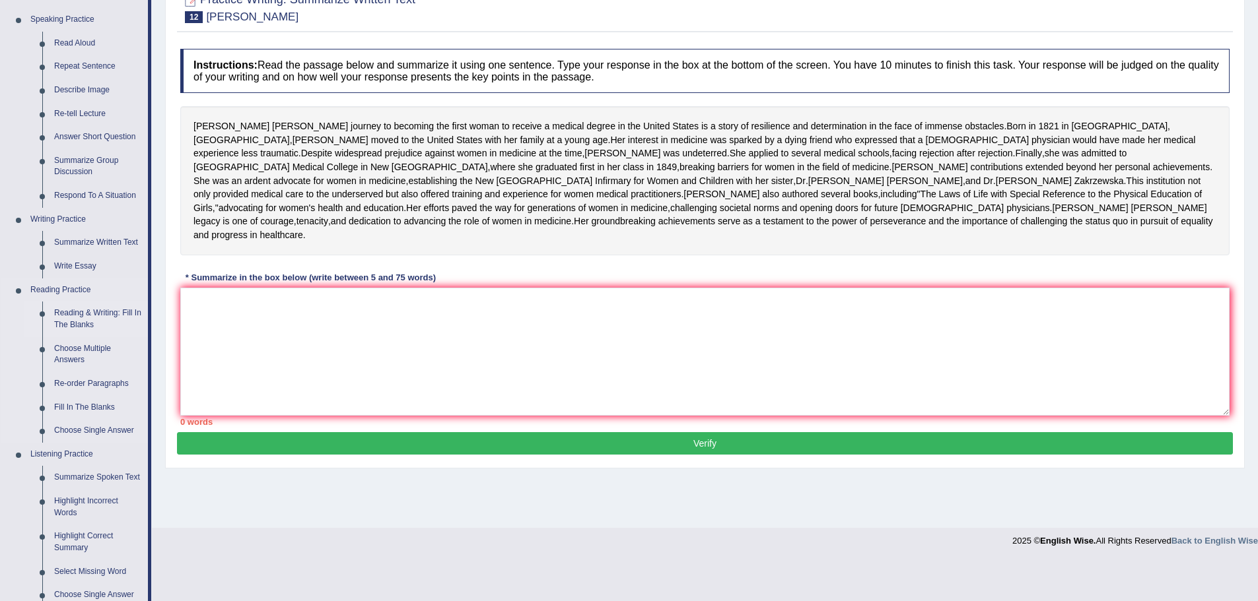
click at [88, 311] on link "Reading & Writing: Fill In The Blanks" at bounding box center [98, 319] width 100 height 35
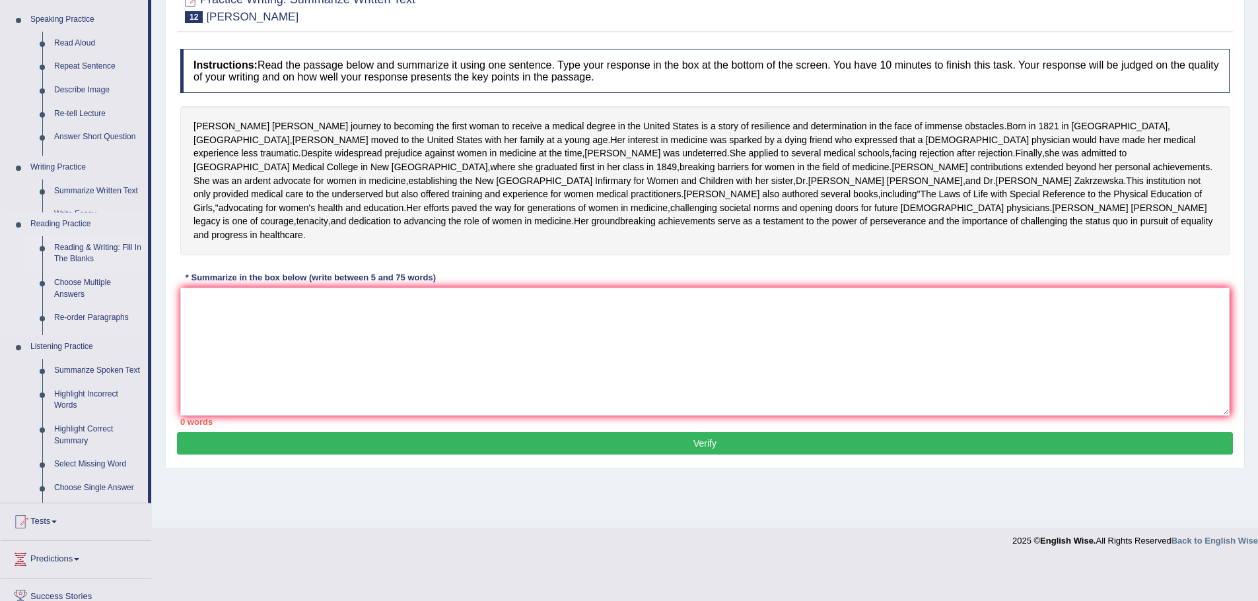
scroll to position [110, 0]
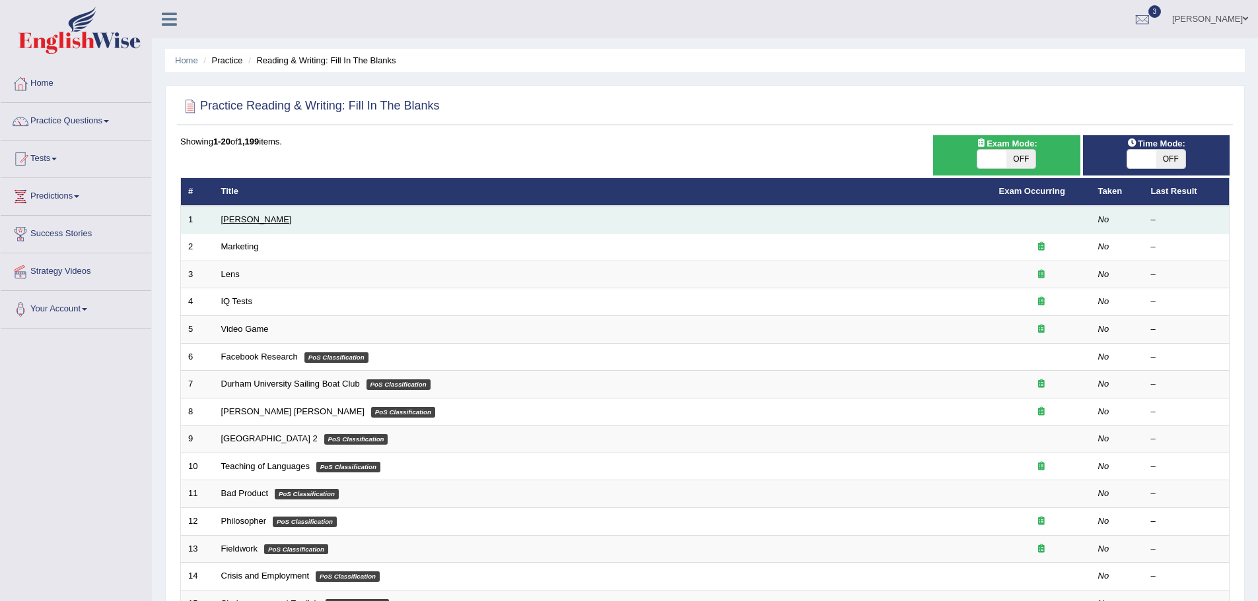
click at [262, 221] on link "[PERSON_NAME]" at bounding box center [256, 220] width 71 height 10
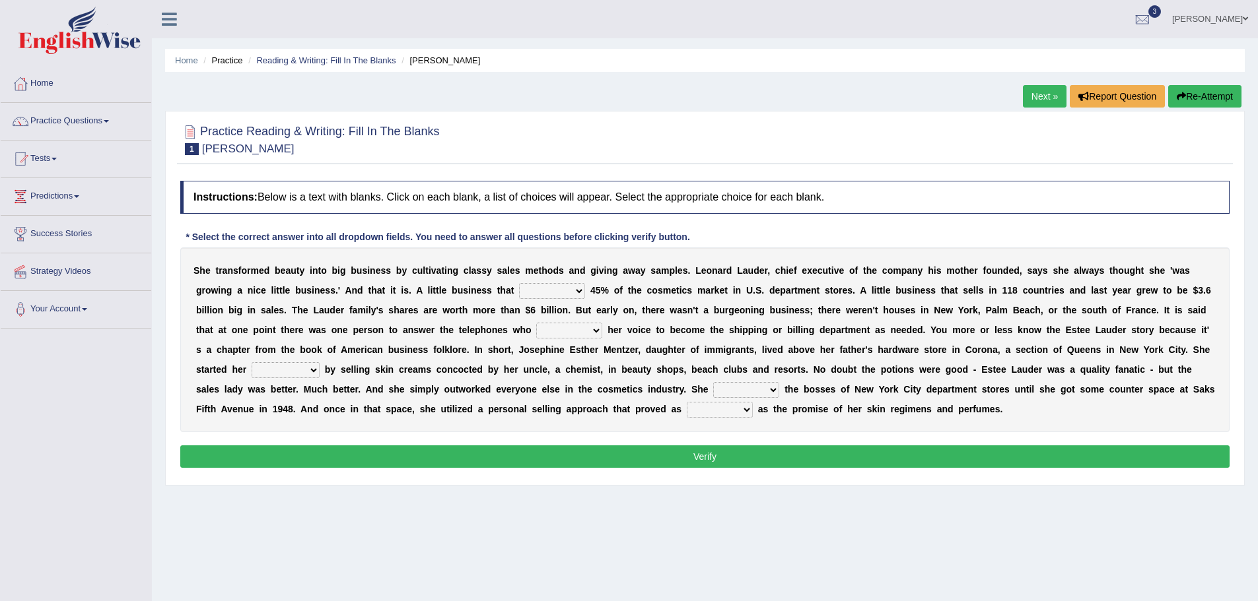
click at [556, 290] on select "has controls makes maintains" at bounding box center [552, 291] width 66 height 16
select select "makes"
click at [519, 283] on select "has controls makes maintains" at bounding box center [552, 291] width 66 height 16
click at [553, 333] on select "switched changed raised used" at bounding box center [569, 331] width 66 height 16
select select "changed"
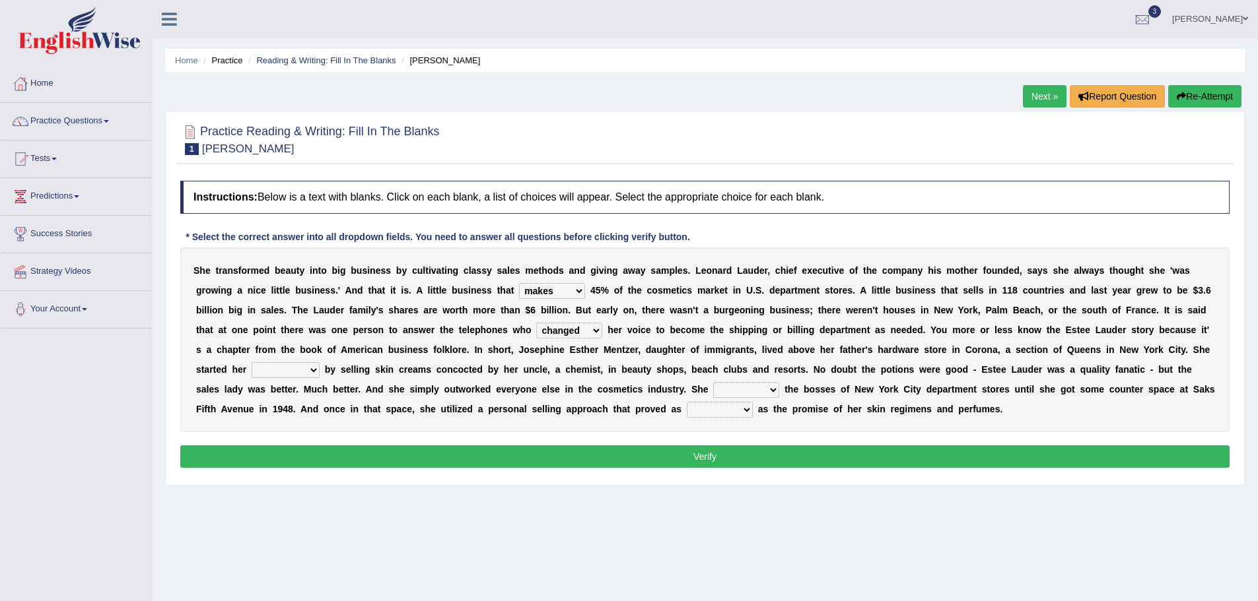
click at [536, 323] on select "switched changed raised used" at bounding box center [569, 331] width 66 height 16
click at [292, 371] on select "job institute companion enterprise" at bounding box center [286, 370] width 68 height 16
select select "enterprise"
click at [252, 362] on select "job institute companion enterprise" at bounding box center [286, 370] width 68 height 16
click at [733, 387] on select "stated bridged stalked heaved" at bounding box center [746, 390] width 66 height 16
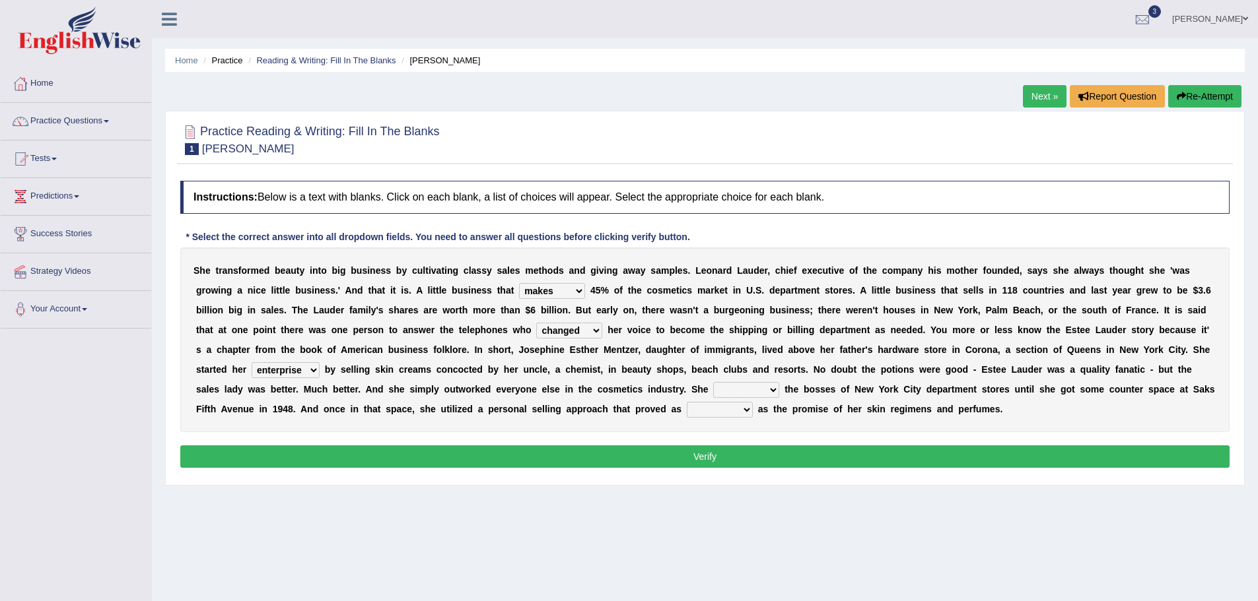
select select "heaved"
click at [713, 382] on select "stated bridged stalked heaved" at bounding box center [746, 390] width 66 height 16
drag, startPoint x: 347, startPoint y: 410, endPoint x: 431, endPoint y: 410, distance: 83.8
click at [431, 410] on div "S h e t r a n s f o r m e d b e a u t y i n t o b i g b u s i n e s s b y c u l…" at bounding box center [704, 340] width 1049 height 185
drag, startPoint x: 445, startPoint y: 409, endPoint x: 557, endPoint y: 412, distance: 112.3
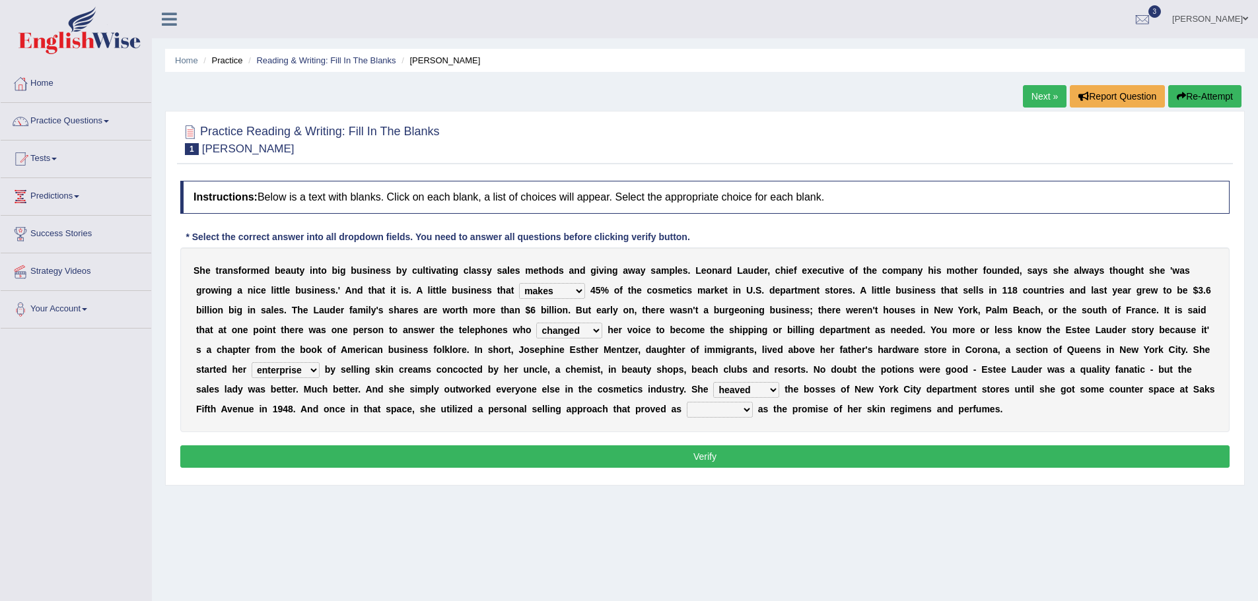
click at [557, 412] on div "S h e t r a n s f o r m e d b e a u t y i n t o b i g b u s i n e s s b y c u l…" at bounding box center [704, 340] width 1049 height 185
drag, startPoint x: 457, startPoint y: 407, endPoint x: 667, endPoint y: 411, distance: 210.6
click at [666, 402] on div "S h e t r a n s f o r m e d b e a u t y i n t o b i g b u s i n e s s b y c u l…" at bounding box center [704, 340] width 1049 height 185
click at [711, 407] on select "potent ruthless potential expensive" at bounding box center [720, 410] width 66 height 16
select select "potential"
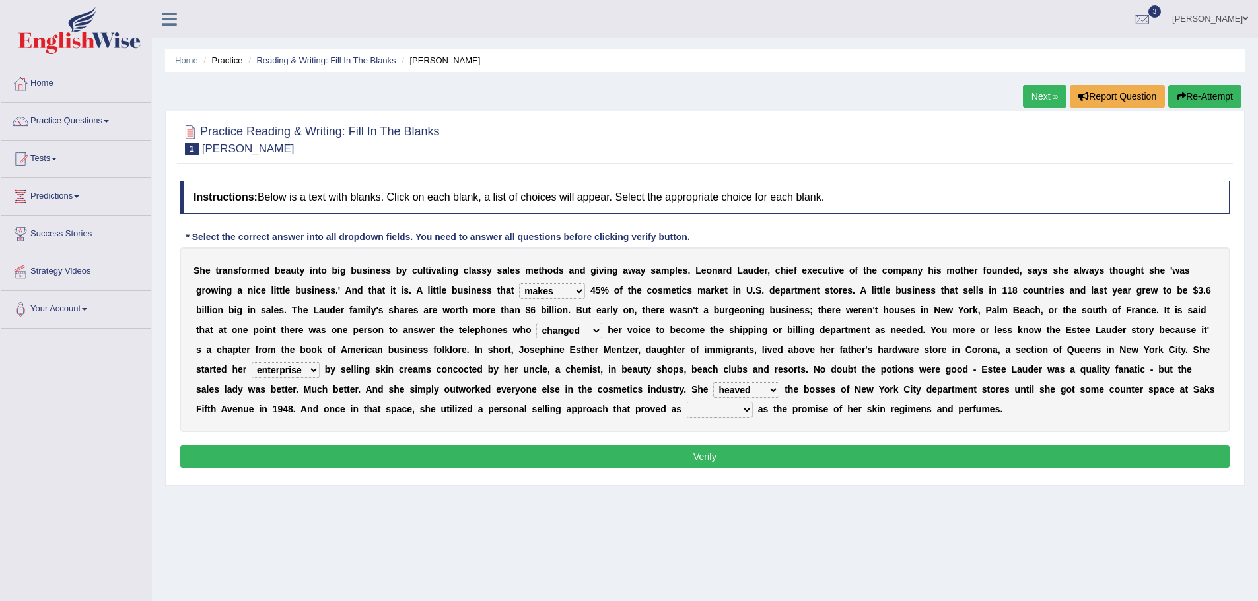
click at [687, 402] on select "potent ruthless potential expensive" at bounding box center [720, 410] width 66 height 16
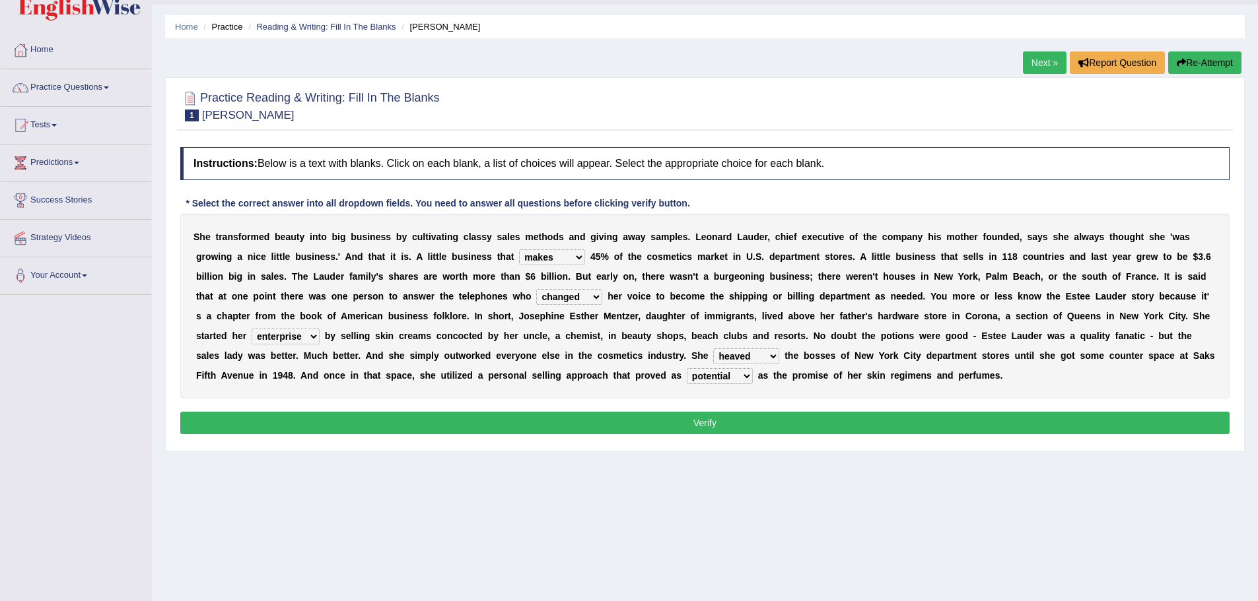
scroll to position [66, 0]
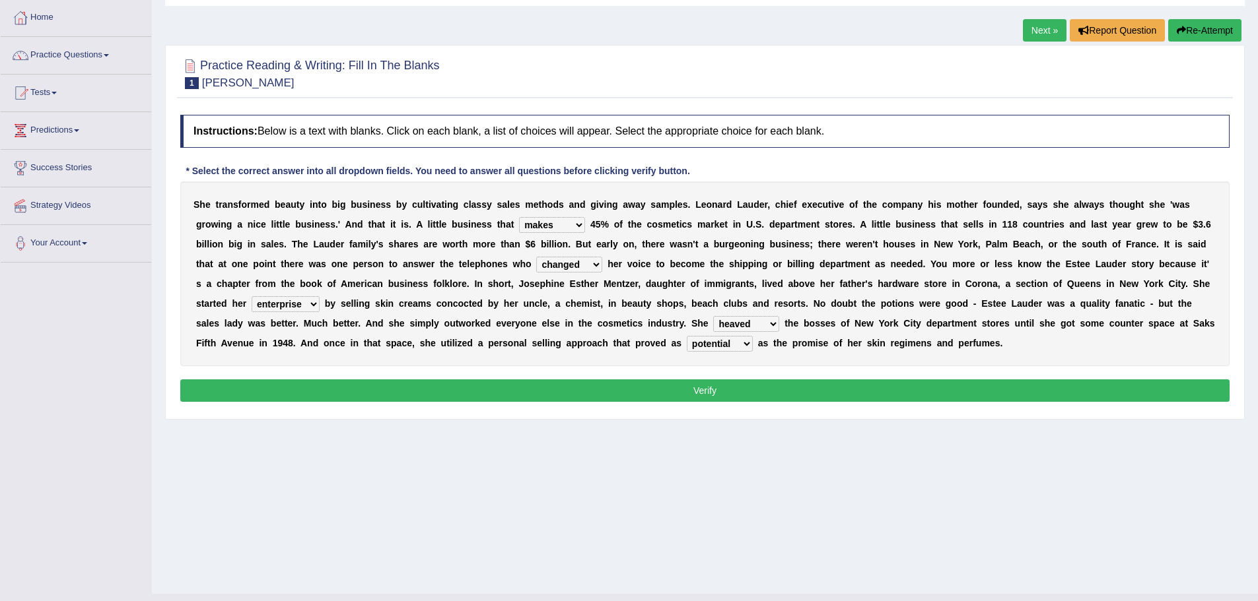
click at [754, 380] on button "Verify" at bounding box center [704, 391] width 1049 height 22
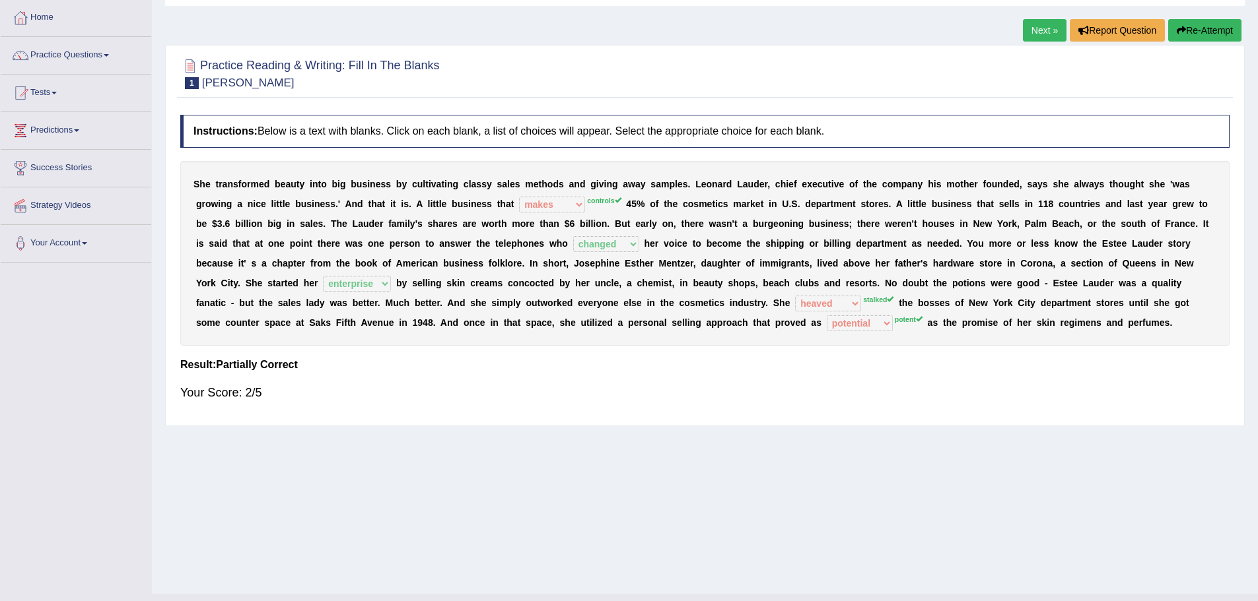
click at [247, 394] on div "Your Score: 2/5" at bounding box center [704, 393] width 1049 height 32
click at [1197, 24] on button "Re-Attempt" at bounding box center [1204, 30] width 73 height 22
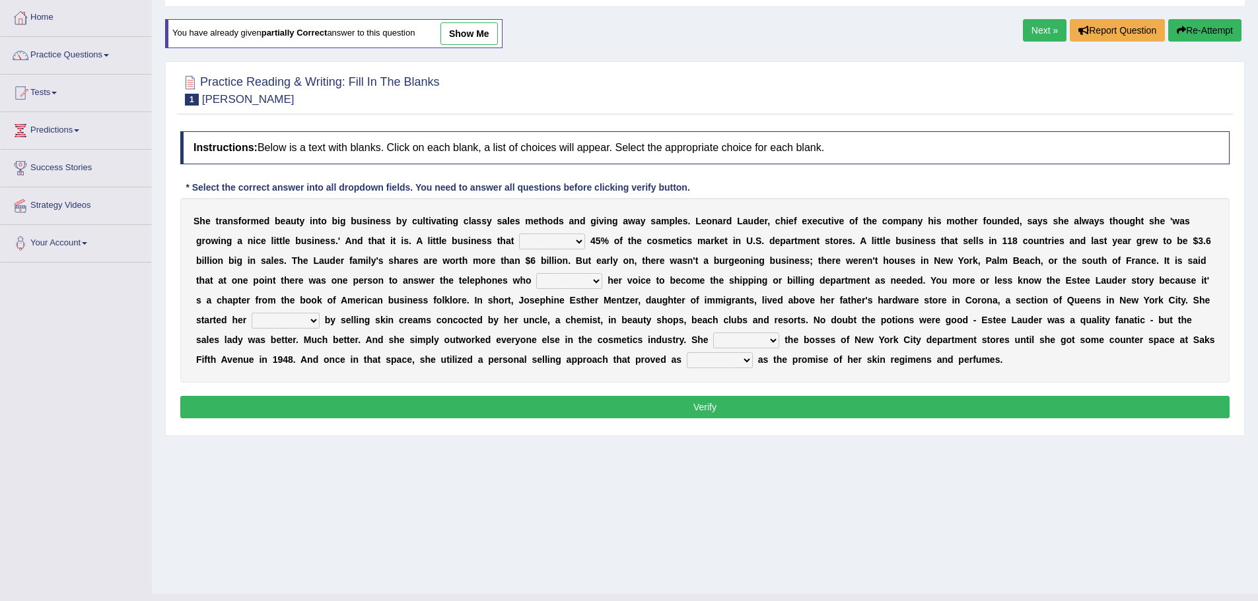
click at [538, 239] on select "has controls makes maintains" at bounding box center [552, 242] width 66 height 16
select select "controls"
click at [519, 234] on select "has controls makes maintains" at bounding box center [552, 242] width 66 height 16
click at [554, 281] on select "switched changed raised used" at bounding box center [569, 281] width 66 height 16
select select "changed"
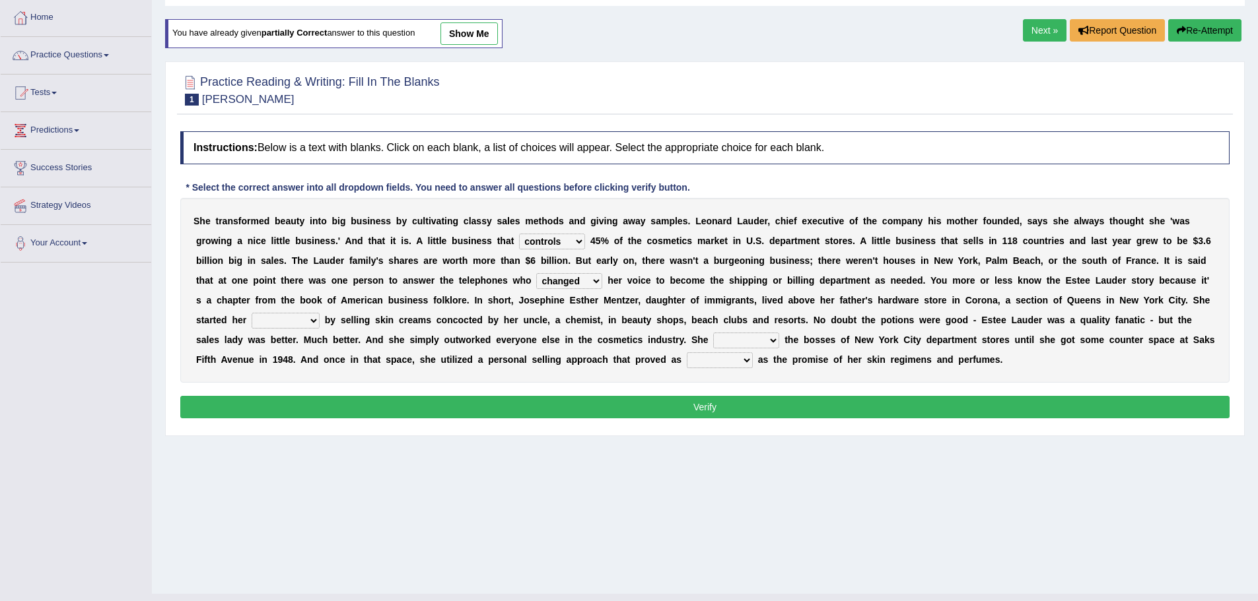
click at [536, 273] on select "switched changed raised used" at bounding box center [569, 281] width 66 height 16
click at [298, 320] on select "job institute companion enterprise" at bounding box center [286, 321] width 68 height 16
select select "enterprise"
click at [252, 313] on select "job institute companion enterprise" at bounding box center [286, 321] width 68 height 16
click at [737, 334] on select "stated bridged stalked heaved" at bounding box center [746, 341] width 66 height 16
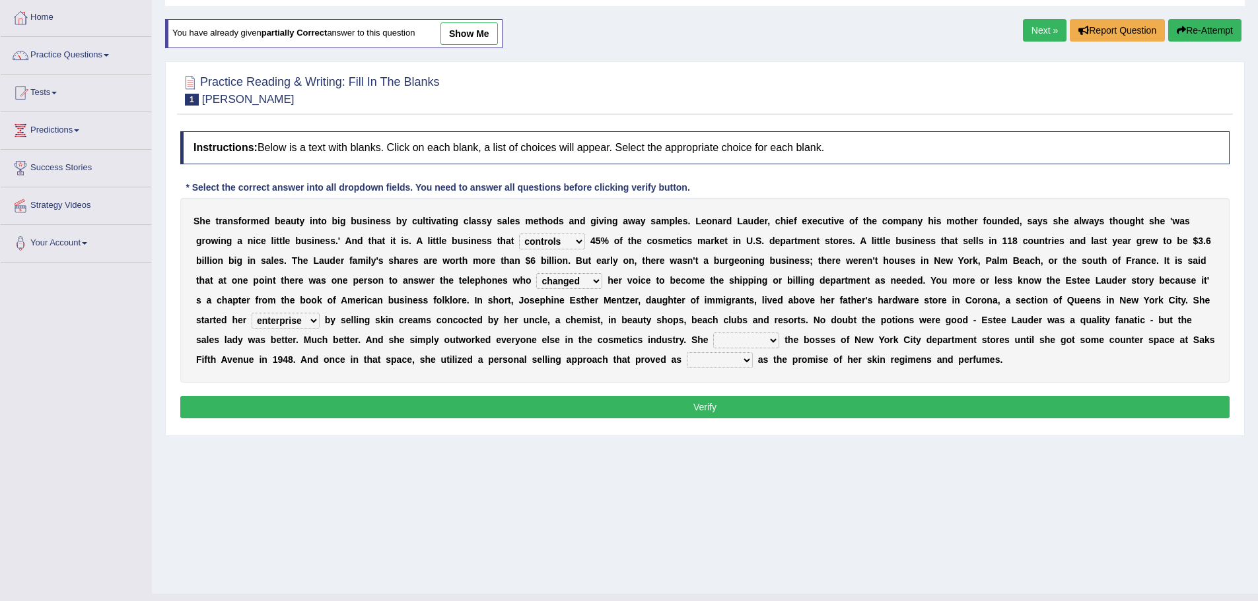
select select "stalked"
click at [713, 333] on select "stated bridged stalked heaved" at bounding box center [746, 341] width 66 height 16
click at [719, 358] on select "potent ruthless potential expensive" at bounding box center [720, 361] width 66 height 16
select select "potent"
click at [687, 353] on select "potent ruthless potential expensive" at bounding box center [720, 361] width 66 height 16
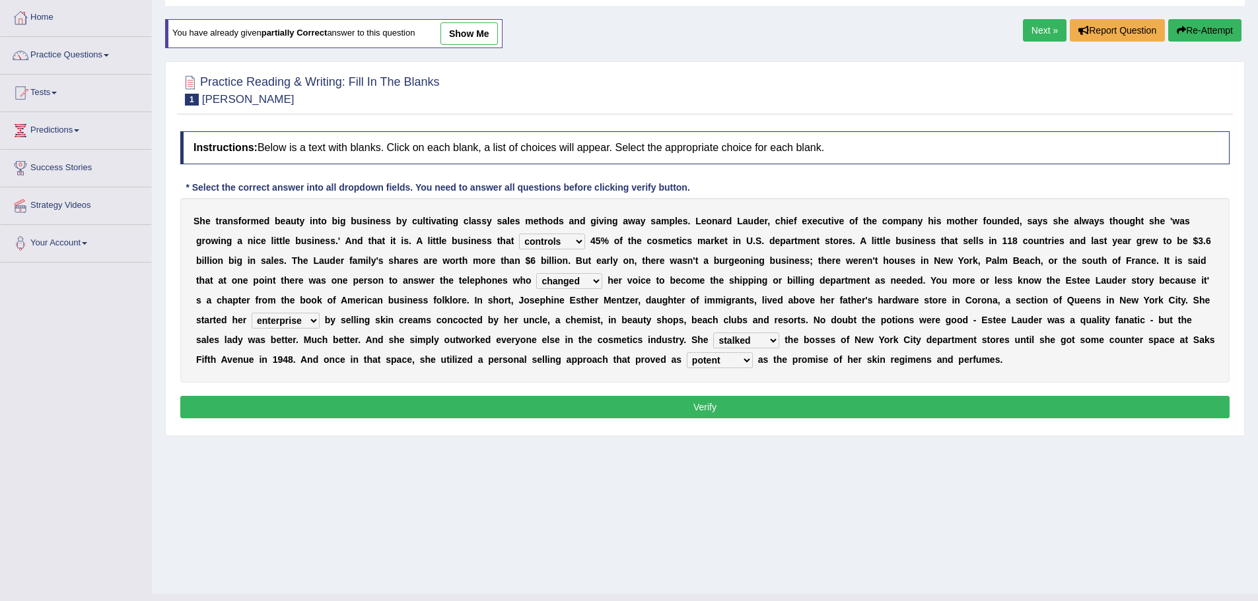
drag, startPoint x: 697, startPoint y: 420, endPoint x: 702, endPoint y: 411, distance: 10.1
click at [697, 419] on div "Instructions: Below is a text with blanks. Click on each blank, a list of choic…" at bounding box center [705, 277] width 1056 height 304
click at [705, 409] on button "Verify" at bounding box center [704, 407] width 1049 height 22
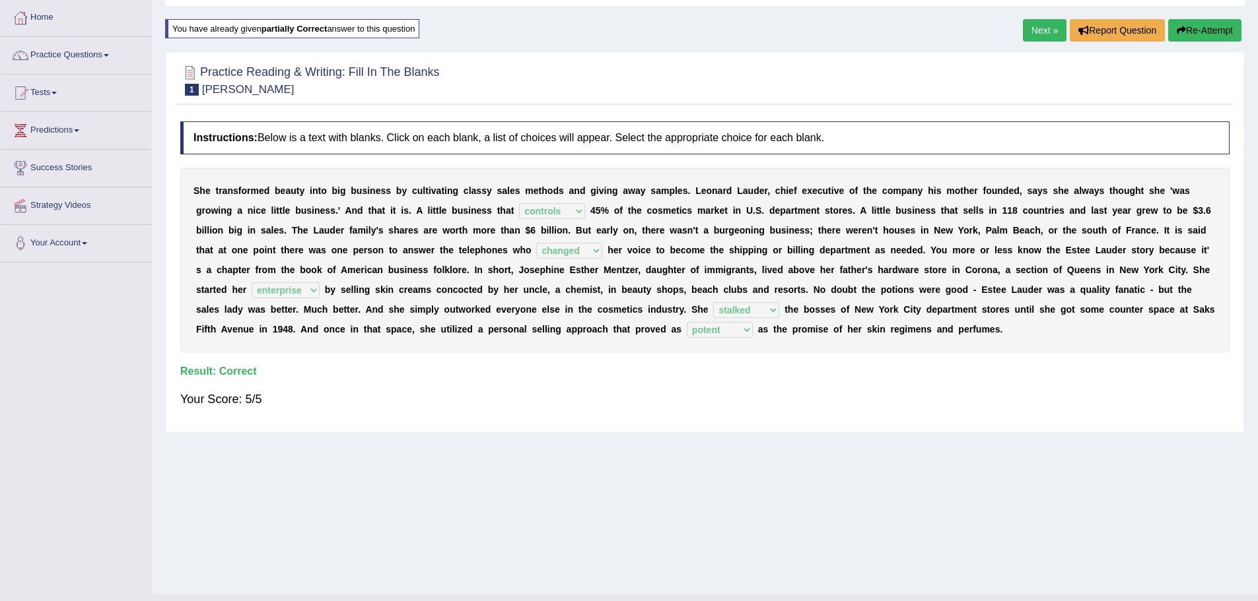
click at [1048, 34] on link "Next »" at bounding box center [1045, 30] width 44 height 22
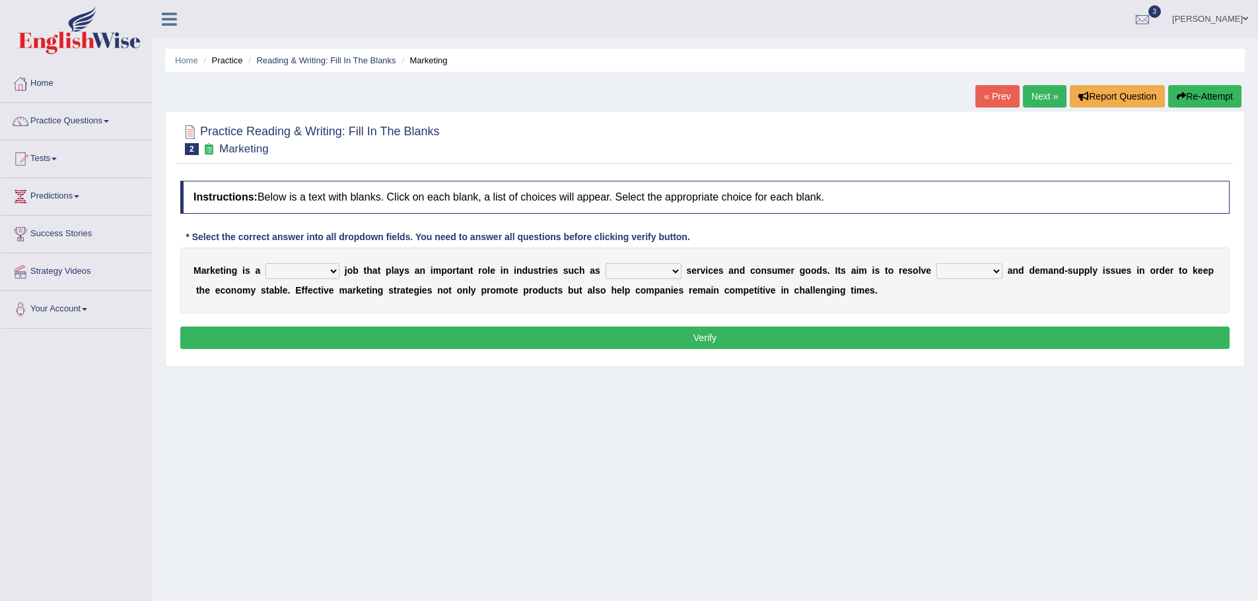
click at [309, 269] on select "professional flexible parochial descriptive" at bounding box center [302, 271] width 74 height 16
select select "professional"
click at [265, 263] on select "professional flexible parochial descriptive" at bounding box center [302, 271] width 74 height 16
click at [640, 271] on select "civil financial conventional foremost" at bounding box center [643, 271] width 76 height 16
select select "financial"
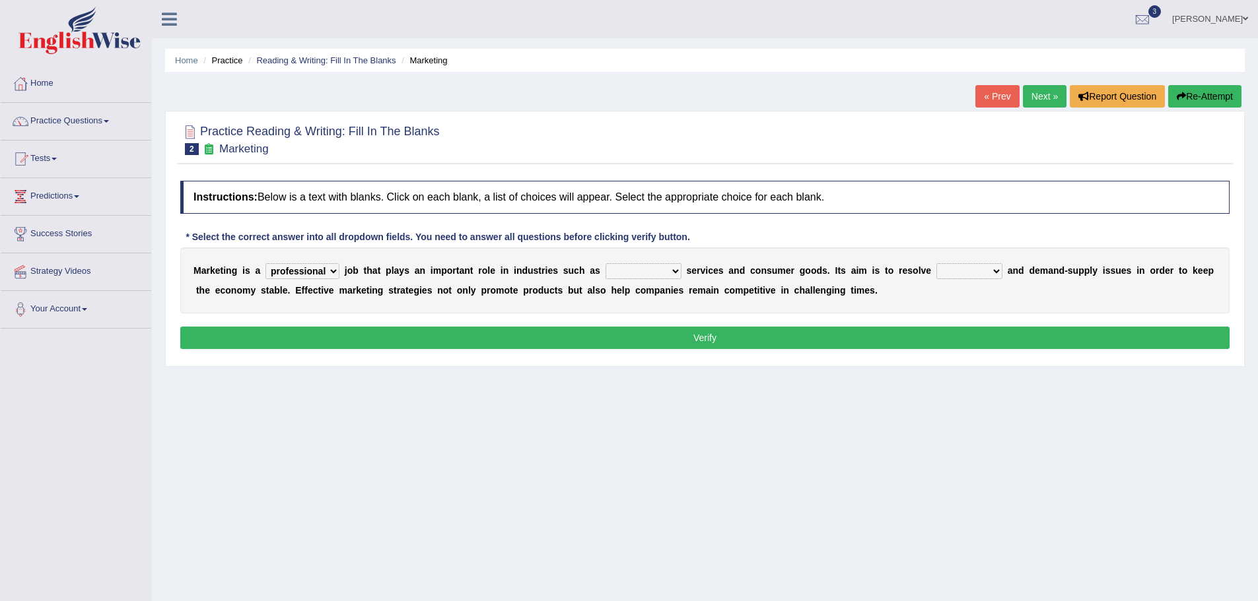
click at [605, 263] on select "civil financial conventional foremost" at bounding box center [643, 271] width 76 height 16
click at [937, 273] on select "imbalance excess symmetry budget" at bounding box center [969, 271] width 66 height 16
select select "excess"
click at [936, 263] on select "imbalance excess symmetry budget" at bounding box center [969, 271] width 66 height 16
click at [534, 324] on div "Instructions: Below is a text with blanks. Click on each blank, a list of choic…" at bounding box center [705, 266] width 1056 height 185
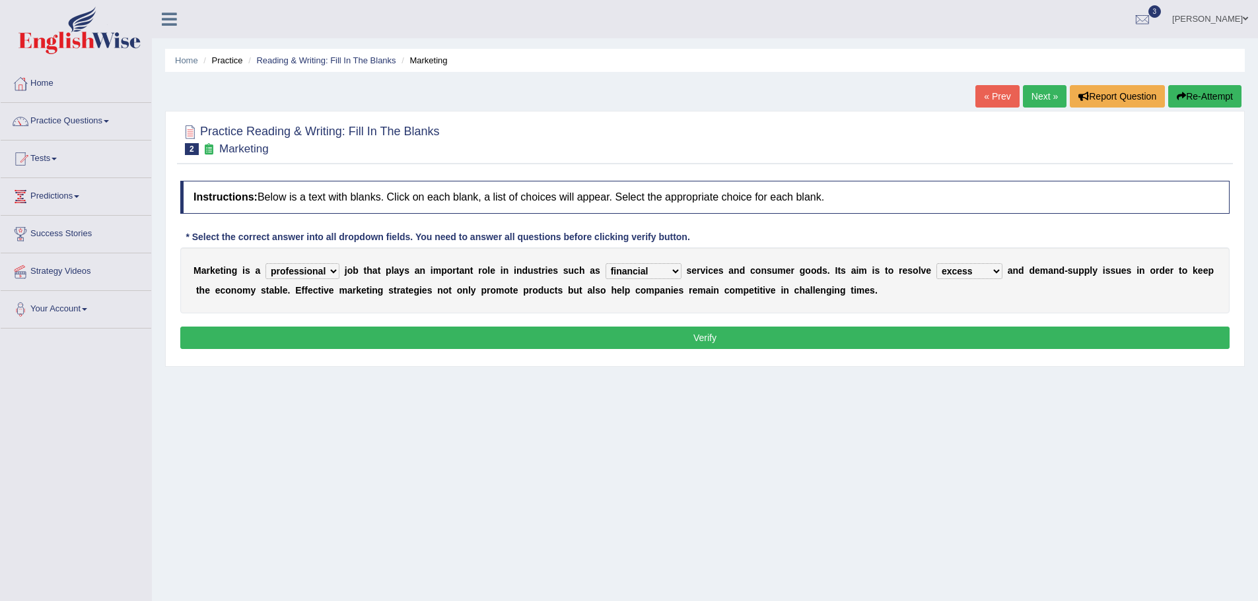
click at [536, 335] on button "Verify" at bounding box center [704, 338] width 1049 height 22
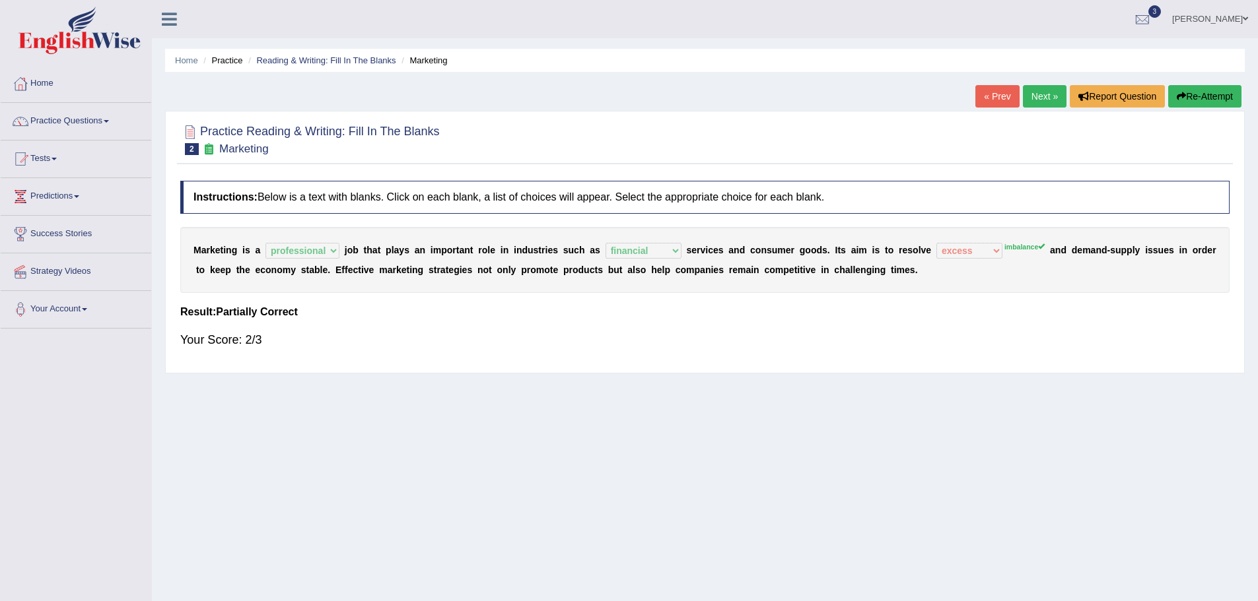
click at [1044, 94] on link "Next »" at bounding box center [1045, 96] width 44 height 22
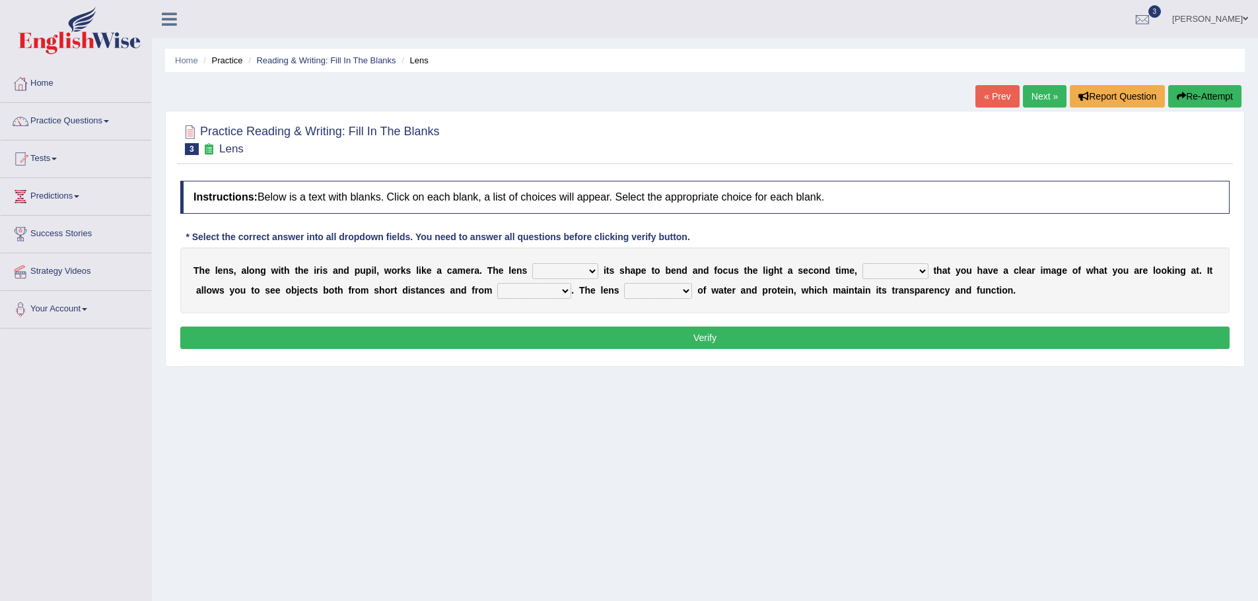
click at [541, 271] on select "adjusts shows selects presents" at bounding box center [565, 271] width 66 height 16
select select "adjusts"
click at [532, 263] on select "adjusts shows selects presents" at bounding box center [565, 271] width 66 height 16
click at [899, 269] on select "ensures to ensure ensure ensured" at bounding box center [895, 271] width 66 height 16
select select "ensures"
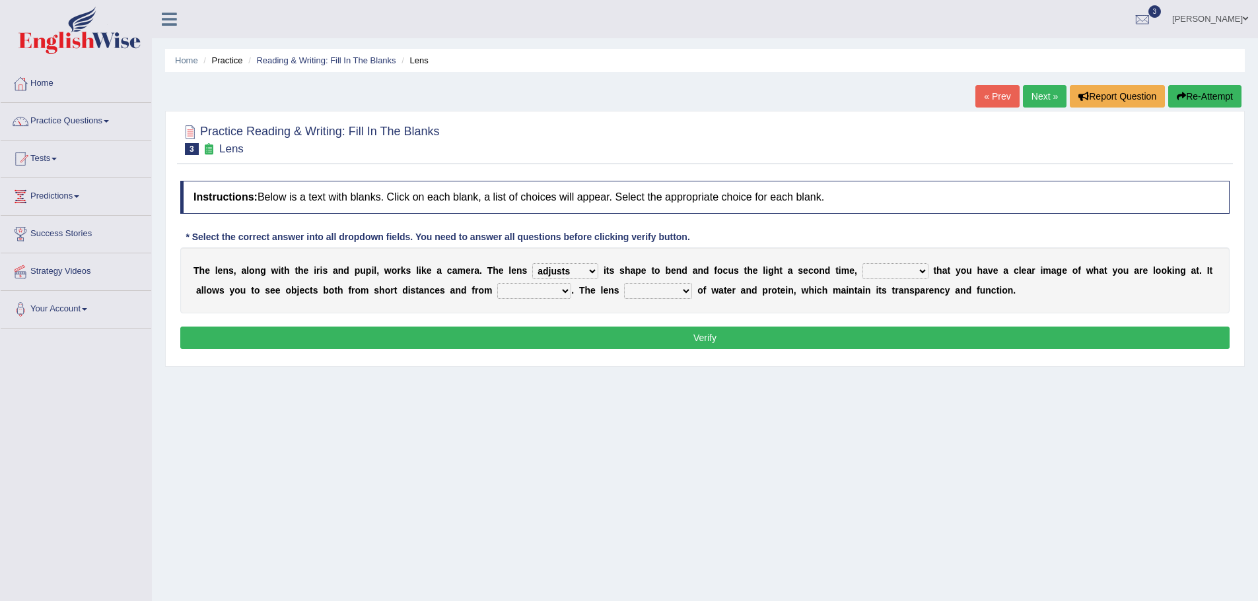
click at [862, 263] on select "ensures to ensure ensure ensured" at bounding box center [895, 271] width 66 height 16
click at [521, 292] on select "far away in between further apart all along" at bounding box center [534, 291] width 74 height 16
select select "far away"
click at [497, 283] on select "far away in between further apart all along" at bounding box center [534, 291] width 74 height 16
click at [662, 289] on select "constitutes comprises composes consists" at bounding box center [658, 291] width 68 height 16
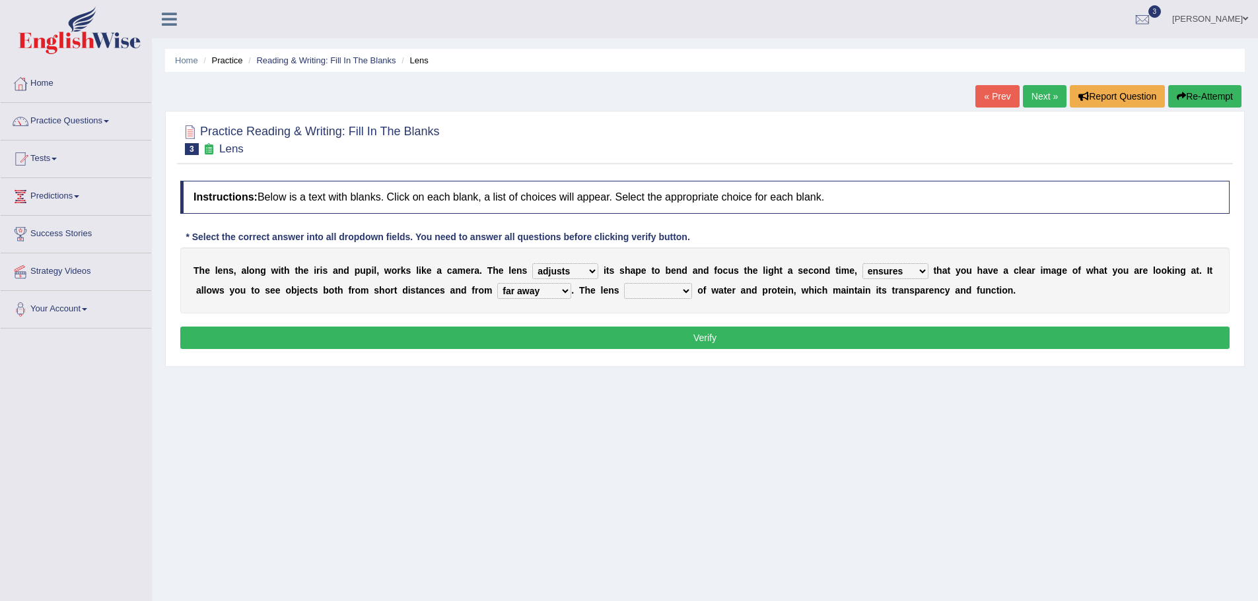
select select "consists"
click at [624, 283] on select "constitutes comprises composes consists" at bounding box center [658, 291] width 68 height 16
click at [770, 350] on div "Instructions: Below is a text with blanks. Click on each blank, a list of choic…" at bounding box center [705, 266] width 1056 height 185
click at [767, 343] on button "Verify" at bounding box center [704, 338] width 1049 height 22
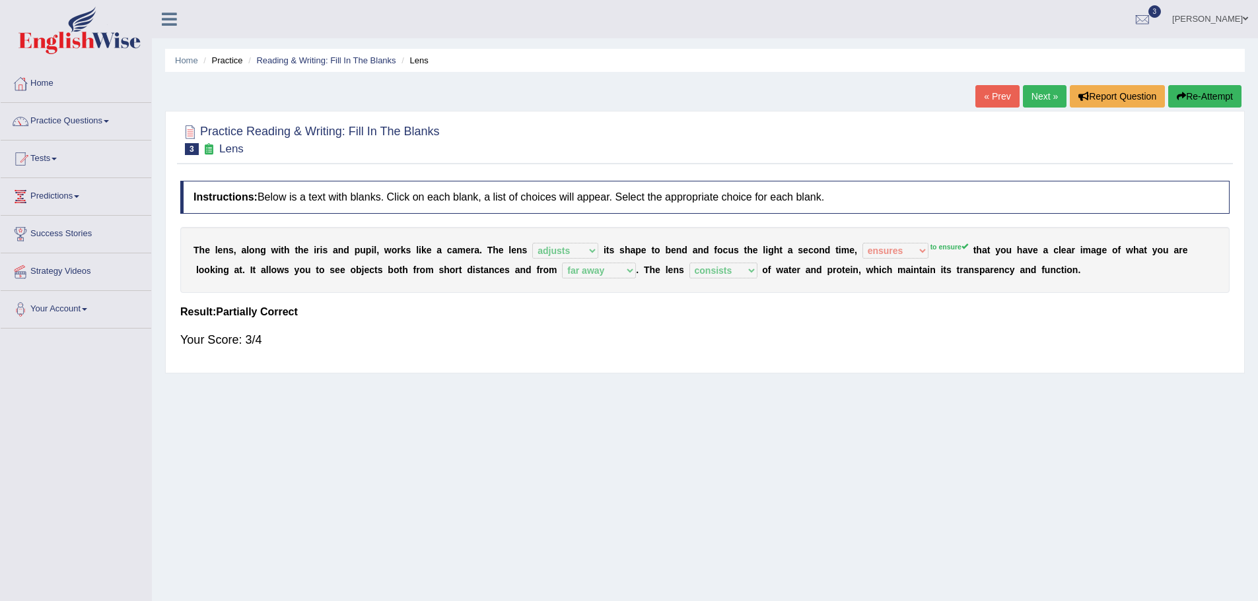
click at [1036, 96] on link "Next »" at bounding box center [1045, 96] width 44 height 22
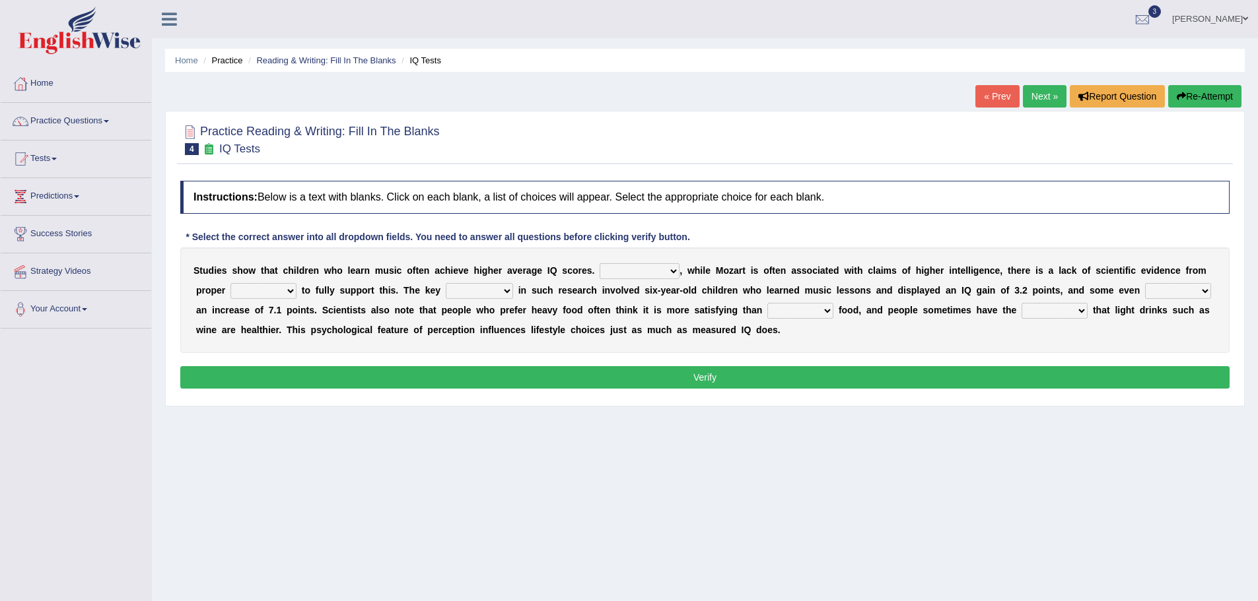
click at [654, 273] on select "However Therefore Consequently While" at bounding box center [639, 271] width 80 height 16
select select "However"
click at [599, 263] on select "However Therefore Consequently While" at bounding box center [639, 271] width 80 height 16
click at [258, 291] on select "test tests testing tested" at bounding box center [263, 291] width 66 height 16
select select "testing"
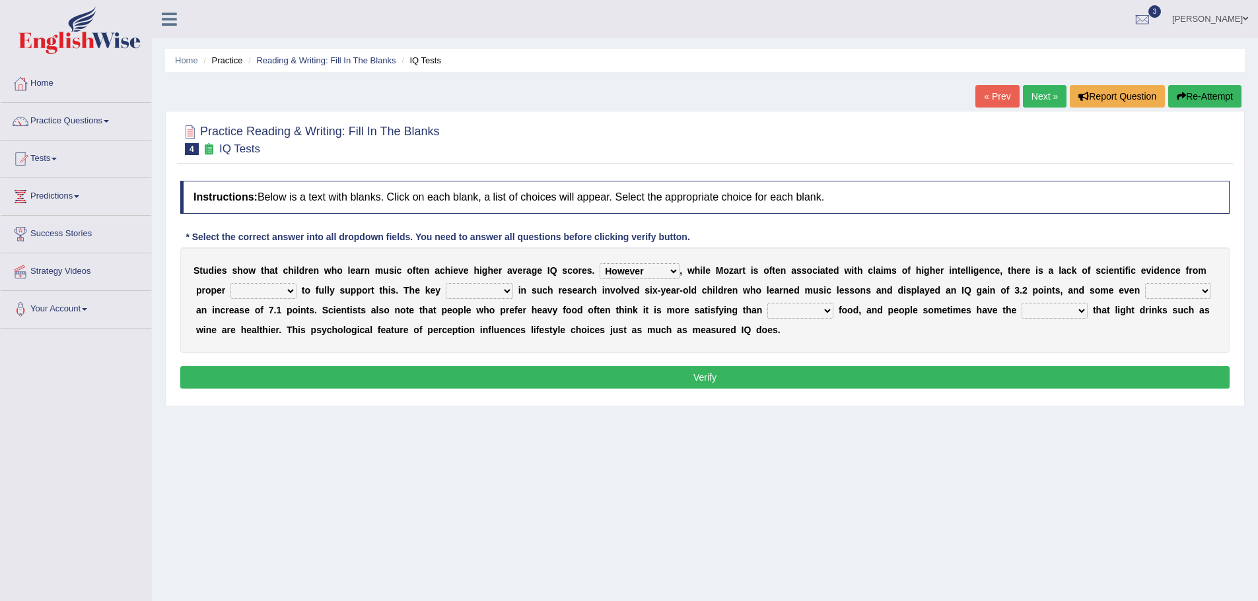
click at [230, 283] on select "test tests testing tested" at bounding box center [263, 291] width 66 height 16
click at [479, 288] on select "process goal implication odd" at bounding box center [479, 291] width 67 height 16
select select "goal"
click at [446, 283] on select "process goal implication odd" at bounding box center [479, 291] width 67 height 16
click at [1169, 287] on select "exhibited taught learned threatened" at bounding box center [1178, 291] width 66 height 16
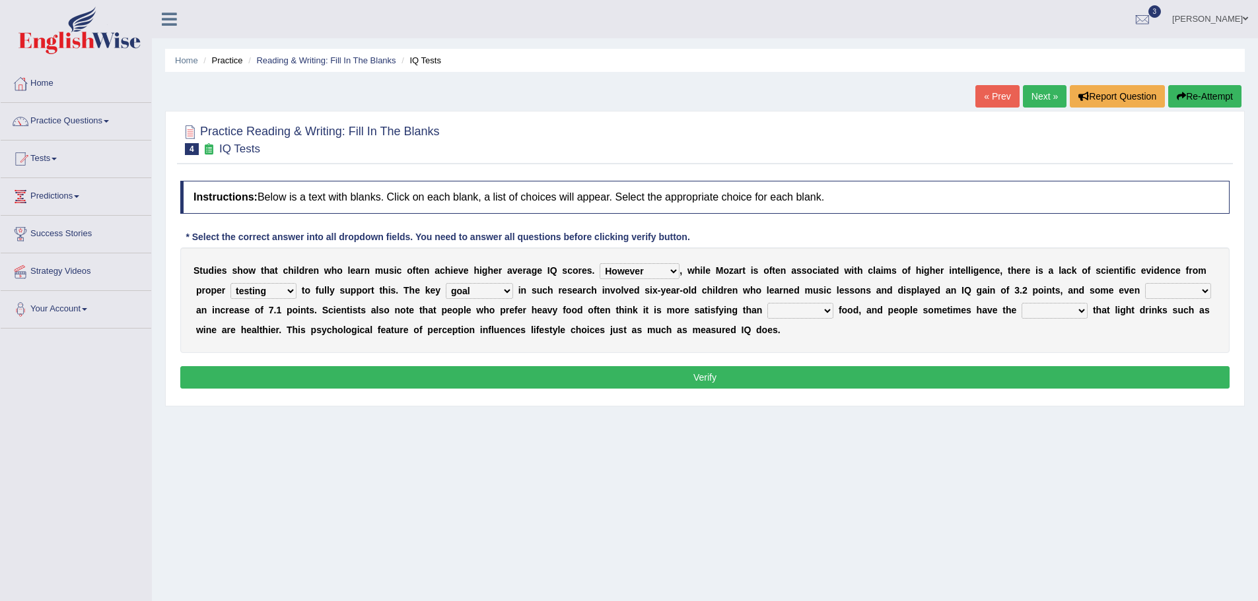
select select "exhibited"
click at [1145, 283] on select "exhibited taught learned threatened" at bounding box center [1178, 291] width 66 height 16
click at [776, 313] on select "choosy lighter cushiony spooky" at bounding box center [800, 311] width 66 height 16
click at [1009, 334] on div "S t u d i e s s h o w t h a t c h i l d r e n w h o l e a r n m u s i c o f t e…" at bounding box center [704, 301] width 1049 height 106
click at [1067, 304] on select "illusion sight anecdote intention" at bounding box center [1054, 311] width 66 height 16
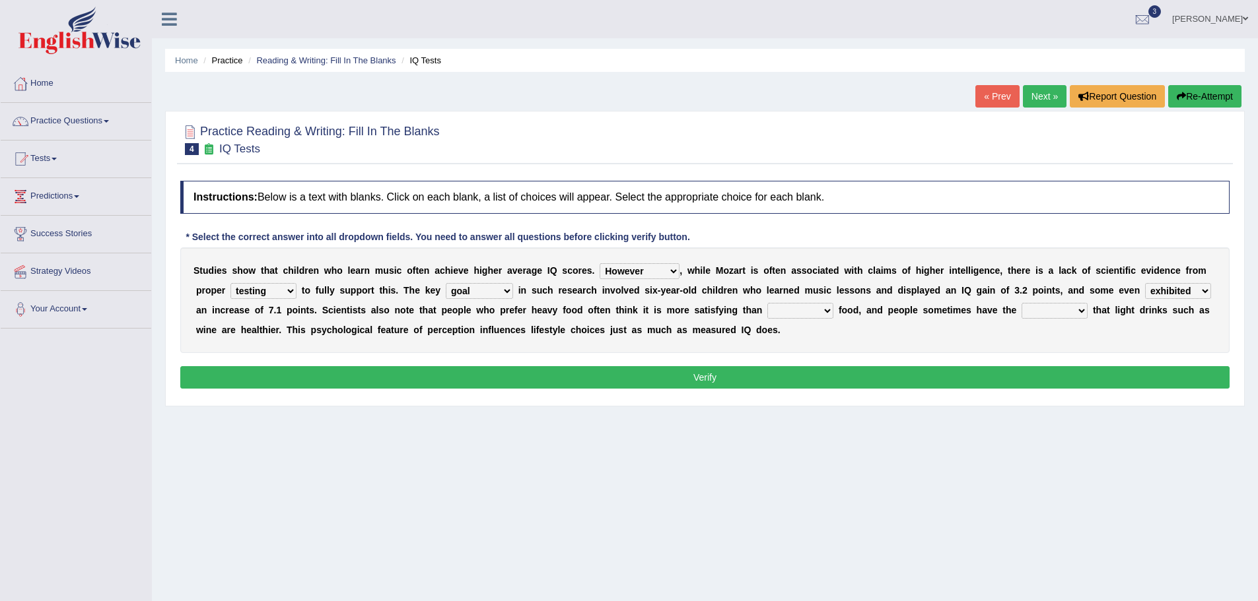
select select "illusion"
click at [1021, 303] on select "illusion sight anecdote intention" at bounding box center [1054, 311] width 66 height 16
click at [751, 370] on button "Verify" at bounding box center [704, 377] width 1049 height 22
click at [787, 313] on select "choosy lighter cushiony spooky" at bounding box center [800, 311] width 66 height 16
select select "spooky"
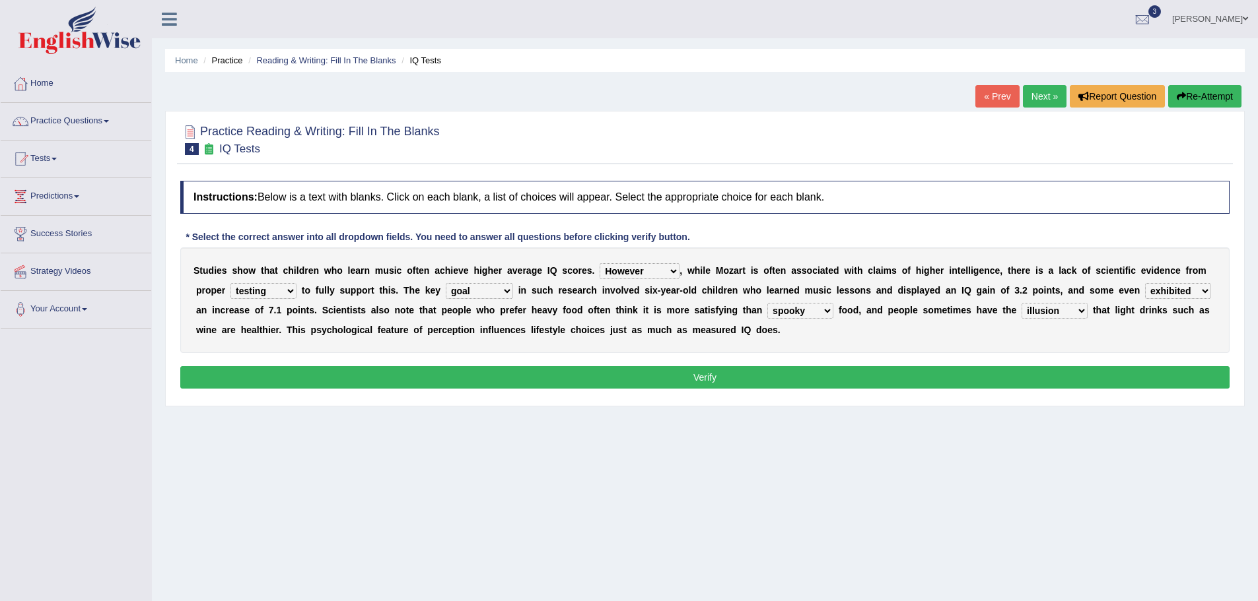
click at [767, 303] on select "choosy lighter cushiony spooky" at bounding box center [800, 311] width 66 height 16
click at [677, 377] on button "Verify" at bounding box center [704, 377] width 1049 height 22
